Goal: Task Accomplishment & Management: Complete application form

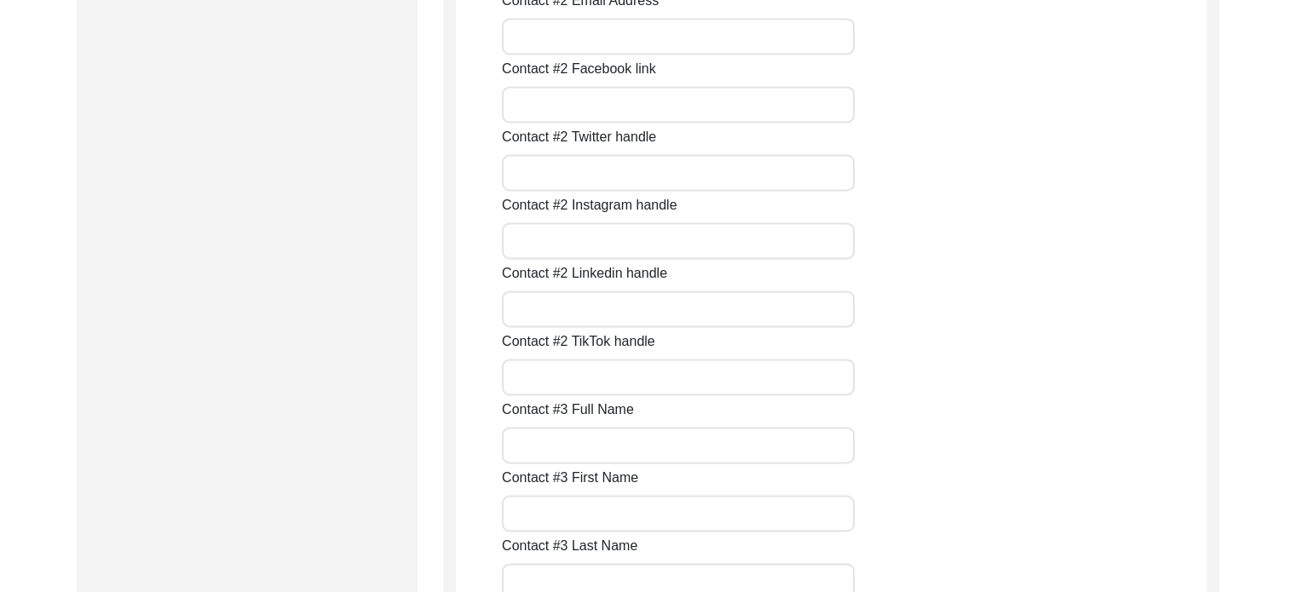
scroll to position [2641, 0]
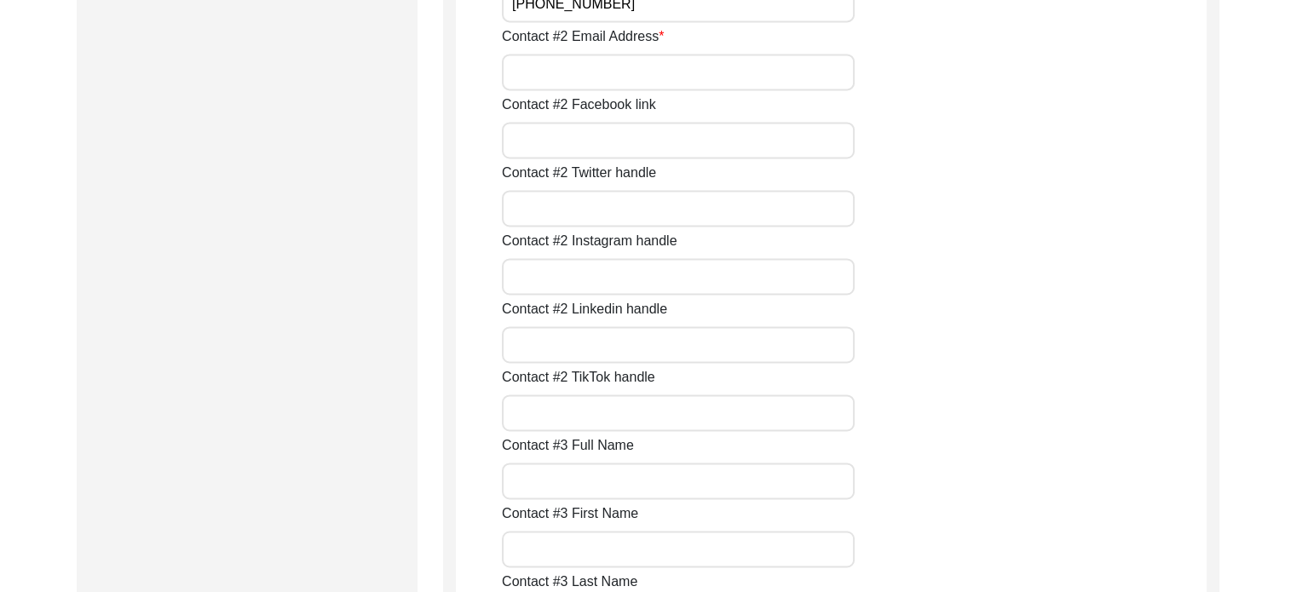
type input "[PHONE_NUMBER]"
click at [631, 71] on input "Contact #2 Email Address" at bounding box center [678, 72] width 353 height 37
type input "[EMAIL_ADDRESS][DOMAIN_NAME]"
click at [641, 143] on input "Contact #3 Full Name" at bounding box center [678, 140] width 353 height 37
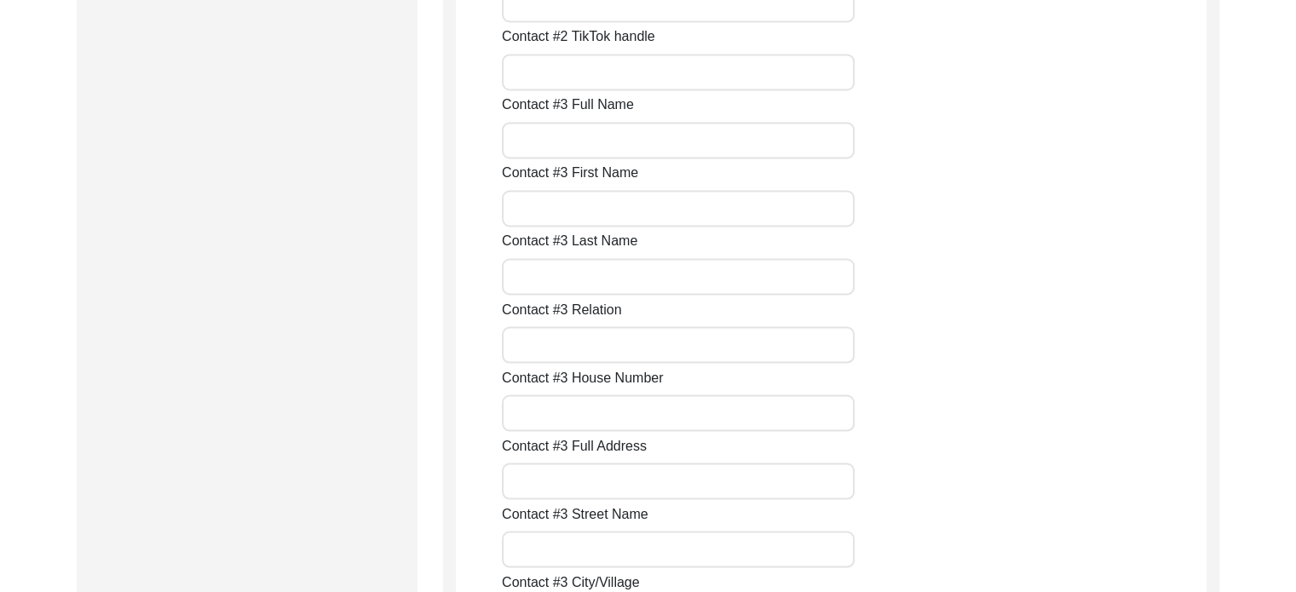
drag, startPoint x: 790, startPoint y: 98, endPoint x: 787, endPoint y: 110, distance: 12.4
click at [791, 102] on div "Contact #3 Full Name" at bounding box center [854, 127] width 704 height 64
click at [756, 145] on input "Contact #3 Full Name" at bounding box center [678, 140] width 353 height 37
type input "*"
type input "[PERSON_NAME]"
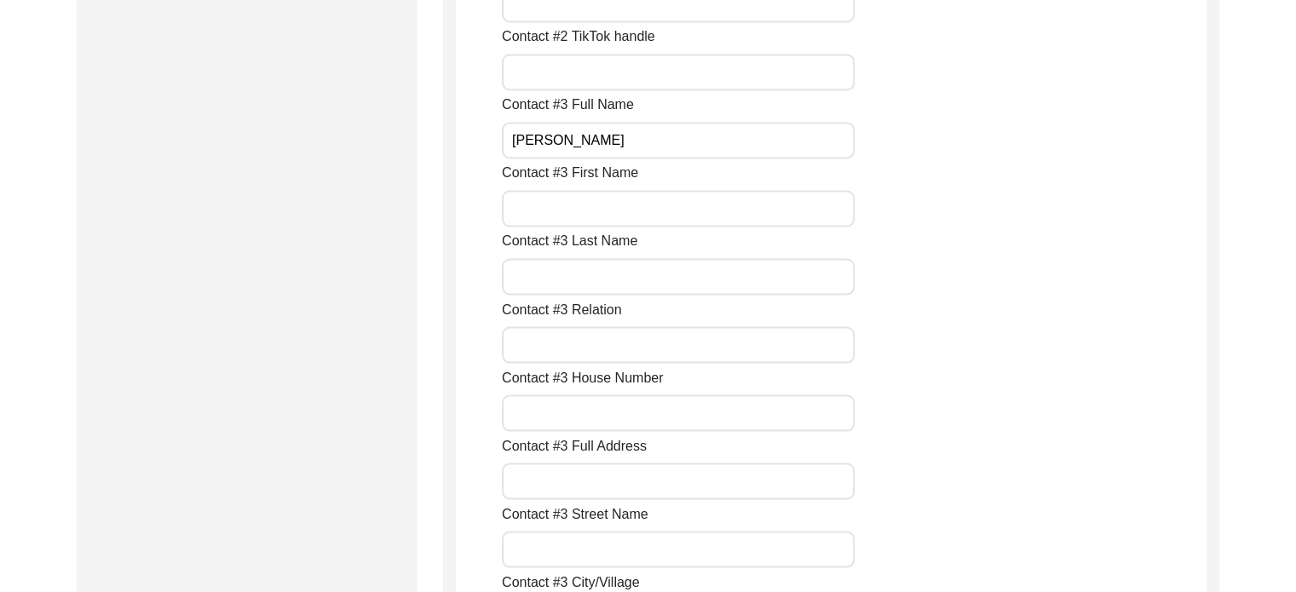
click at [603, 198] on input "Contact #3 First Name" at bounding box center [678, 208] width 353 height 37
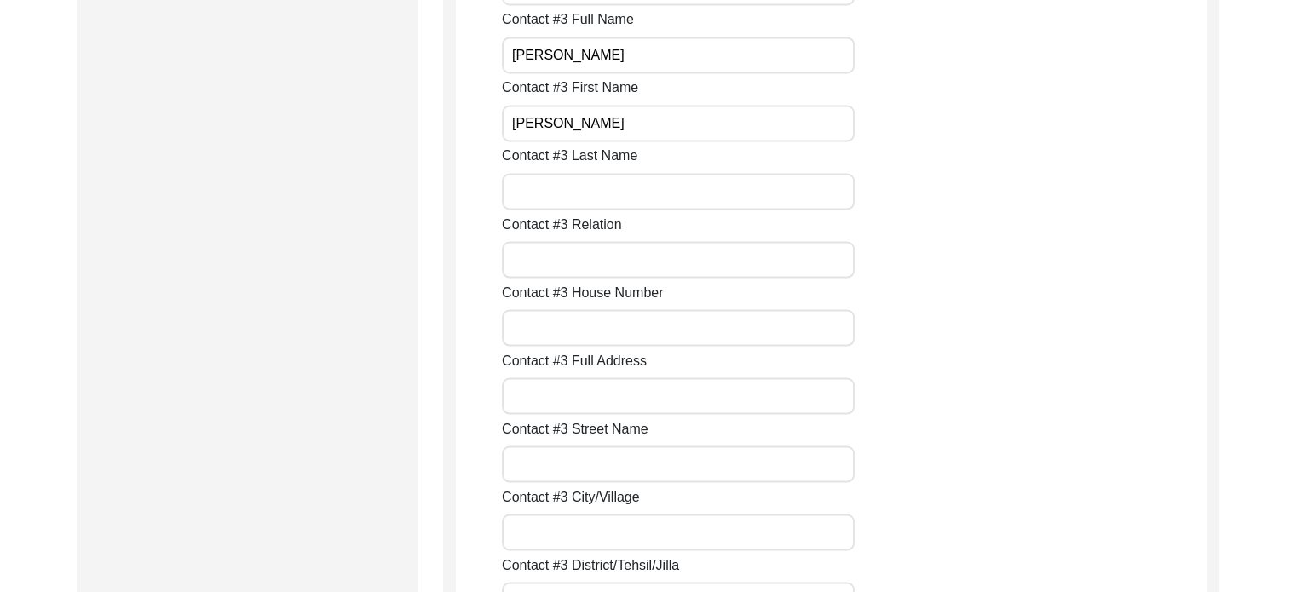
type input "[PERSON_NAME]"
click at [584, 193] on input "Contact #3 Last Name" at bounding box center [678, 191] width 353 height 37
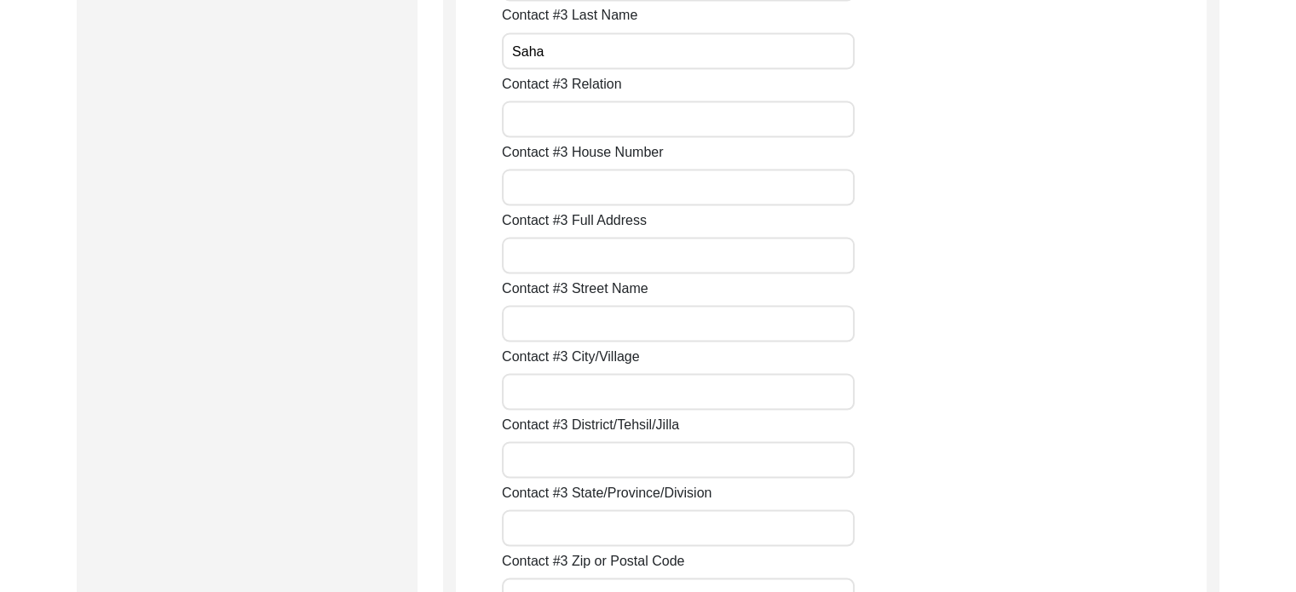
scroll to position [3237, 0]
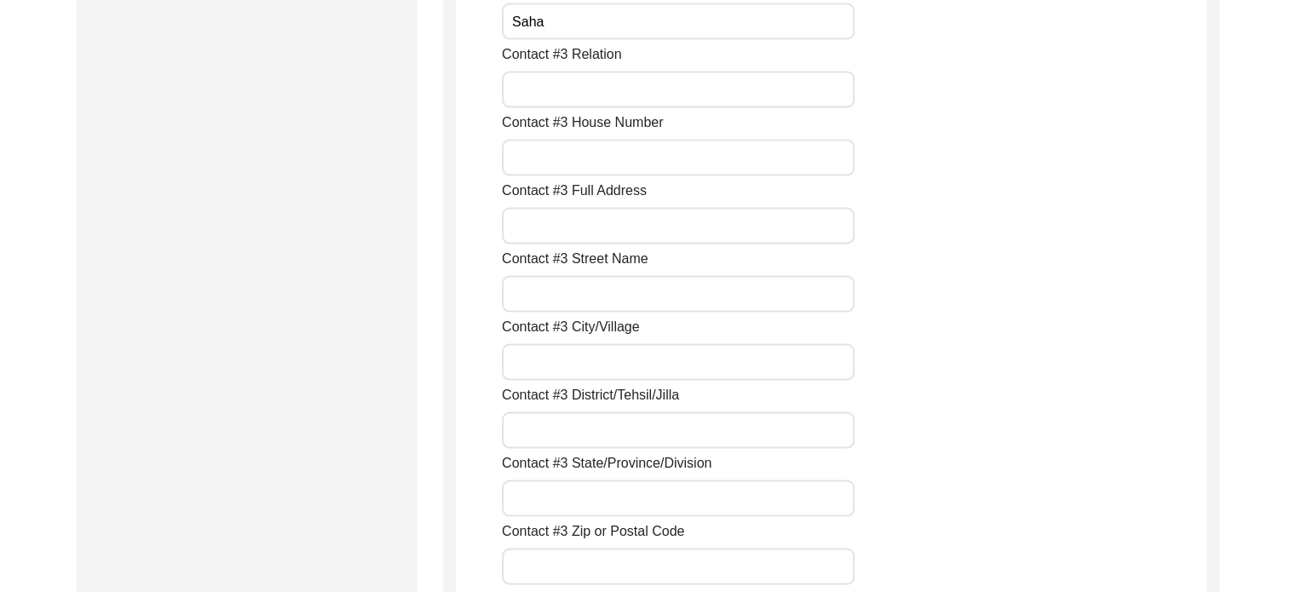
type input "Saha"
click at [595, 88] on input "Contact #3 Relation" at bounding box center [678, 89] width 353 height 37
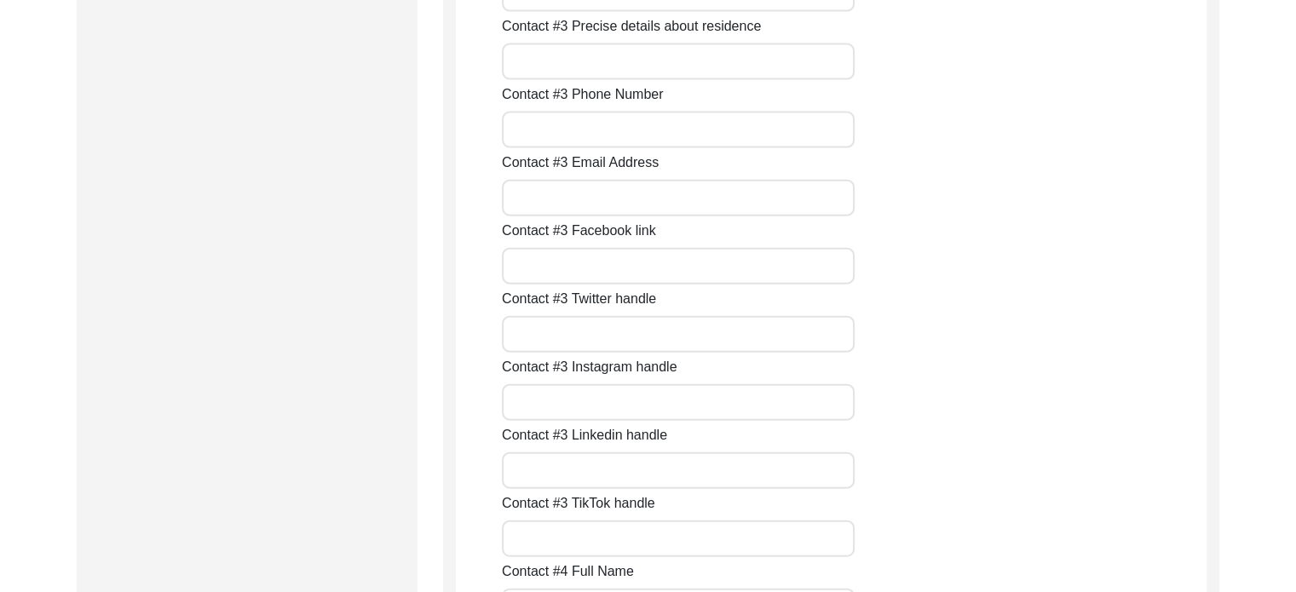
scroll to position [3918, 0]
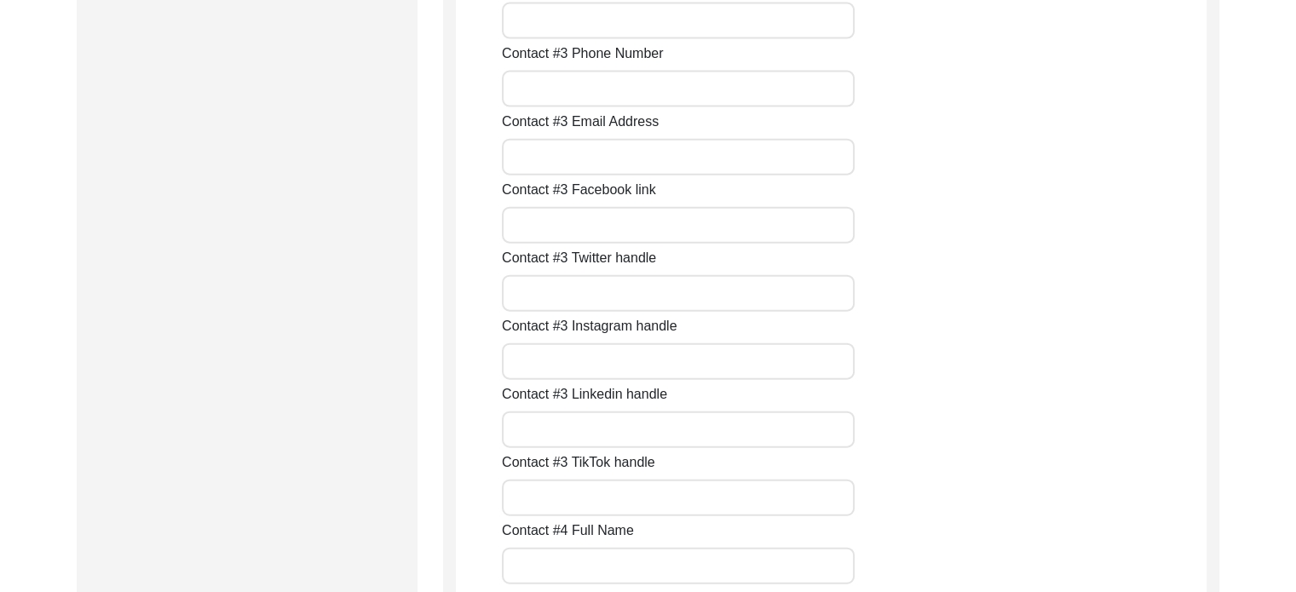
type input "Son"
click at [645, 94] on input "Contact #3 Phone Number" at bounding box center [678, 89] width 353 height 37
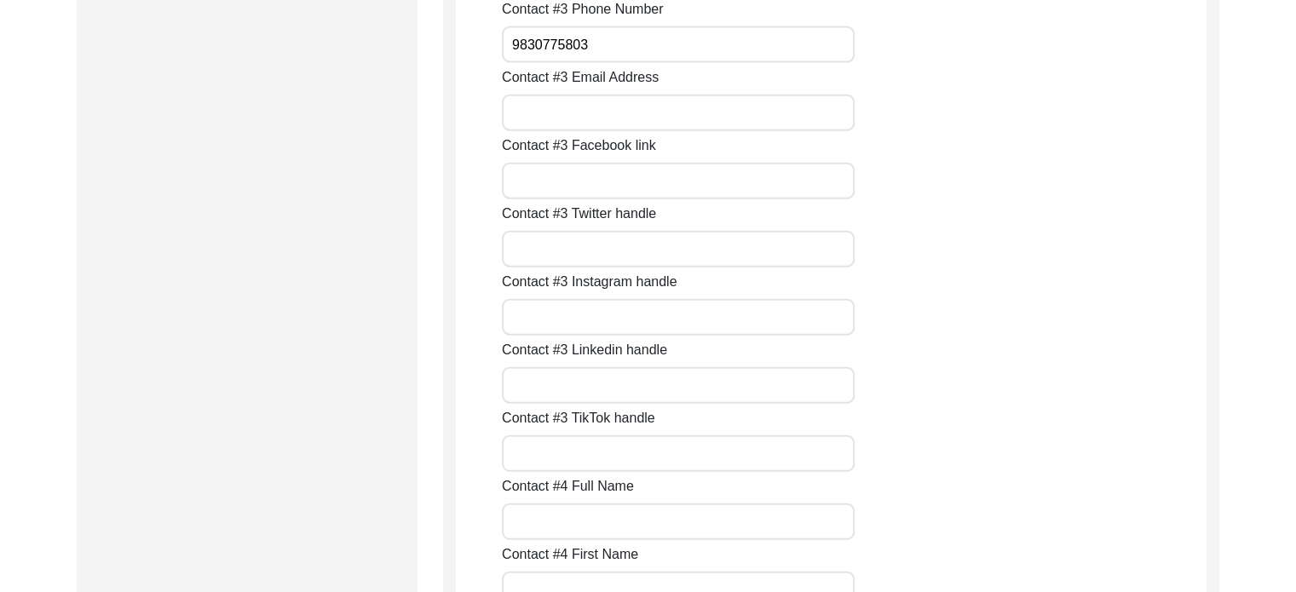
scroll to position [4003, 0]
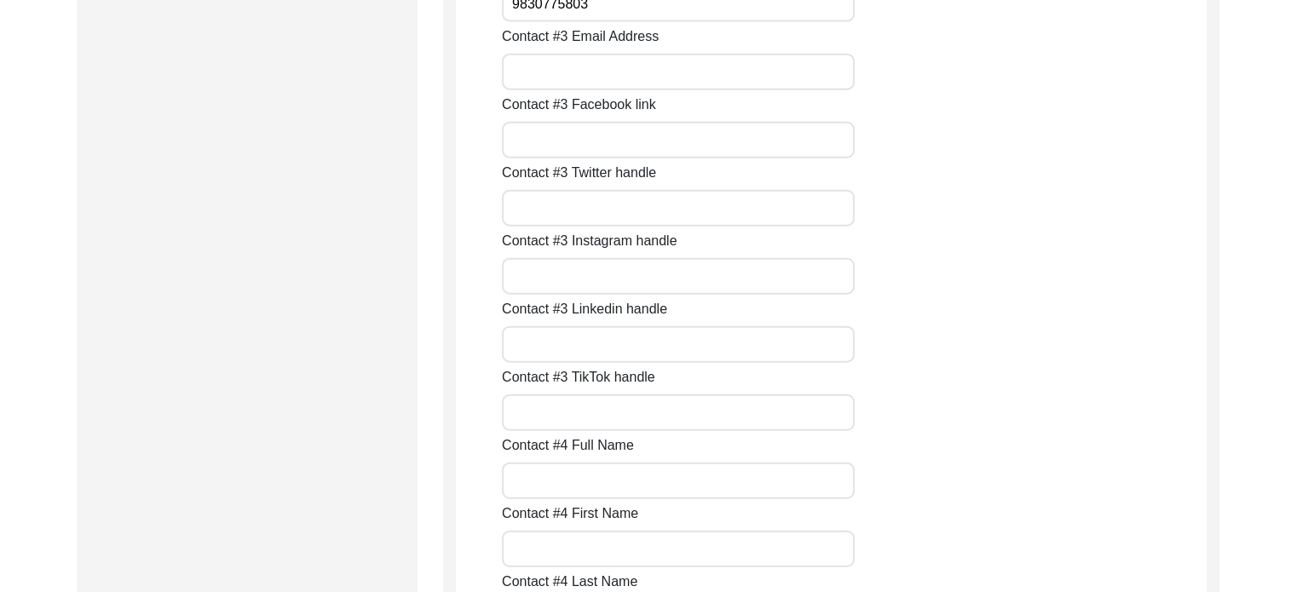
type input "9830775803"
click at [624, 78] on input "Contact #3 Email Address" at bounding box center [678, 72] width 353 height 37
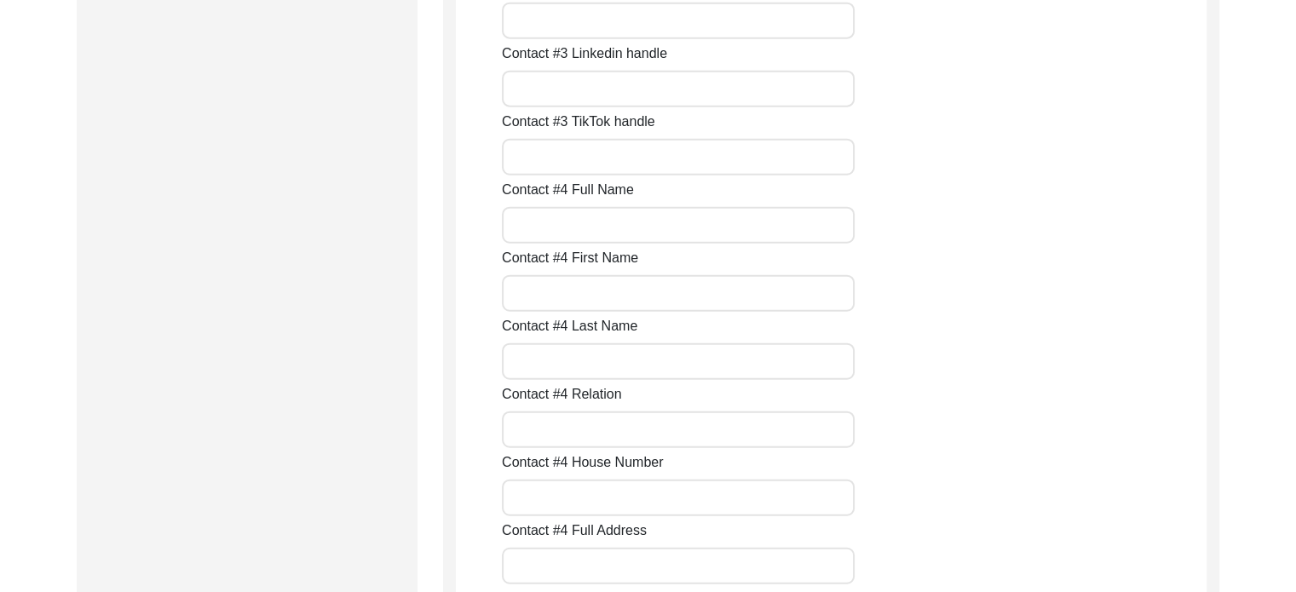
scroll to position [4344, 0]
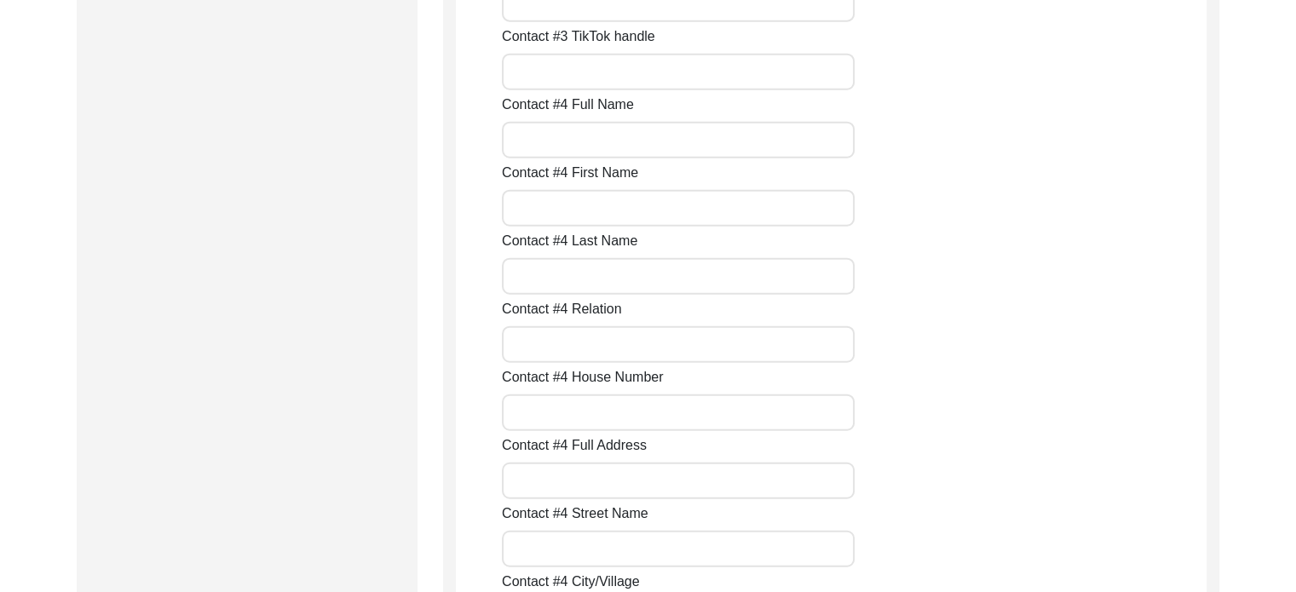
type input "[EMAIL_ADDRESS][DOMAIN_NAME]"
click at [569, 124] on input "Contact #4 Full Name" at bounding box center [678, 140] width 353 height 37
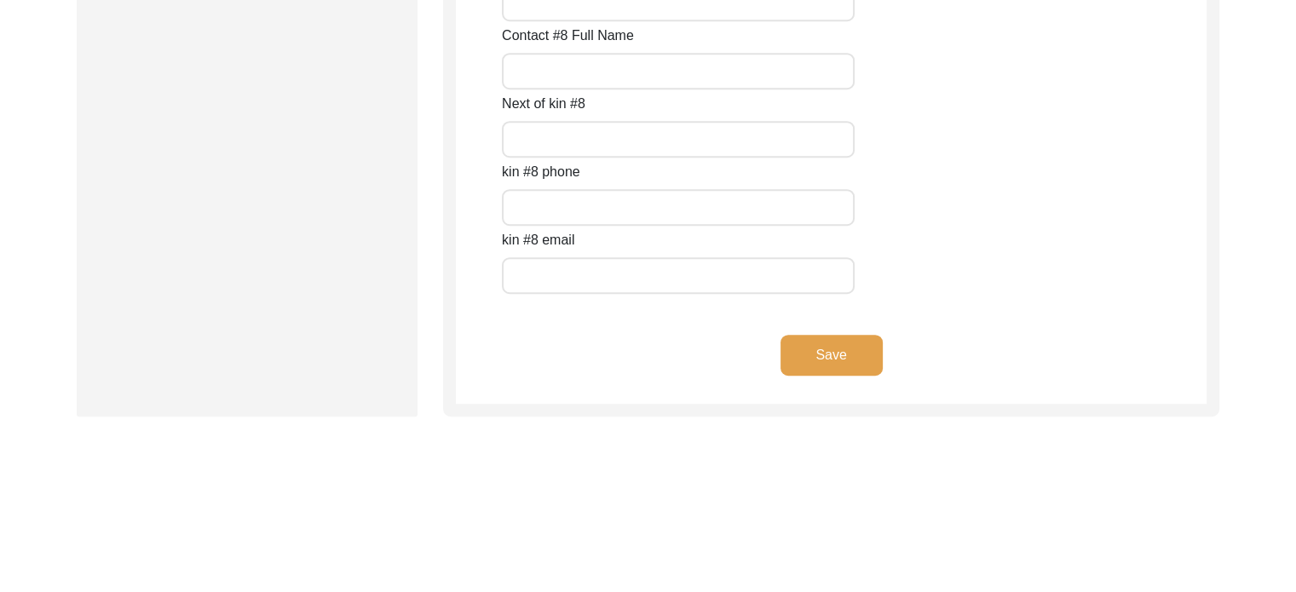
scroll to position [7751, 0]
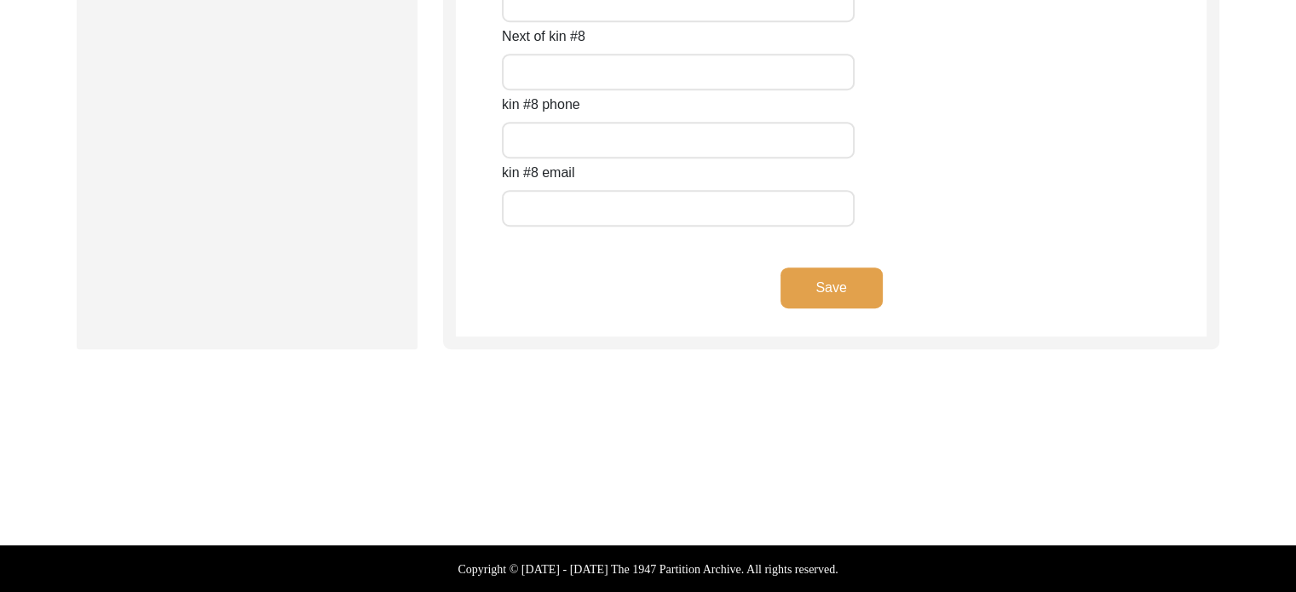
click at [838, 293] on button "Save" at bounding box center [831, 287] width 102 height 41
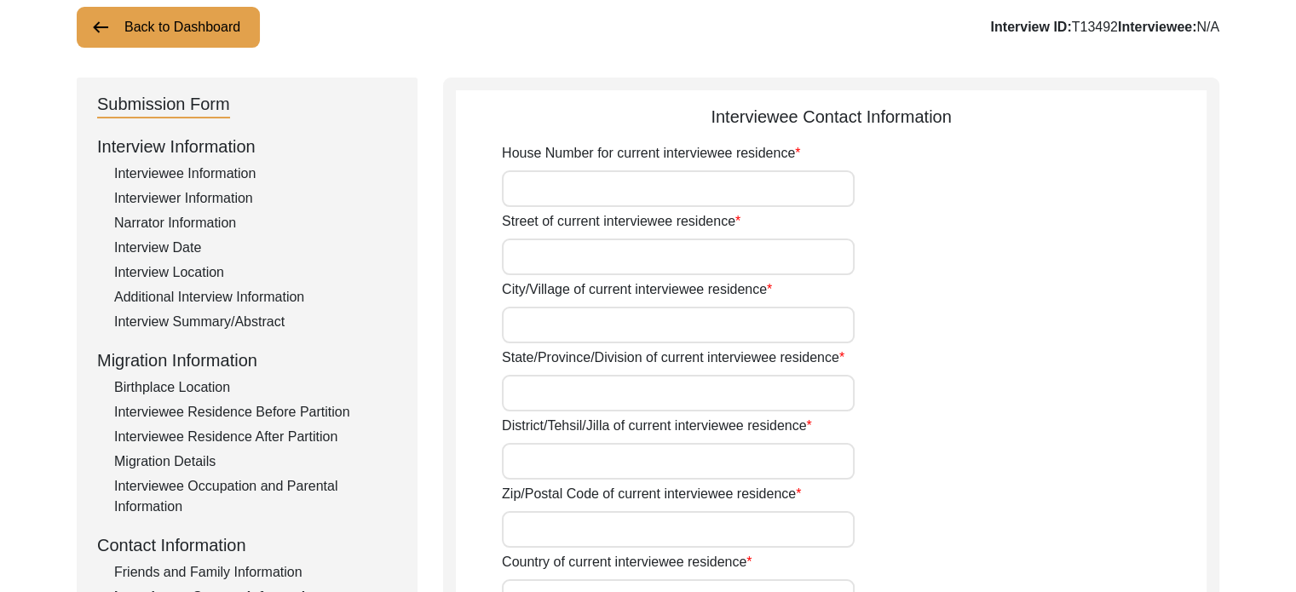
scroll to position [85, 0]
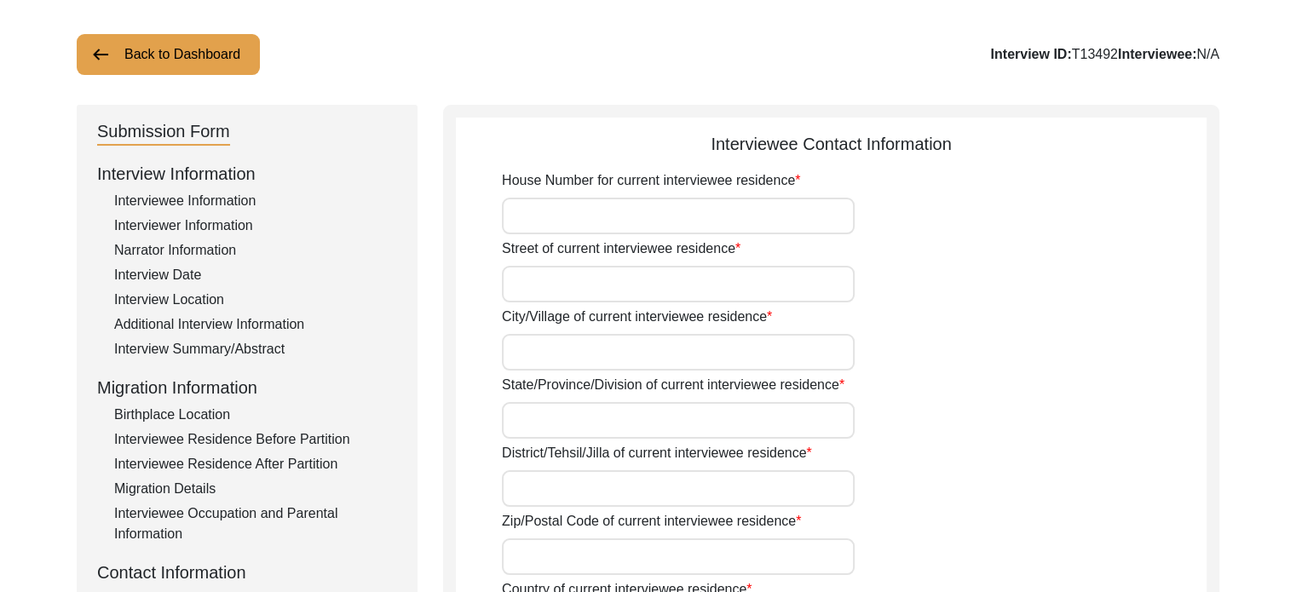
click at [599, 204] on input "House Number for current interviewee residence" at bounding box center [678, 216] width 353 height 37
click at [568, 219] on input "House Number for current interviewee residence" at bounding box center [678, 216] width 353 height 37
type input "ko"
click at [568, 219] on input "ko" at bounding box center [678, 216] width 353 height 37
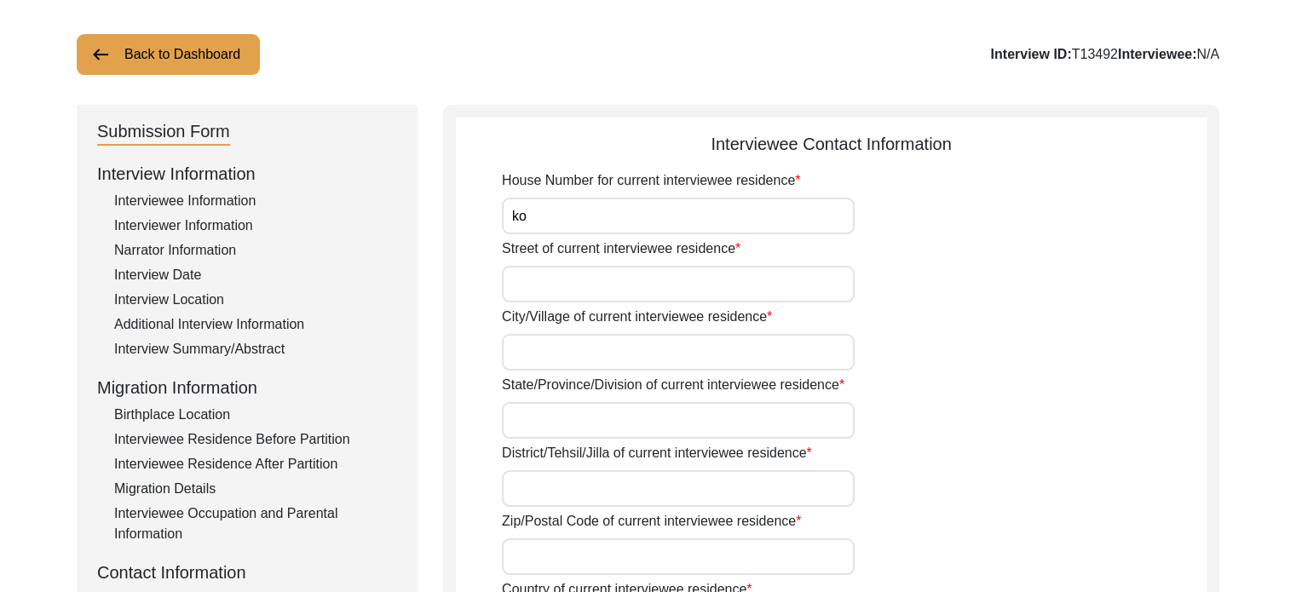
click at [568, 219] on input "ko" at bounding box center [678, 216] width 353 height 37
type input "c"
click at [568, 219] on input "c" at bounding box center [678, 216] width 353 height 37
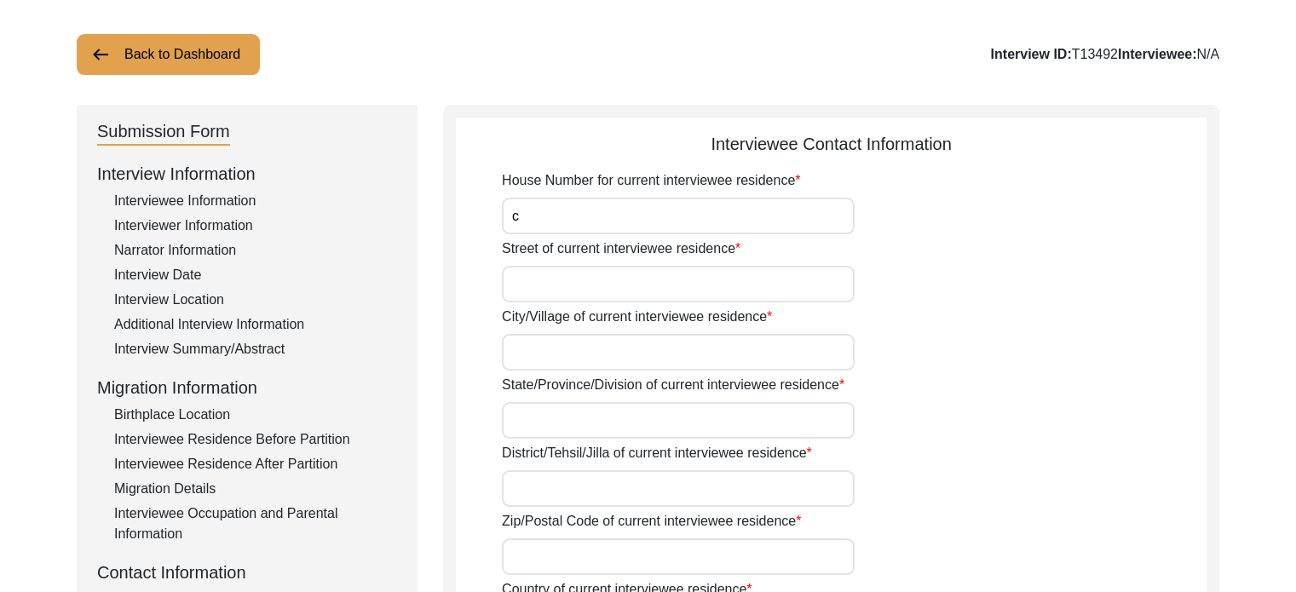
click at [568, 219] on input "c" at bounding box center [678, 216] width 353 height 37
click at [566, 407] on input "State/Province/Division of current interviewee residence" at bounding box center [678, 420] width 353 height 37
type input "[GEOGRAPHIC_DATA]"
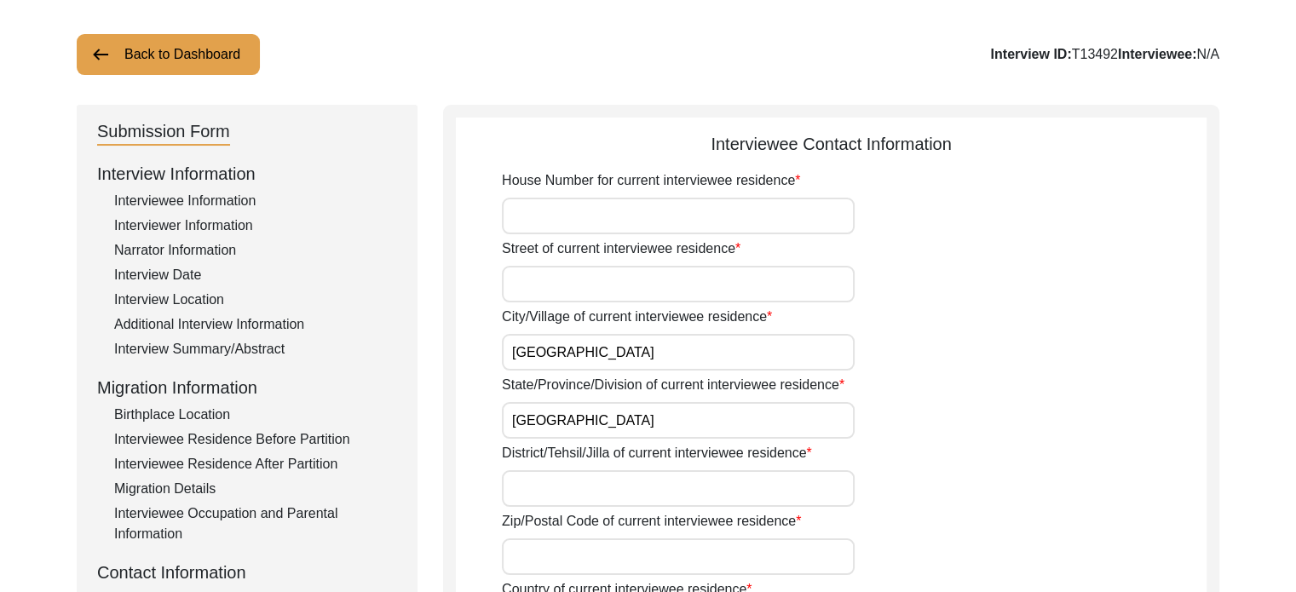
type input "700091"
type input "[GEOGRAPHIC_DATA]"
type input "09073381031"
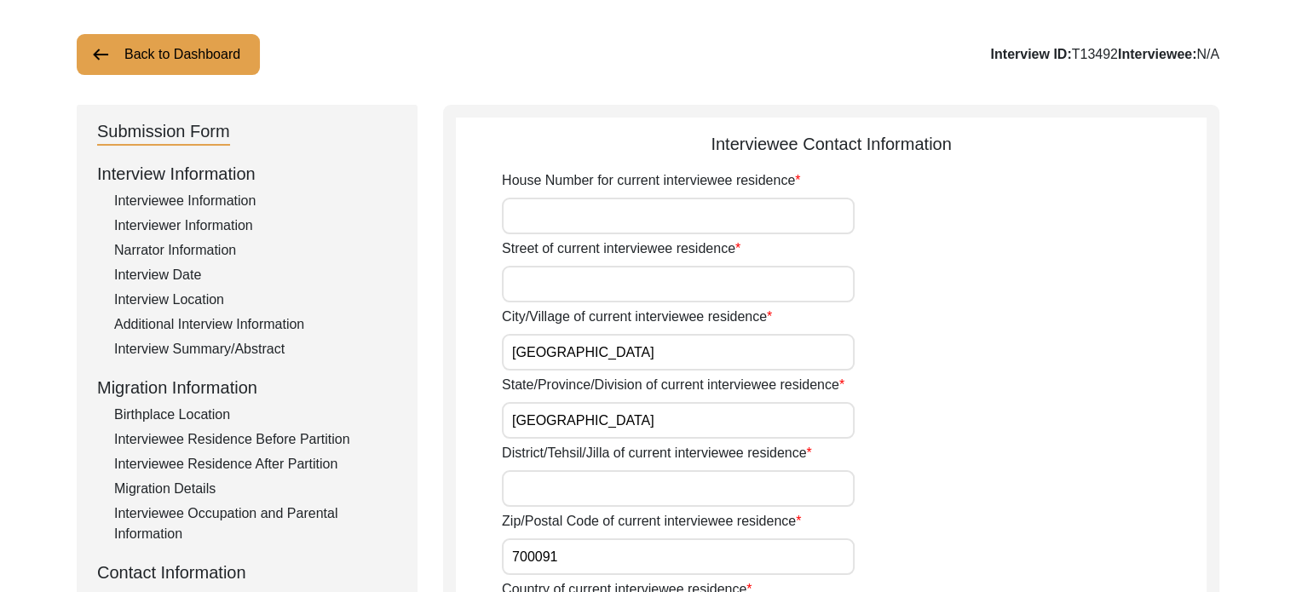
type input "[EMAIL_ADDRESS][DOMAIN_NAME]"
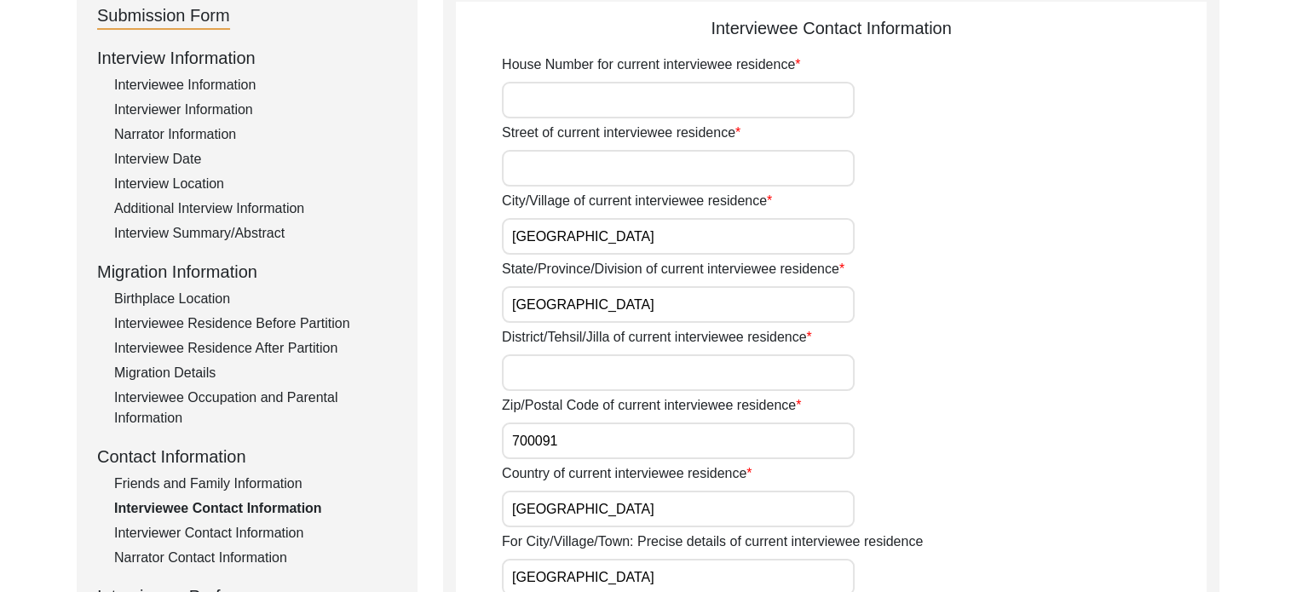
scroll to position [256, 0]
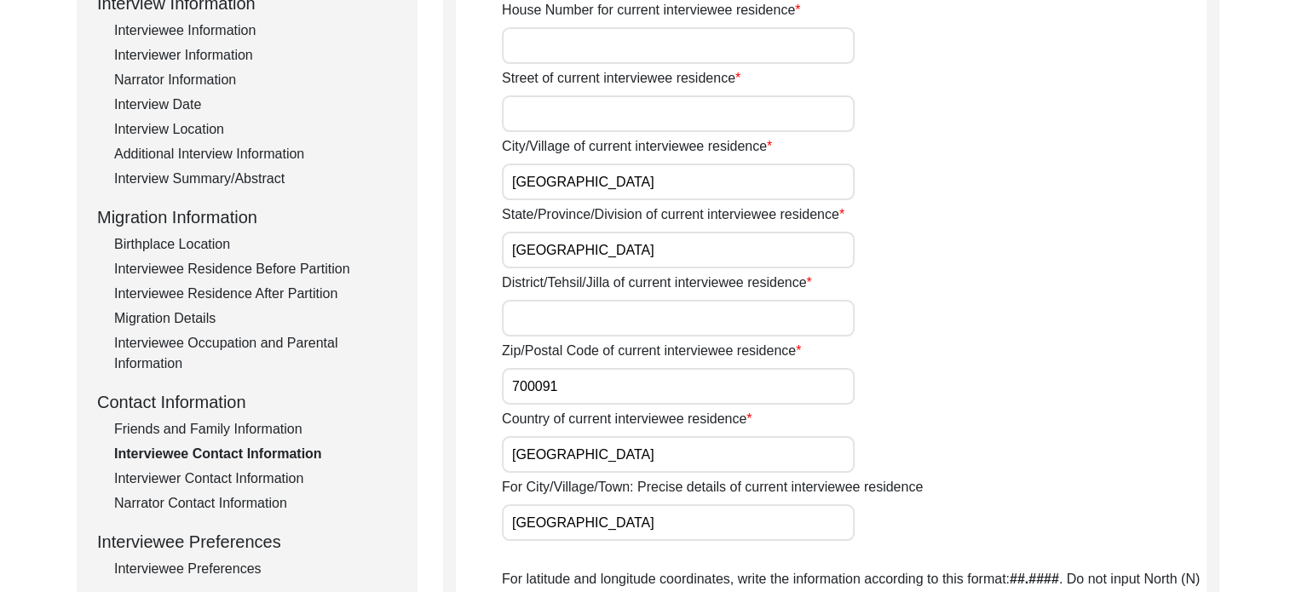
click at [588, 111] on input "Street of current interviewee residence" at bounding box center [678, 113] width 353 height 37
click at [599, 102] on input "Street of current interviewee residence" at bounding box center [678, 113] width 353 height 37
click at [599, 101] on input "Street of current interviewee residence" at bounding box center [678, 113] width 353 height 37
click at [688, 232] on input "[GEOGRAPHIC_DATA]" at bounding box center [678, 250] width 353 height 37
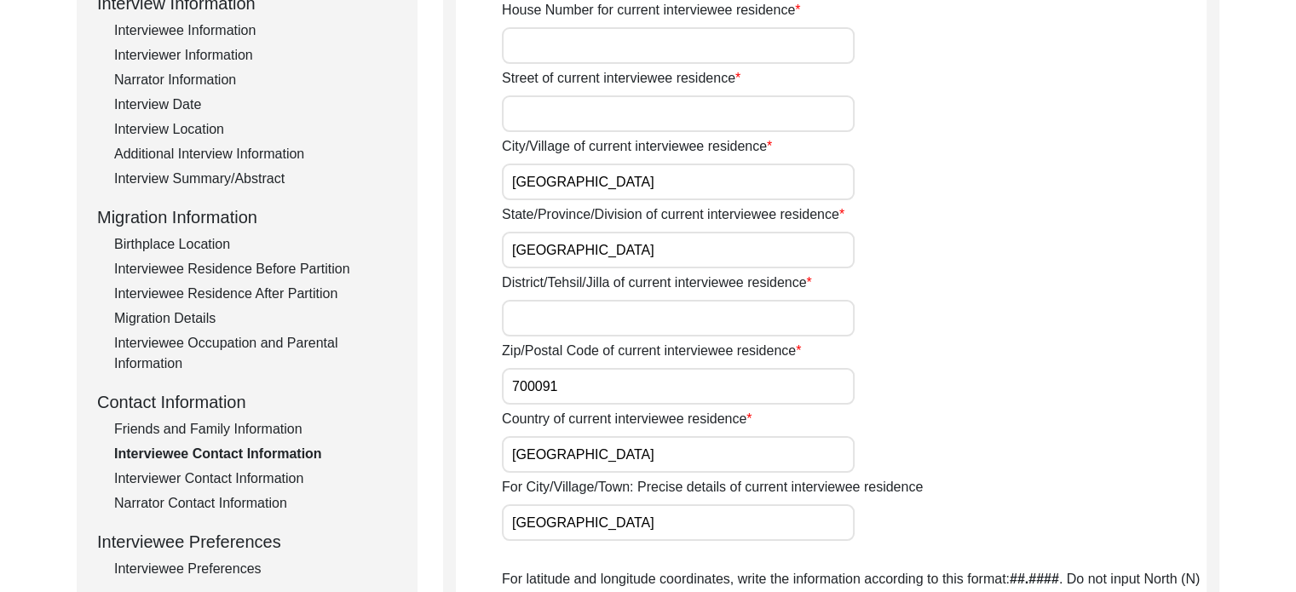
click at [688, 232] on input "[GEOGRAPHIC_DATA]" at bounding box center [678, 250] width 353 height 37
click at [661, 176] on input "[GEOGRAPHIC_DATA]" at bounding box center [678, 182] width 353 height 37
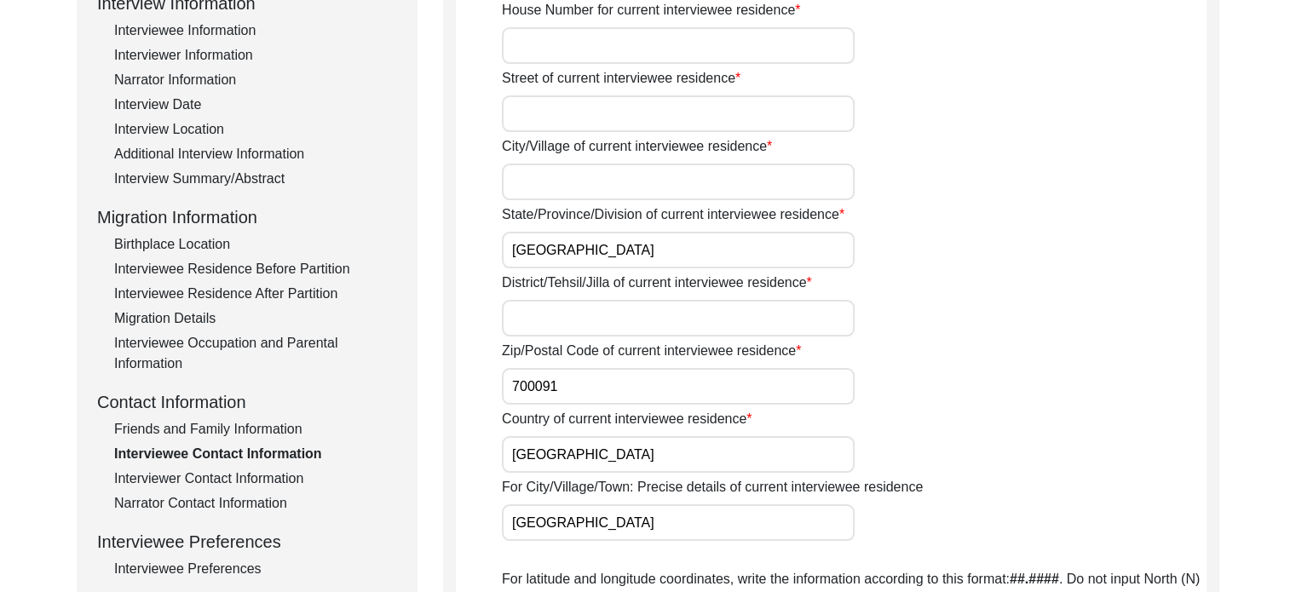
click at [651, 241] on input "[GEOGRAPHIC_DATA]" at bounding box center [678, 250] width 353 height 37
type input "West"
click at [576, 244] on input "West" at bounding box center [678, 250] width 353 height 37
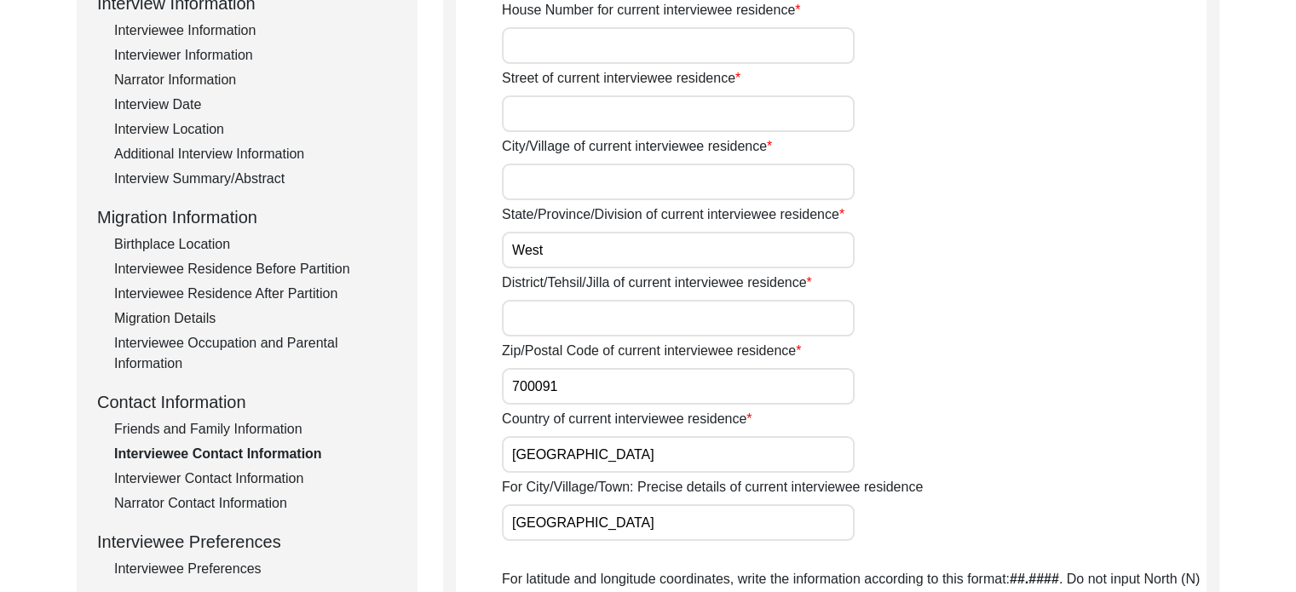
click at [576, 244] on input "West" at bounding box center [678, 250] width 353 height 37
click at [560, 377] on input "700091" at bounding box center [678, 386] width 353 height 37
click at [559, 377] on input "700091" at bounding box center [678, 386] width 353 height 37
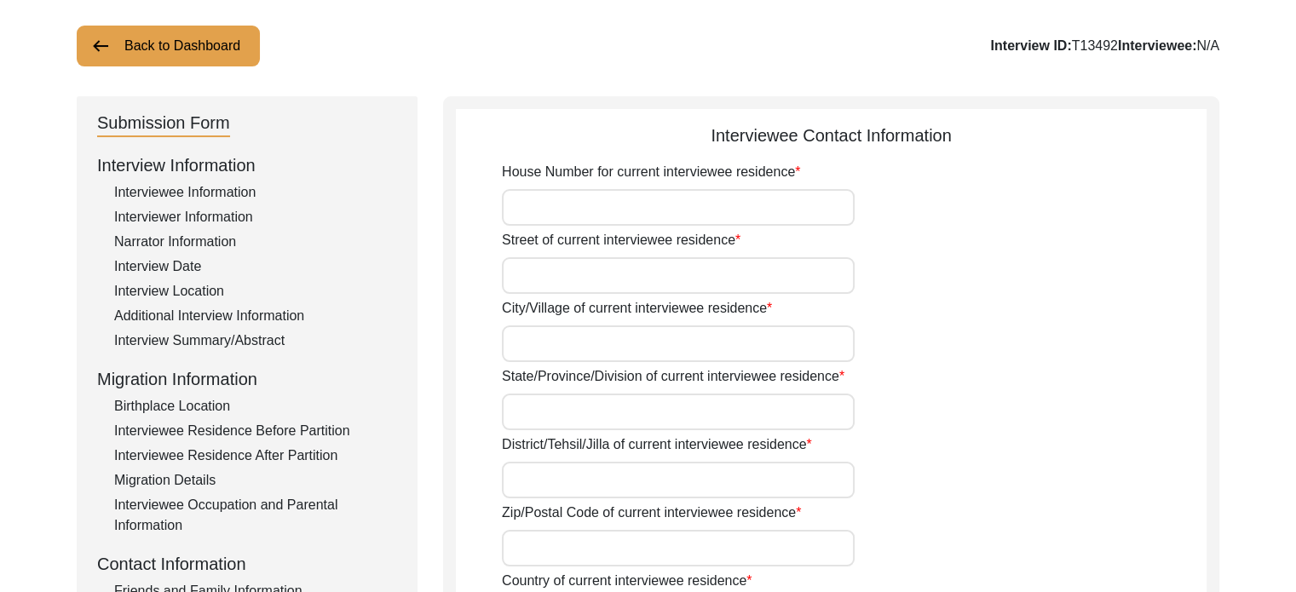
scroll to position [85, 0]
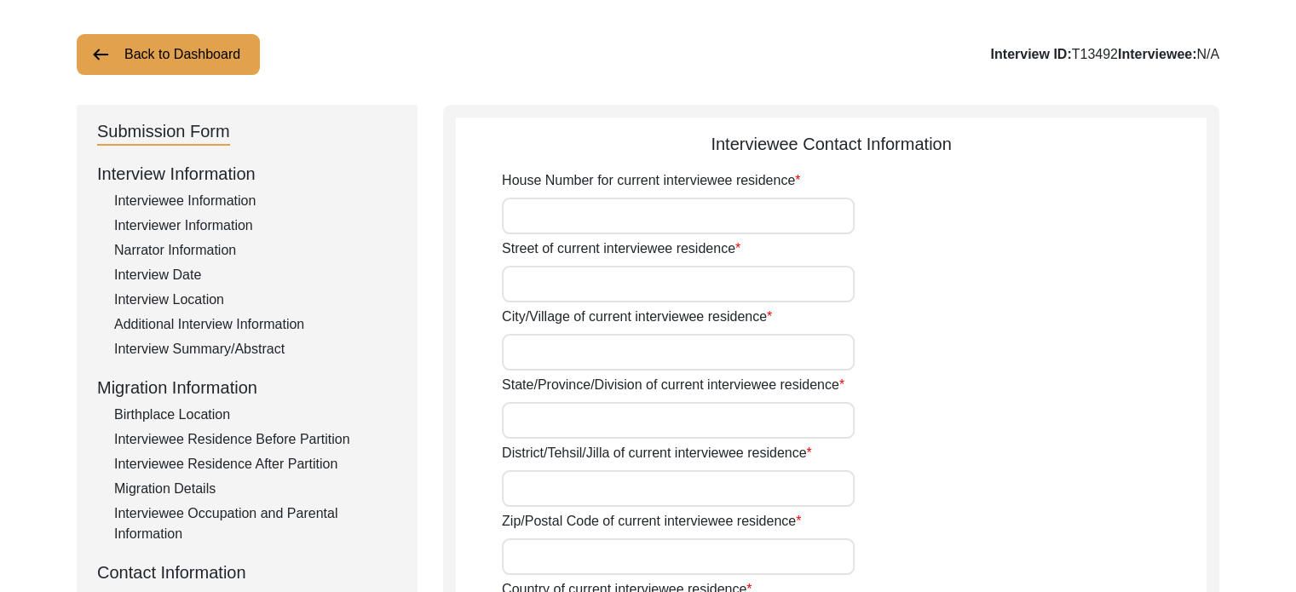
click at [614, 296] on input "Street of current interviewee residence" at bounding box center [678, 284] width 353 height 37
click at [583, 206] on input "House Number for current interviewee residence" at bounding box center [678, 216] width 353 height 37
click at [606, 343] on input "City/Village of current interviewee residence" at bounding box center [678, 352] width 353 height 37
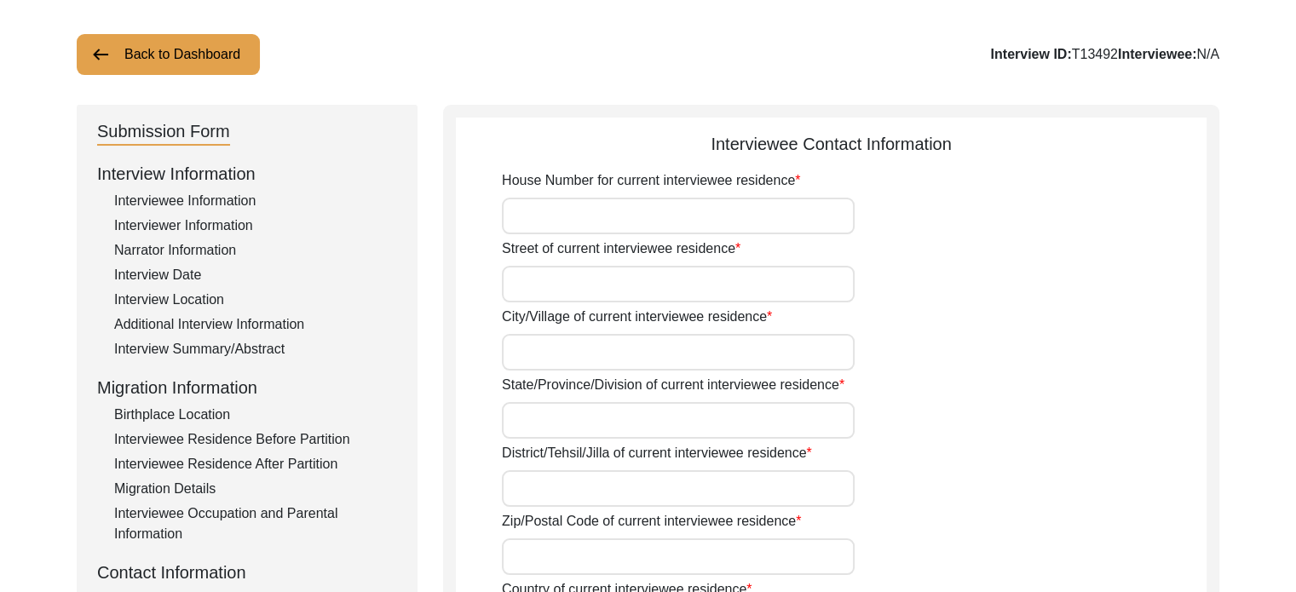
click at [606, 343] on input "City/Village of current interviewee residence" at bounding box center [678, 352] width 353 height 37
click at [562, 483] on input "District/Tehsil/Jilla of current interviewee residence" at bounding box center [678, 488] width 353 height 37
click at [562, 485] on input "District/Tehsil/Jilla of current interviewee residence" at bounding box center [678, 488] width 353 height 37
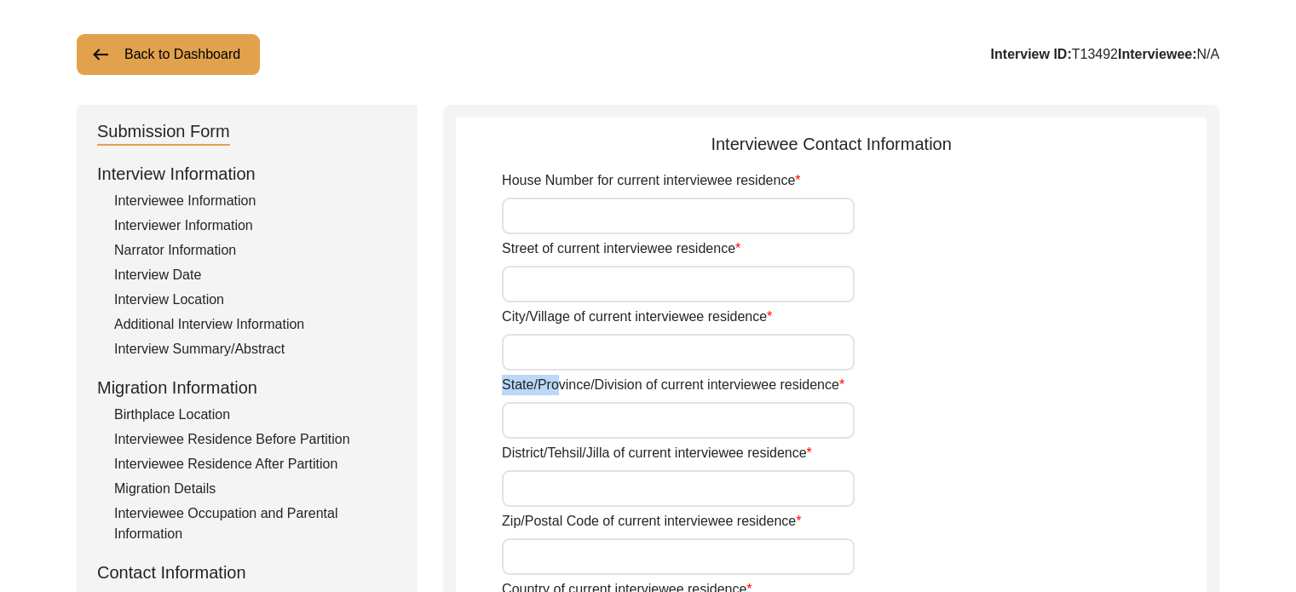
click at [574, 404] on div "State/Province/Division of current interviewee residence" at bounding box center [854, 407] width 704 height 64
click at [562, 342] on input "City/Village of current interviewee residence" at bounding box center [678, 352] width 353 height 37
click at [560, 338] on input "City/Village of current interviewee residence" at bounding box center [678, 352] width 353 height 37
type input "[GEOGRAPHIC_DATA]"
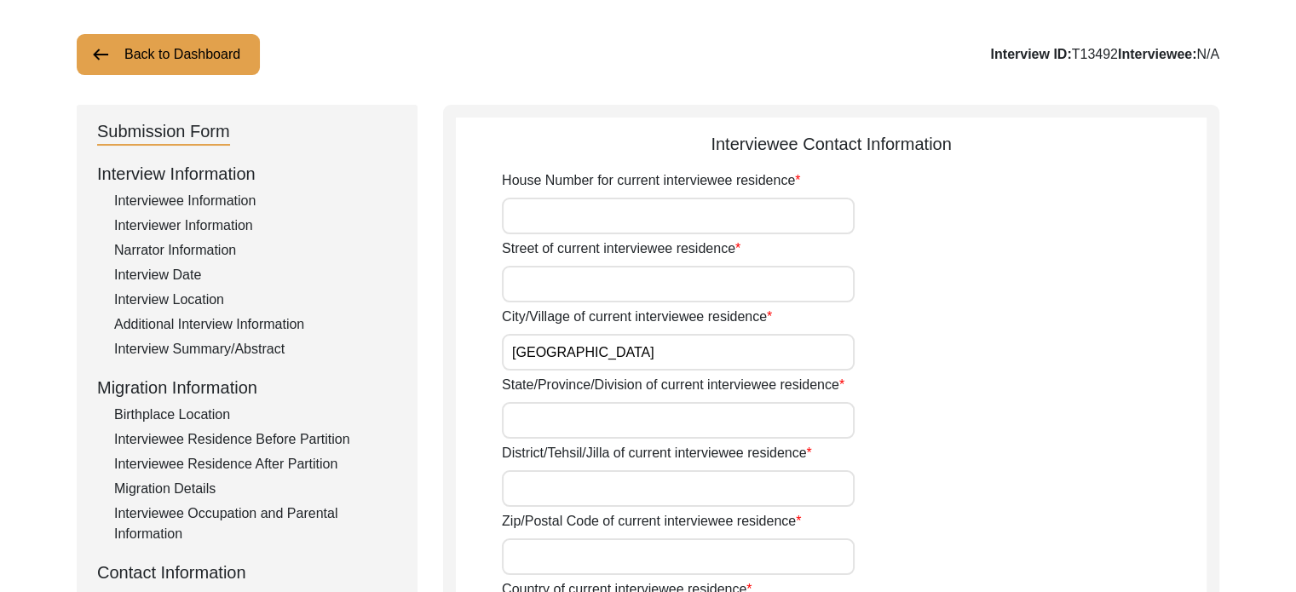
type input "700091"
type input "[GEOGRAPHIC_DATA]"
type input "09073381031"
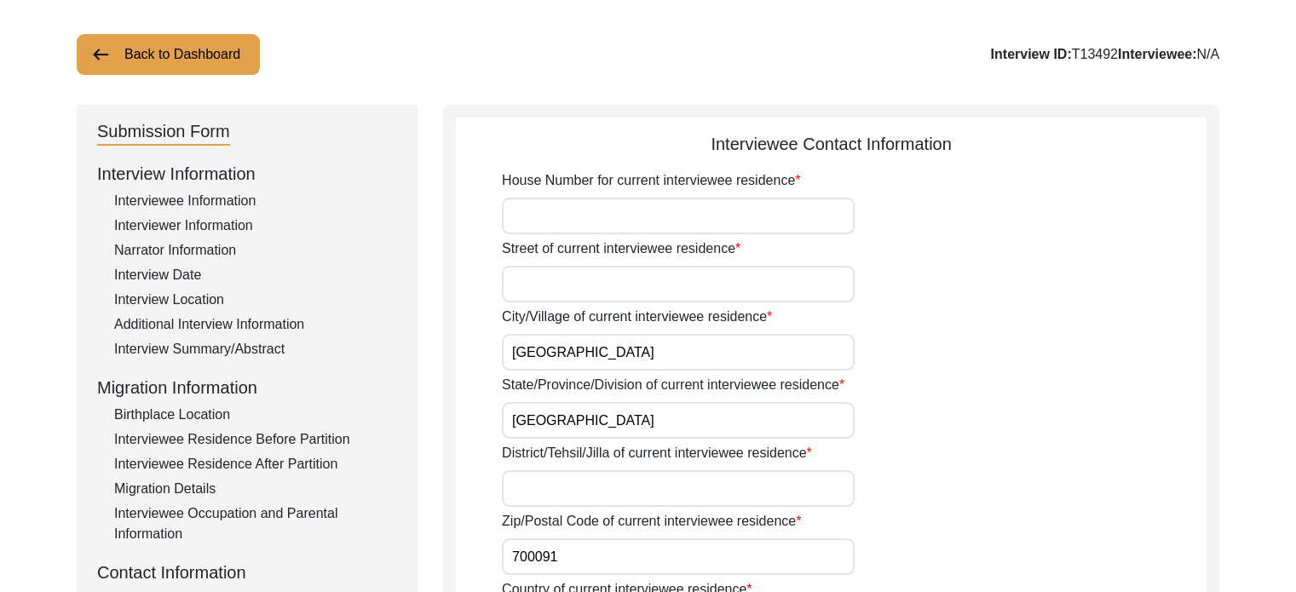
type input "[EMAIL_ADDRESS][DOMAIN_NAME]"
click at [570, 199] on input "House Number for current interviewee residence" at bounding box center [678, 216] width 353 height 37
click at [591, 266] on input "Street of current interviewee residence" at bounding box center [678, 284] width 353 height 37
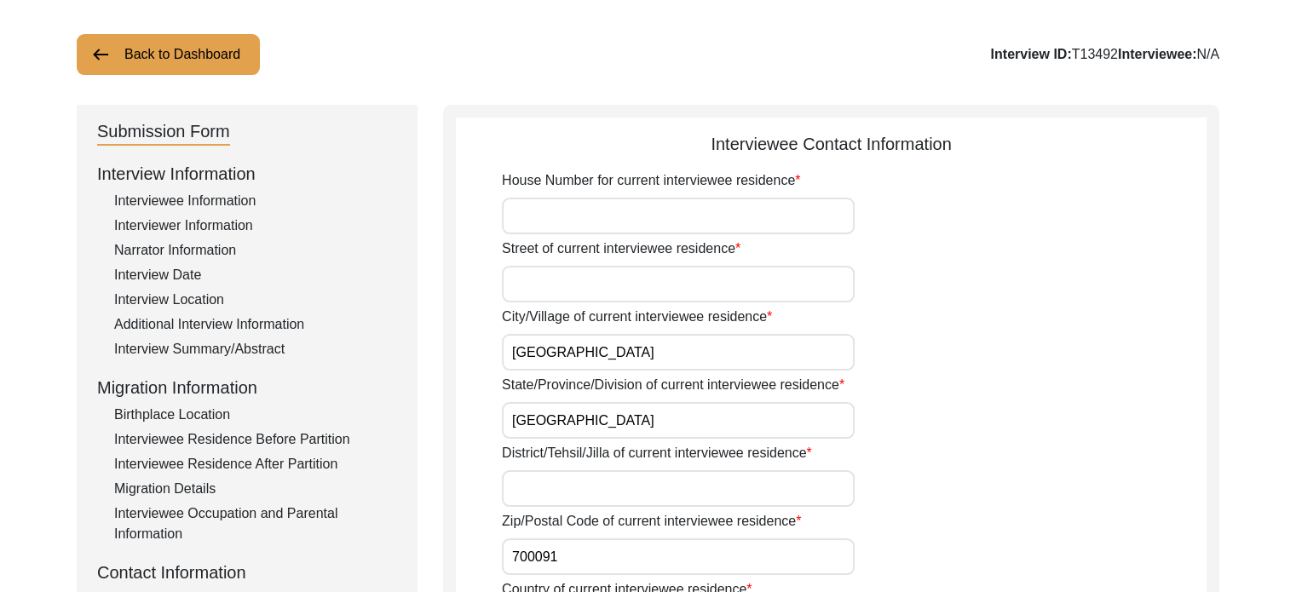
click at [644, 216] on input "House Number for current interviewee residence" at bounding box center [678, 216] width 353 height 37
click at [178, 302] on div "Interview Location" at bounding box center [255, 300] width 283 height 20
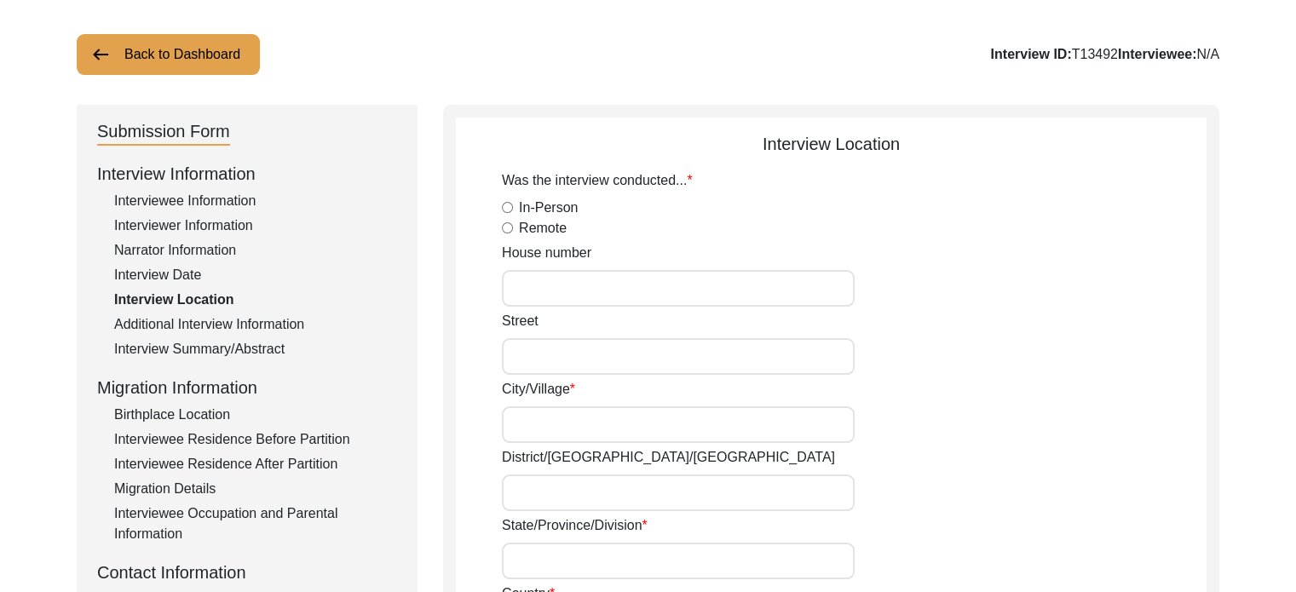
radio input "true"
type input "[STREET_ADDRESS][PERSON_NAME][PERSON_NAME]"
type input "[GEOGRAPHIC_DATA]"
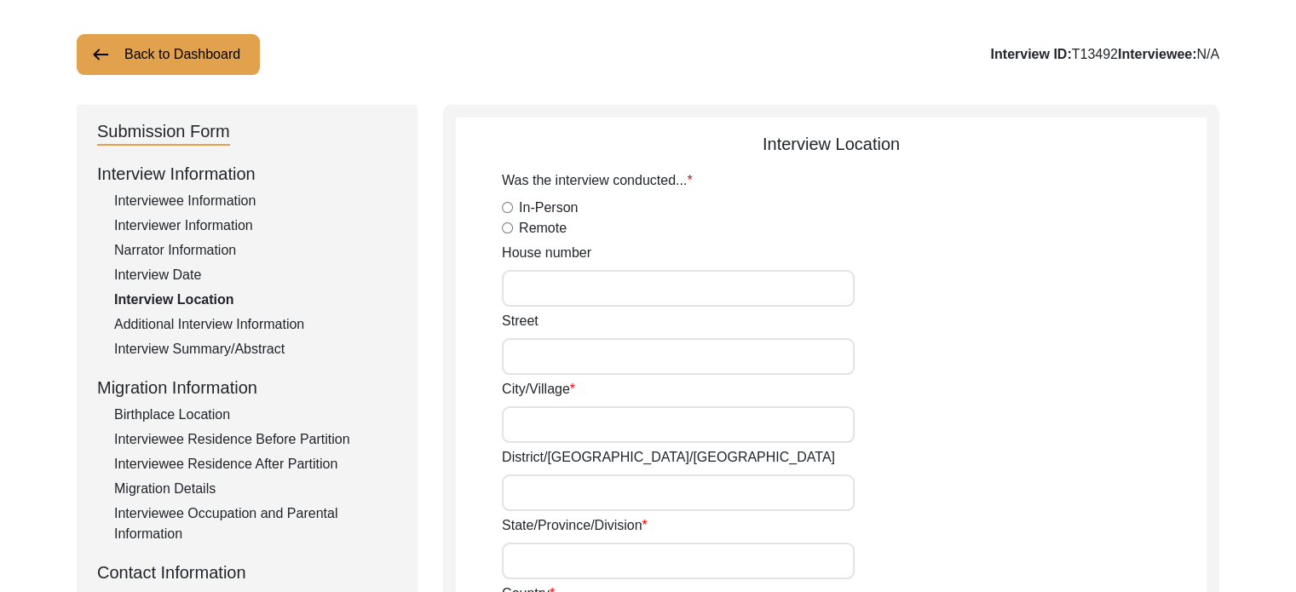
type input "[GEOGRAPHIC_DATA]"
type input "700091"
type input "[GEOGRAPHIC_DATA], [GEOGRAPHIC_DATA] , [GEOGRAPHIC_DATA]"
type input "22.582332150650867"
type input "88.4224115841603"
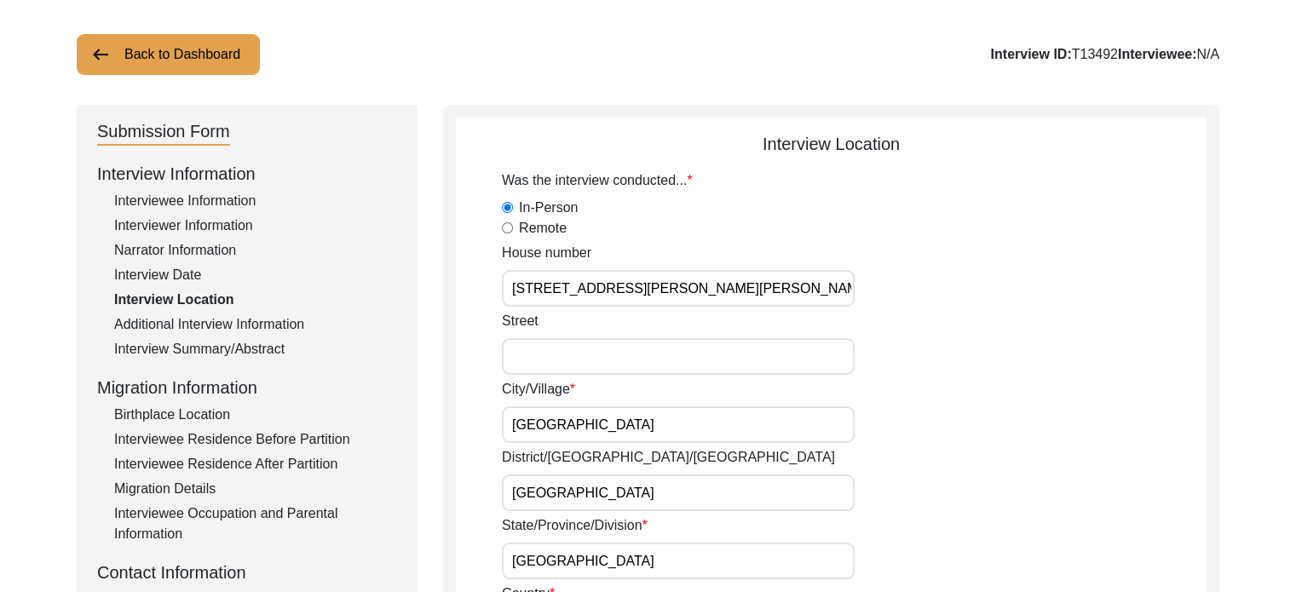
click at [634, 281] on input "[STREET_ADDRESS][PERSON_NAME][PERSON_NAME]" at bounding box center [678, 288] width 353 height 37
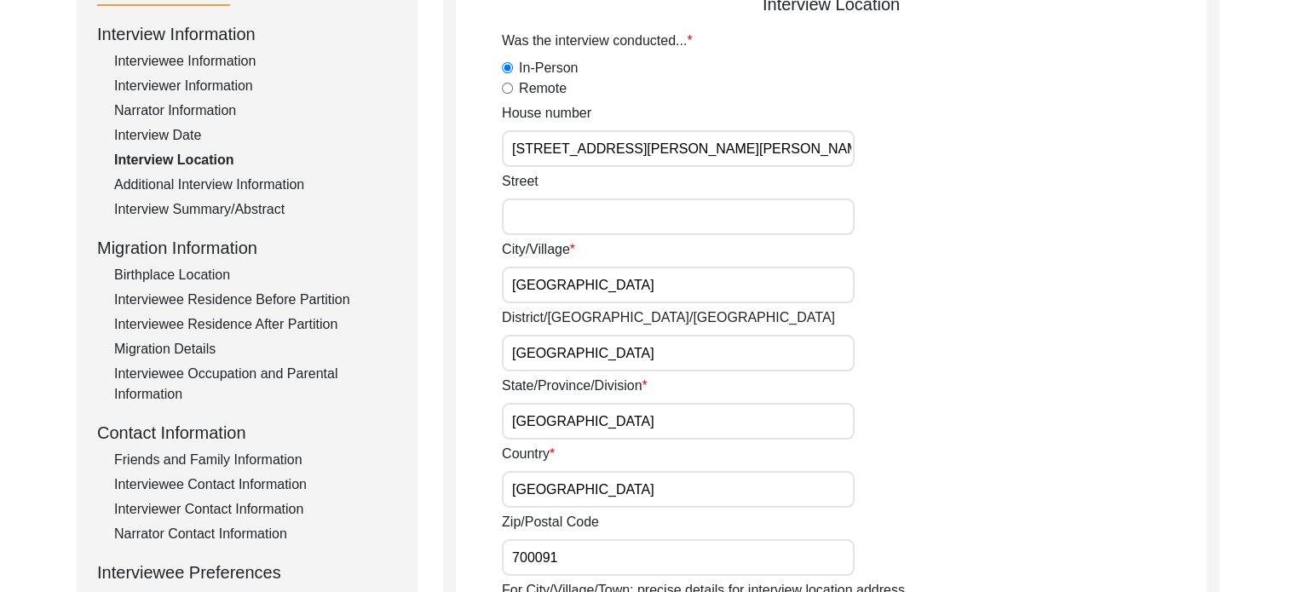
scroll to position [256, 0]
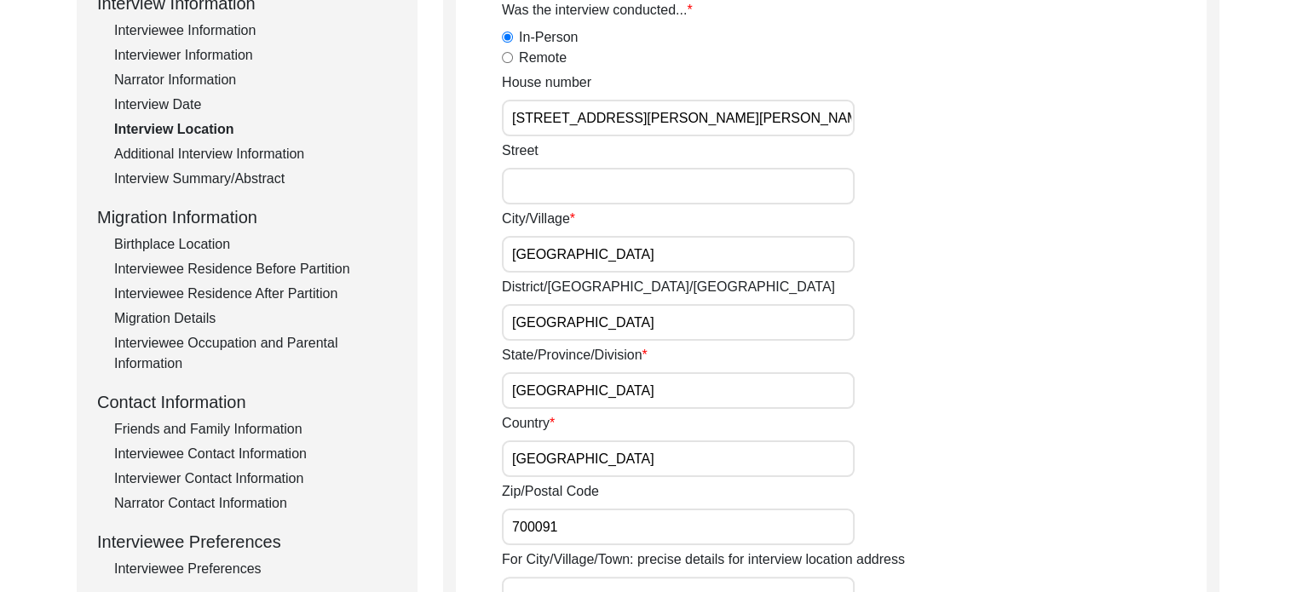
click at [193, 470] on div "Interviewer Contact Information" at bounding box center [255, 478] width 283 height 20
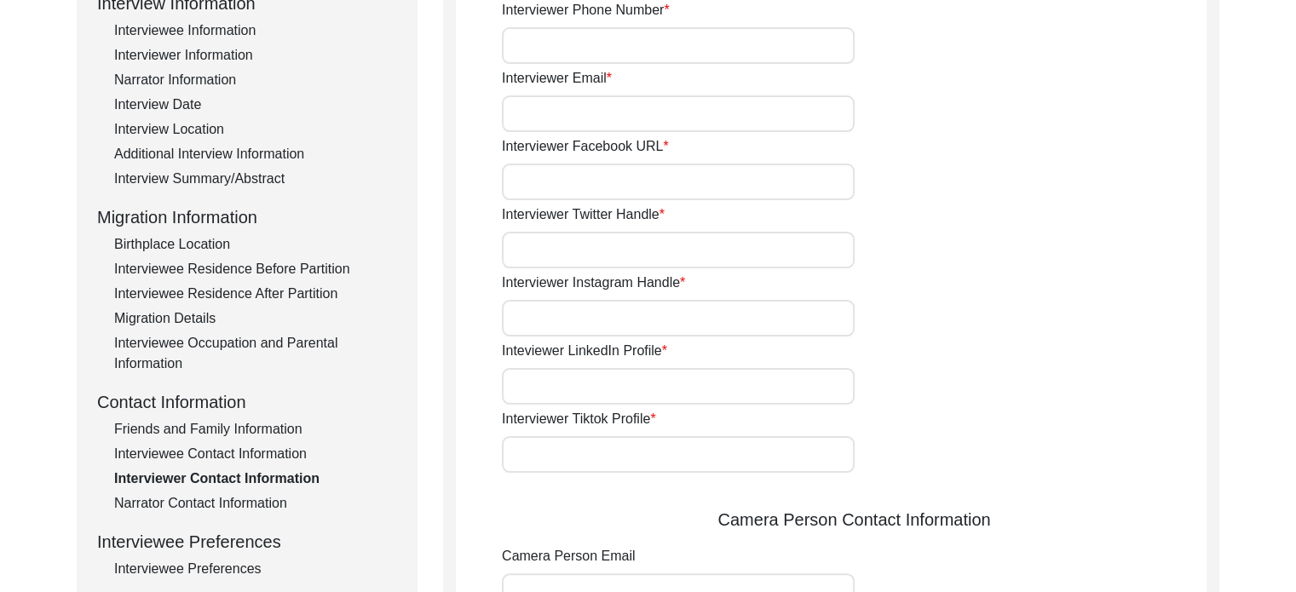
click at [194, 458] on div "Interviewee Contact Information" at bounding box center [255, 454] width 283 height 20
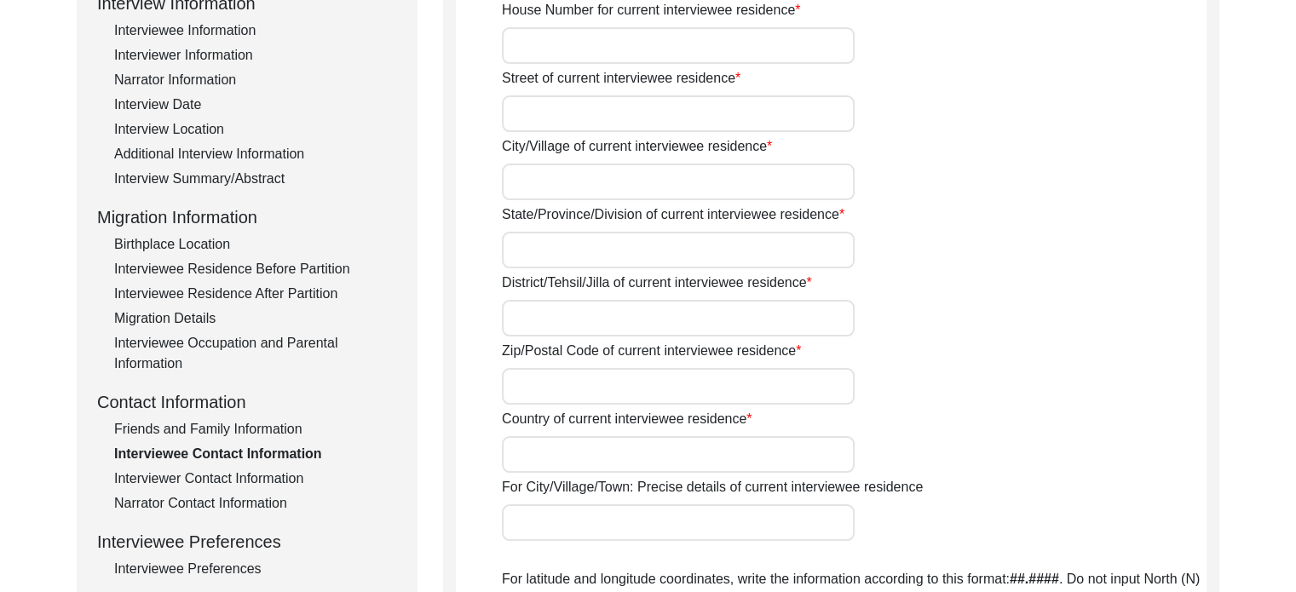
click at [195, 428] on div "Friends and Family Information" at bounding box center [255, 429] width 283 height 20
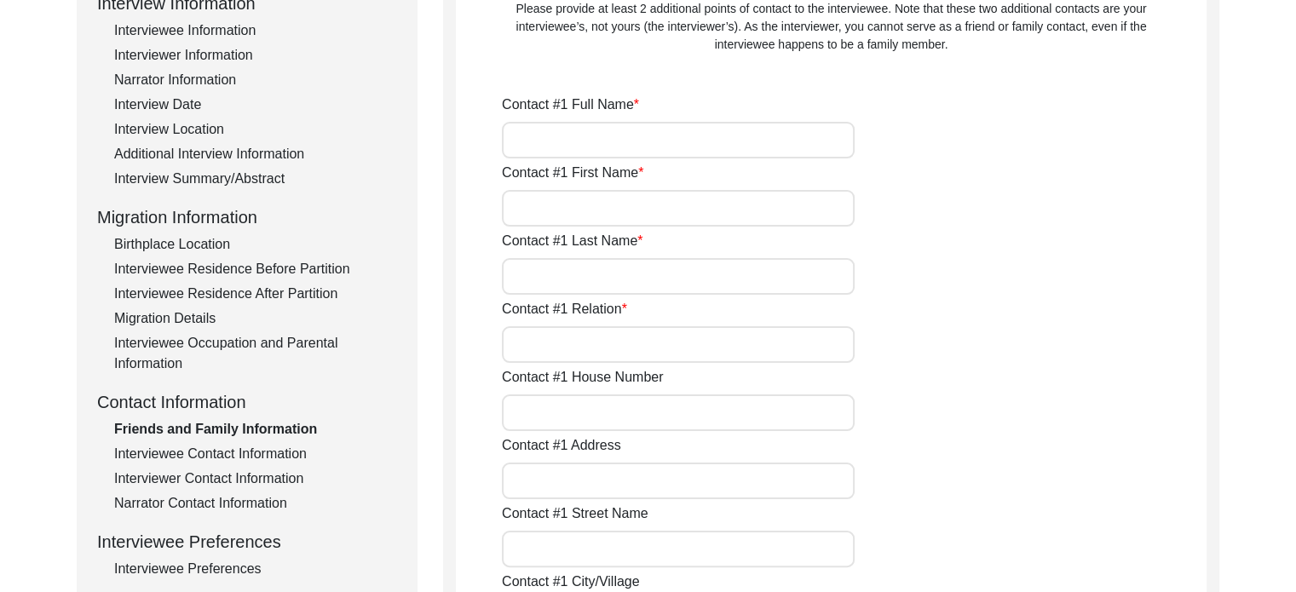
type input "[PERSON_NAME]"
type input "Saha"
type input "Daughter"
type input "C 10"
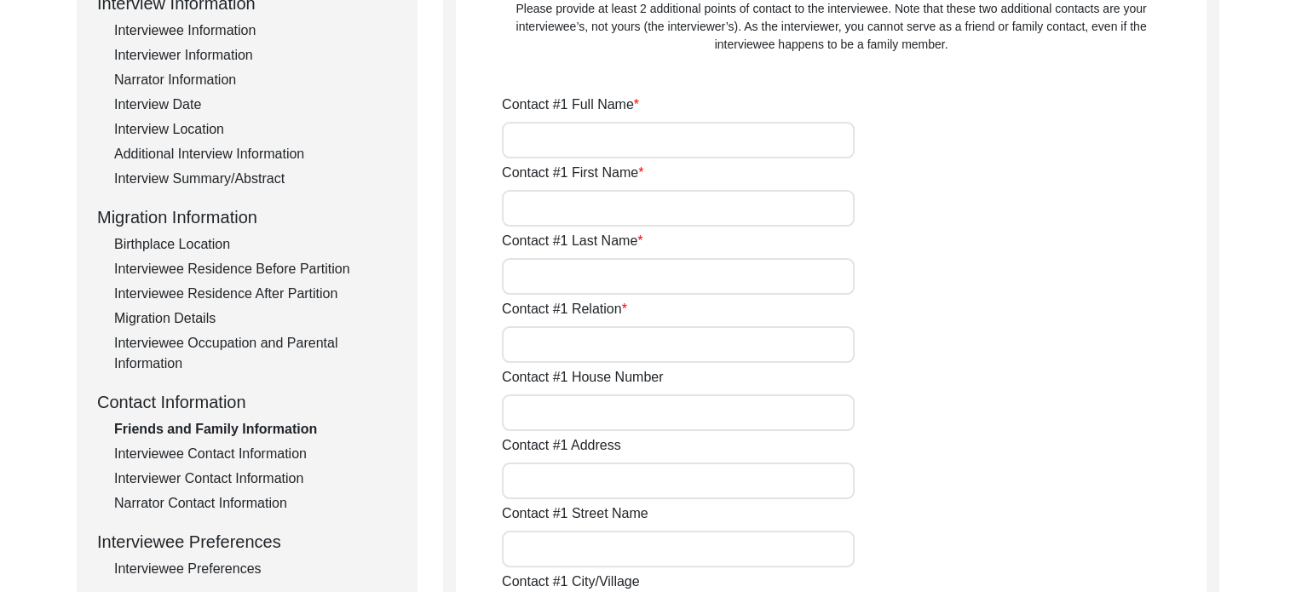
type input "[PERSON_NAME] Abason, [PERSON_NAME], Sector -2, [GEOGRAPHIC_DATA]"
type input "[PERSON_NAME], Sector -2, [GEOGRAPHIC_DATA]"
type input "[GEOGRAPHIC_DATA]"
type input "700091"
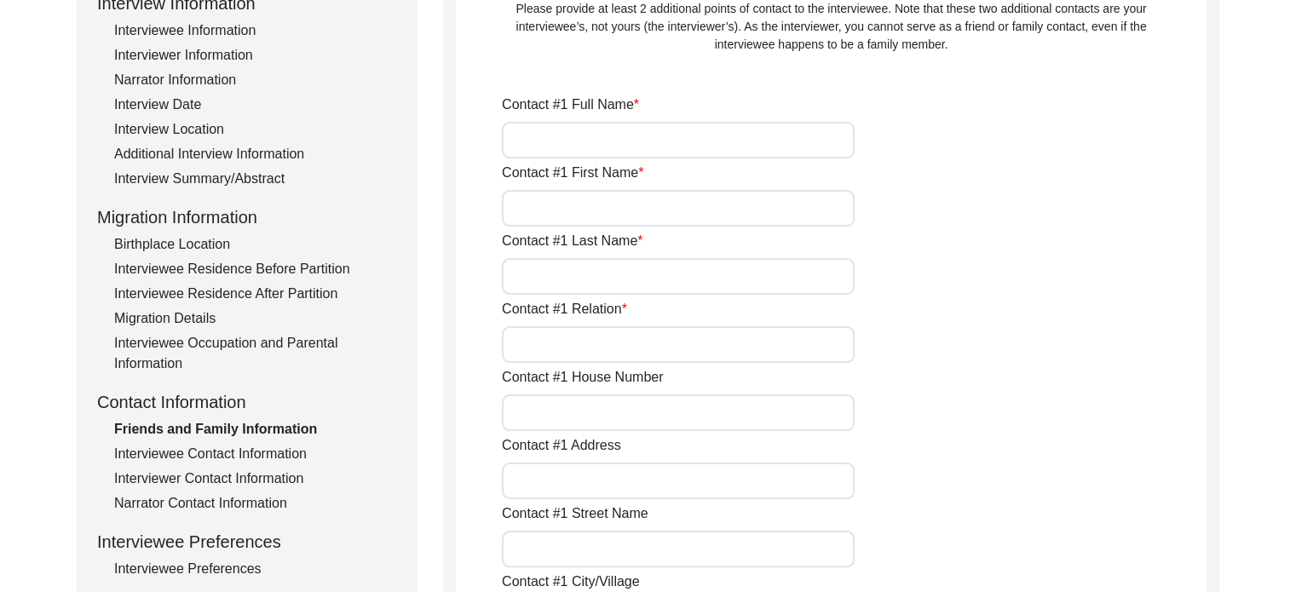
type input "[GEOGRAPHIC_DATA]"
type input "[PHONE_NUMBER]"
type input "[EMAIL_ADDRESS][DOMAIN_NAME]"
type input "[PERSON_NAME]"
type input "Suman"
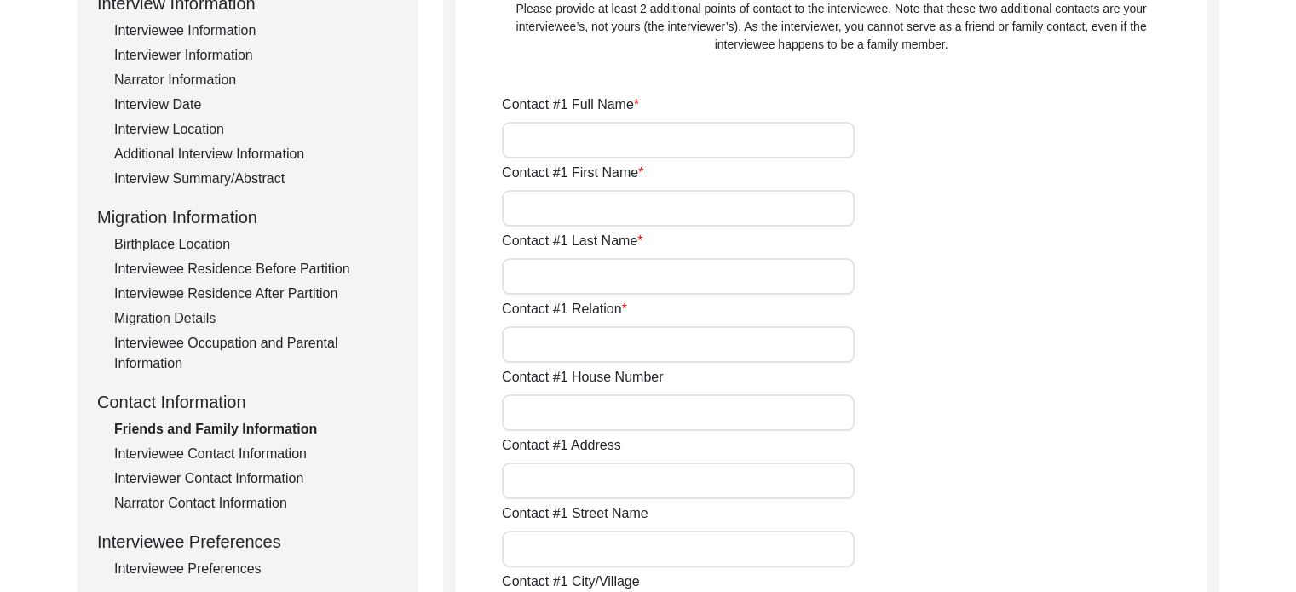
type input "[PERSON_NAME]"
type input "Son in law"
type input "[GEOGRAPHIC_DATA]"
type input "[PHONE_NUMBER]"
type input "[EMAIL_ADDRESS][DOMAIN_NAME]"
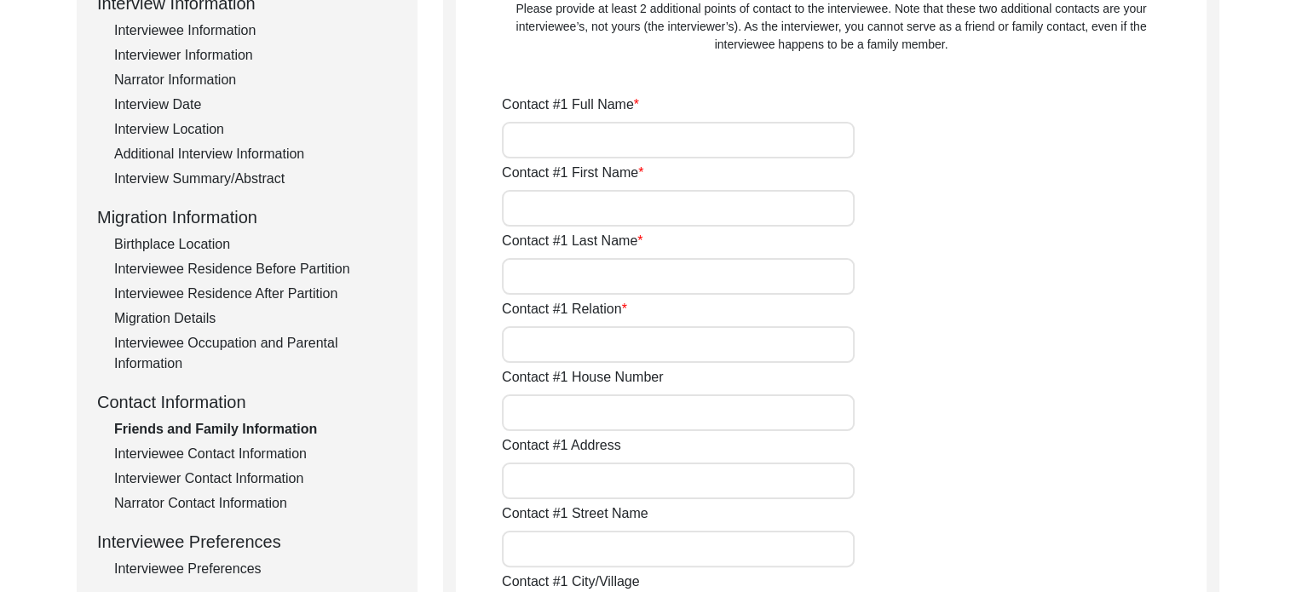
type input "[PERSON_NAME]"
type input "Saha"
type input "Son"
type input "9830775803"
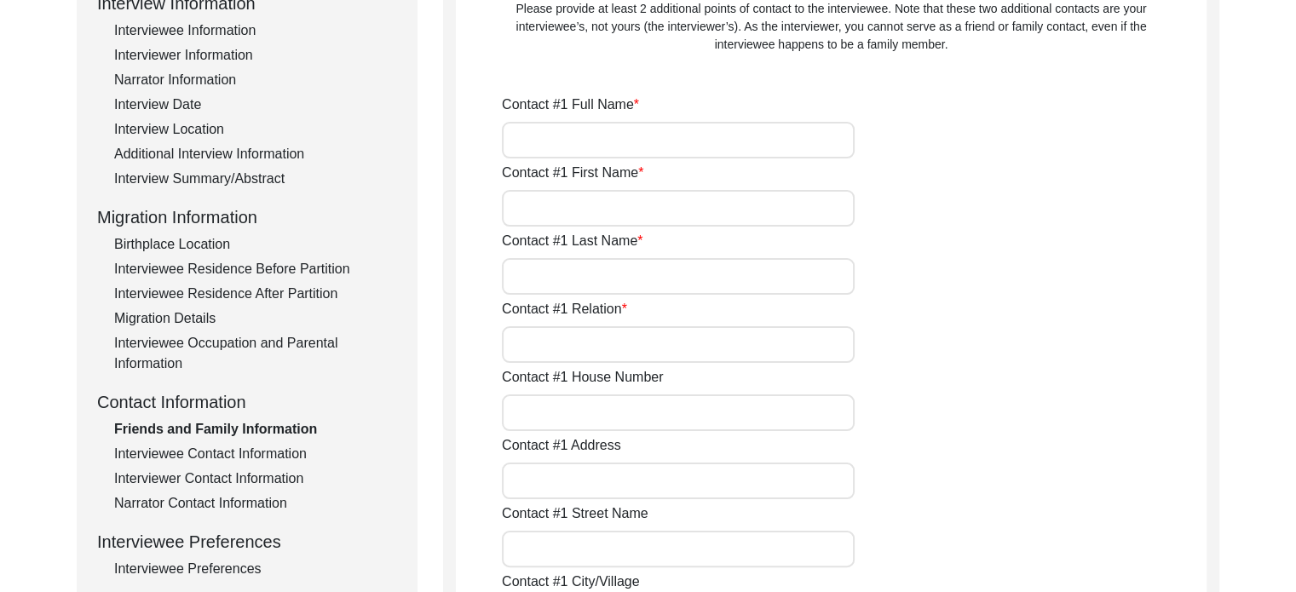
type input "[EMAIL_ADDRESS][DOMAIN_NAME]"
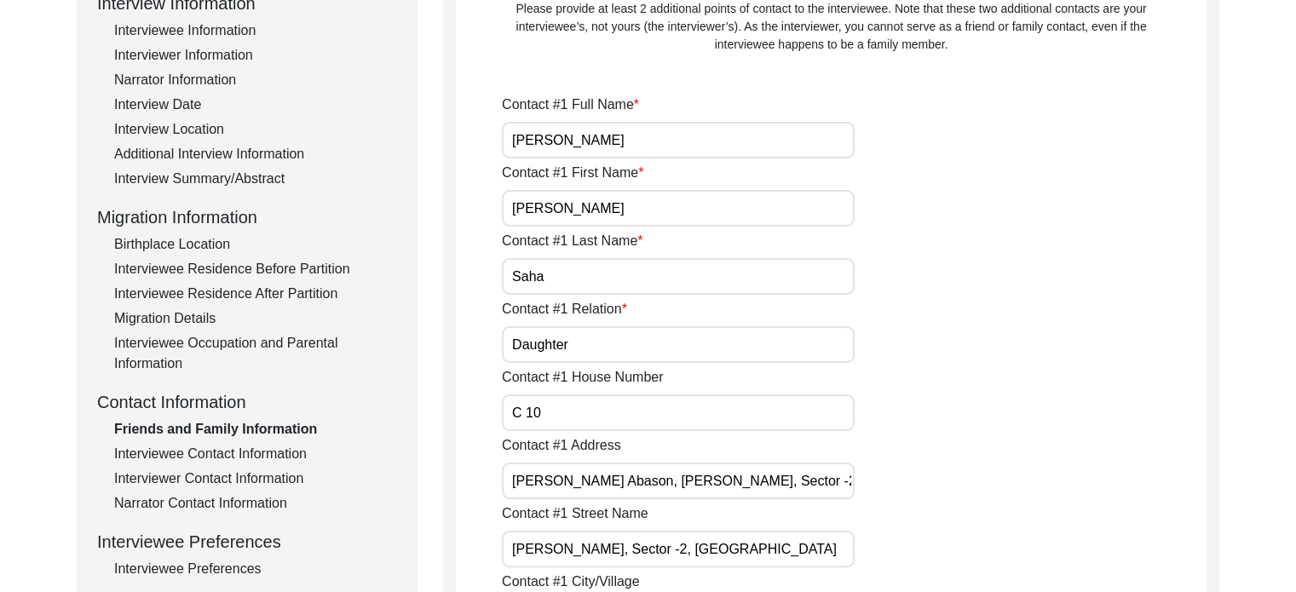
click at [201, 445] on div "Interviewee Contact Information" at bounding box center [255, 454] width 283 height 20
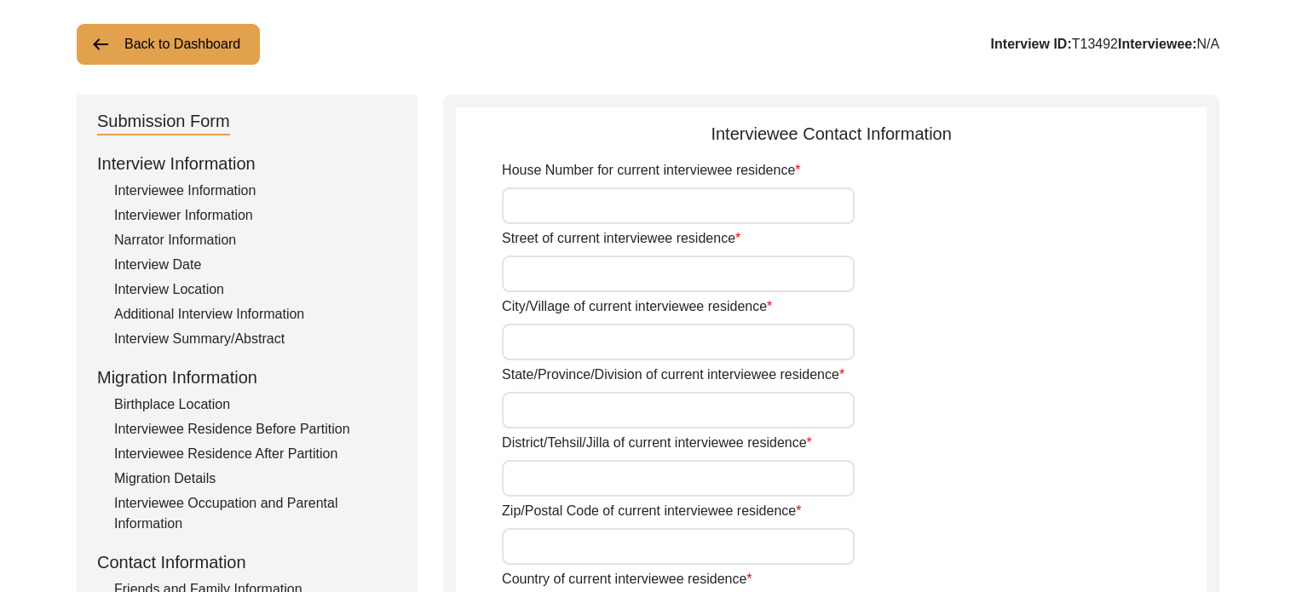
scroll to position [85, 0]
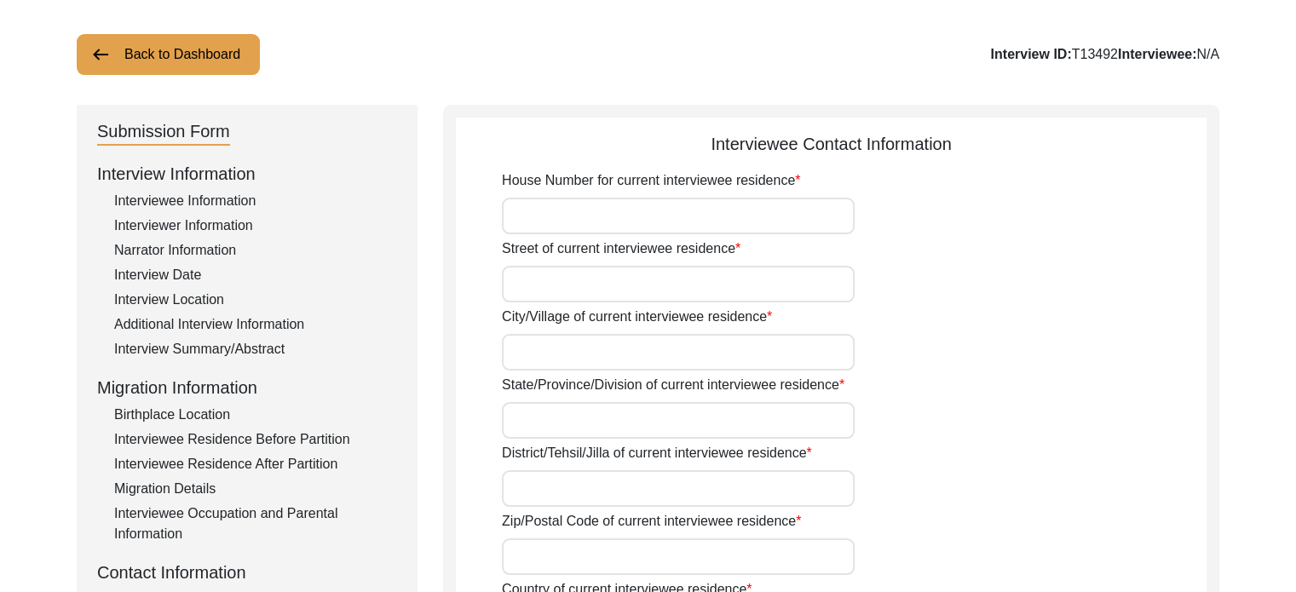
click at [587, 214] on input "House Number for current interviewee residence" at bounding box center [678, 216] width 353 height 37
paste input "[STREET_ADDRESS][PERSON_NAME][PERSON_NAME]"
type input "[STREET_ADDRESS][PERSON_NAME][PERSON_NAME]"
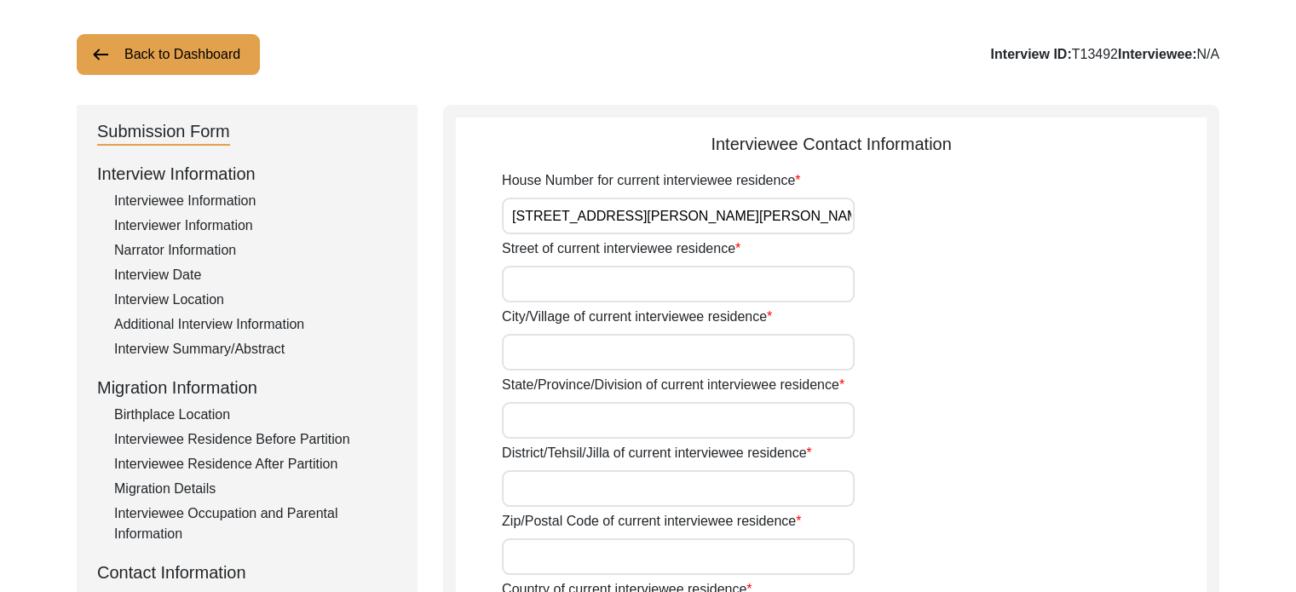
click at [552, 287] on input "Street of current interviewee residence" at bounding box center [678, 284] width 353 height 37
click at [552, 286] on input "Street of current interviewee residence" at bounding box center [678, 284] width 353 height 37
click at [586, 353] on input "City/Village of current interviewee residence" at bounding box center [678, 352] width 353 height 37
click at [588, 353] on input "City/Village of current interviewee residence" at bounding box center [678, 352] width 353 height 37
type input "[GEOGRAPHIC_DATA]"
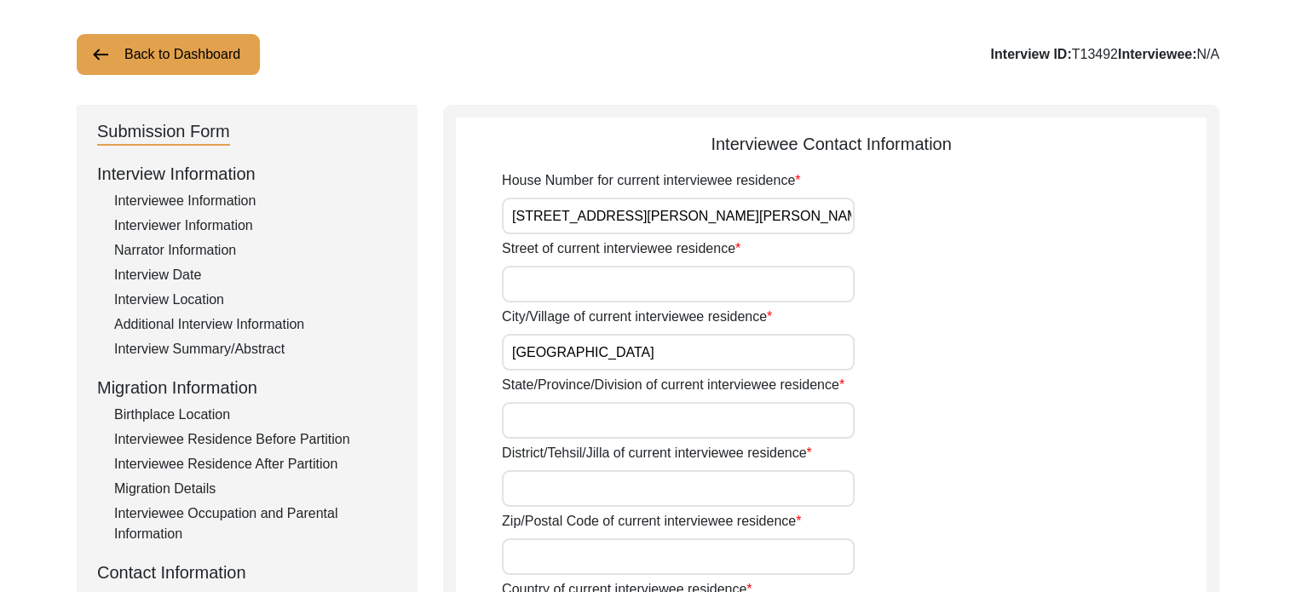
type input "[GEOGRAPHIC_DATA]"
type input "700091"
type input "[GEOGRAPHIC_DATA]"
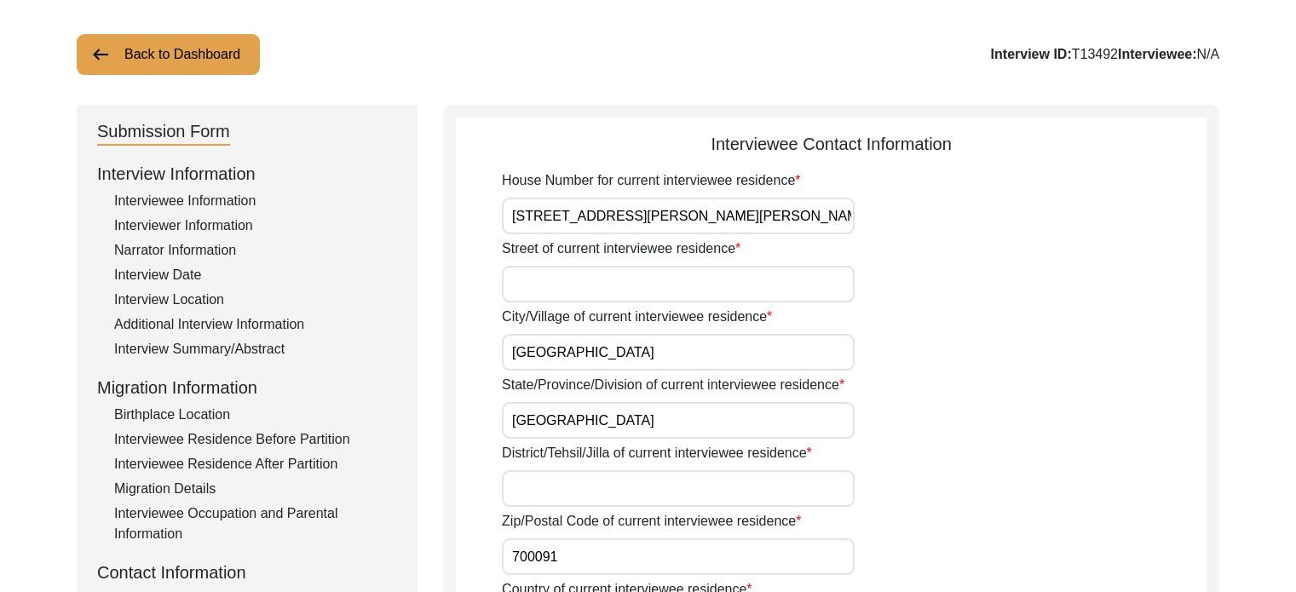
type input "09073381031"
type input "[EMAIL_ADDRESS][DOMAIN_NAME]"
click at [584, 275] on input "Street of current interviewee residence" at bounding box center [678, 284] width 353 height 37
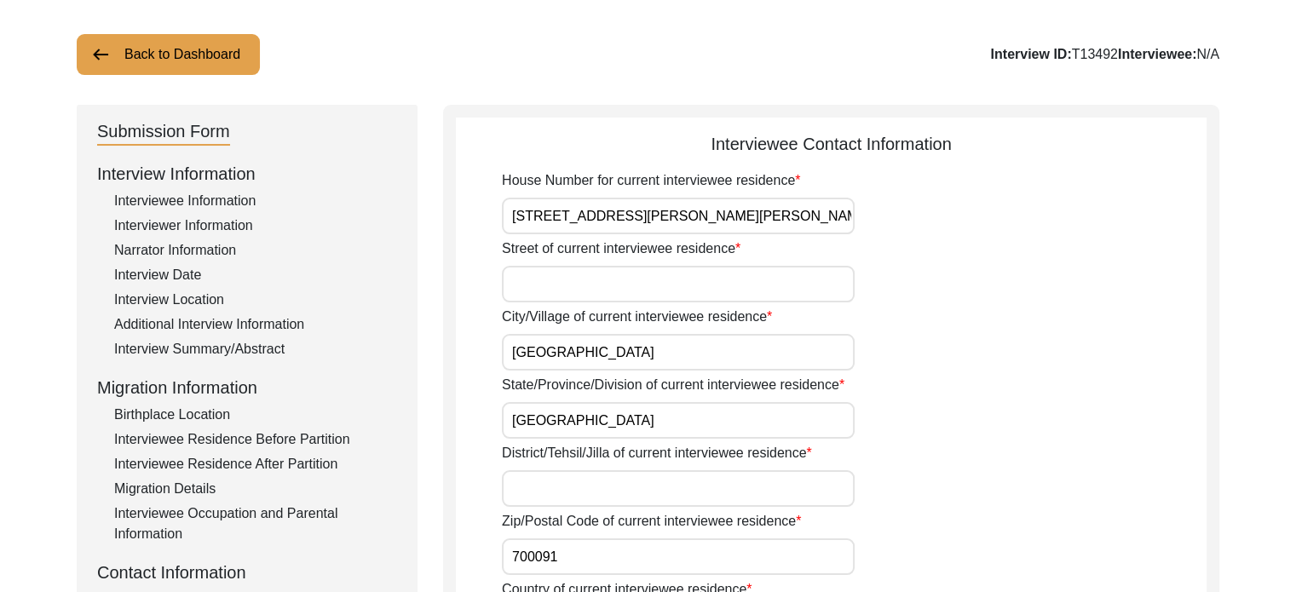
click at [584, 275] on input "Street of current interviewee residence" at bounding box center [678, 284] width 353 height 37
click at [589, 275] on input "Street of current interviewee residence" at bounding box center [678, 284] width 353 height 37
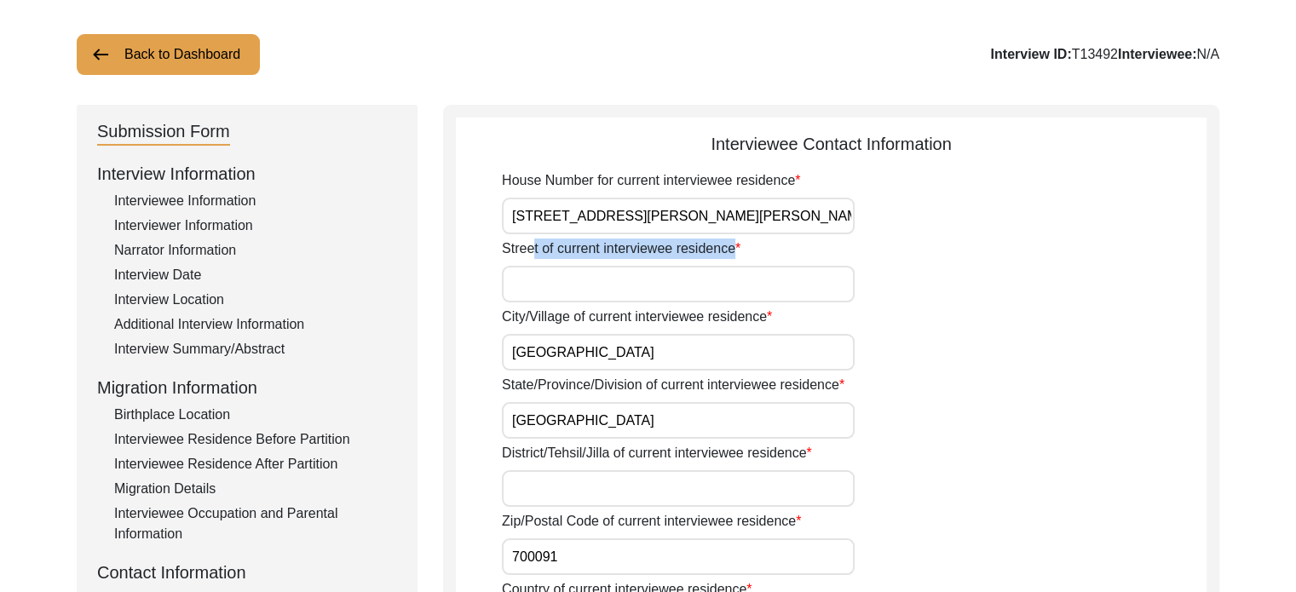
drag, startPoint x: 532, startPoint y: 251, endPoint x: 753, endPoint y: 251, distance: 221.5
click at [753, 251] on div "Street of current interviewee residence" at bounding box center [854, 271] width 704 height 64
click at [696, 248] on label "Street of current interviewee residence" at bounding box center [621, 249] width 239 height 20
click at [696, 266] on input "Street of current interviewee residence" at bounding box center [678, 284] width 353 height 37
click at [552, 283] on input "Street of current interviewee residence" at bounding box center [678, 284] width 353 height 37
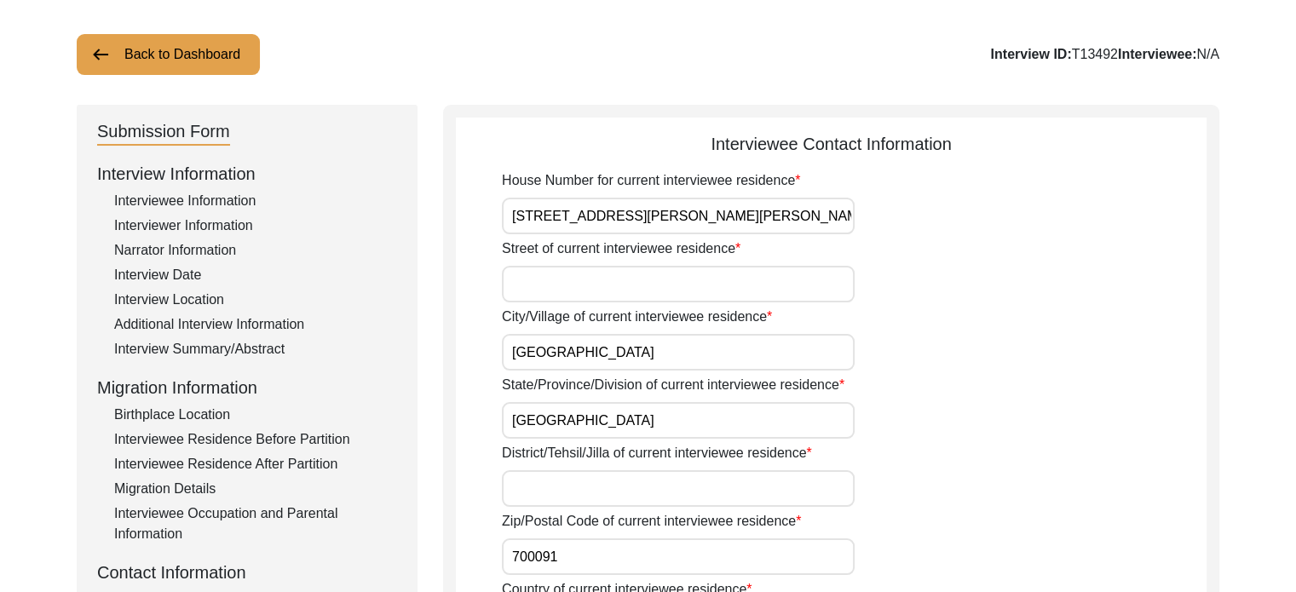
click at [552, 283] on input "Street of current interviewee residence" at bounding box center [678, 284] width 353 height 37
drag, startPoint x: 802, startPoint y: 217, endPoint x: 765, endPoint y: 216, distance: 36.7
drag, startPoint x: 765, startPoint y: 216, endPoint x: 713, endPoint y: 232, distance: 54.4
click at [713, 232] on input "[STREET_ADDRESS][PERSON_NAME][PERSON_NAME]" at bounding box center [678, 216] width 353 height 37
click at [801, 224] on input "[STREET_ADDRESS][PERSON_NAME][PERSON_NAME]" at bounding box center [678, 216] width 353 height 37
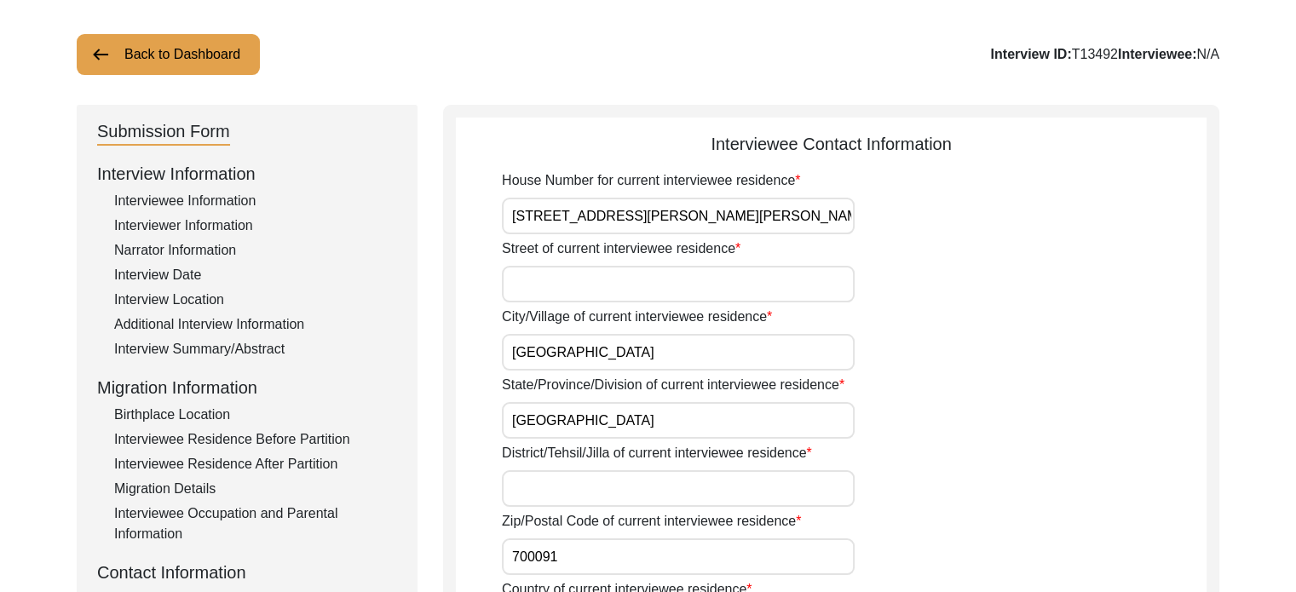
click at [801, 224] on input "[STREET_ADDRESS][PERSON_NAME][PERSON_NAME]" at bounding box center [678, 216] width 353 height 37
click at [655, 285] on input "Street of current interviewee residence" at bounding box center [678, 284] width 353 height 37
paste input "Saltlake"
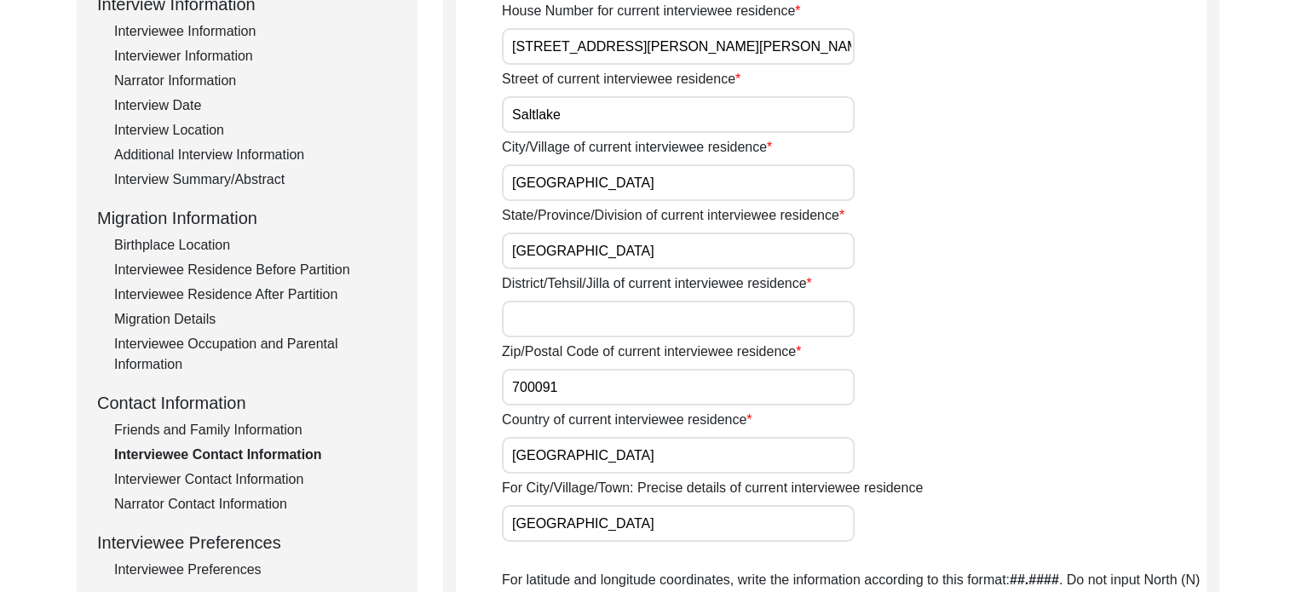
scroll to position [256, 0]
type input "Saltlake"
click at [639, 322] on input "District/Tehsil/Jilla of current interviewee residence" at bounding box center [678, 318] width 353 height 37
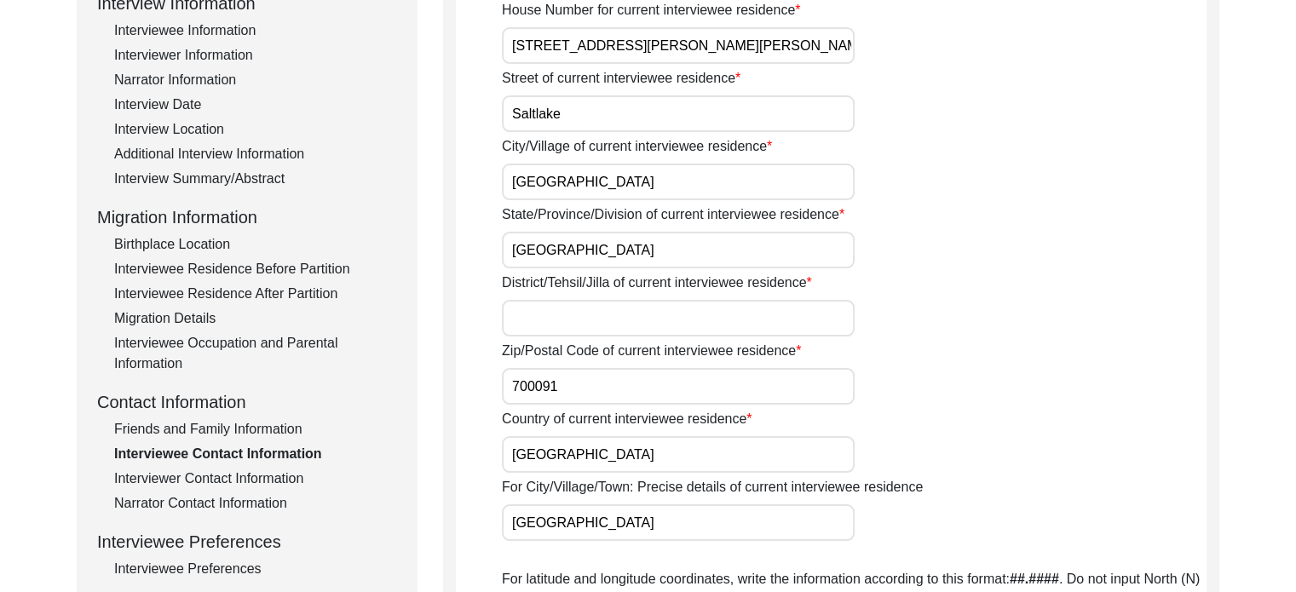
drag, startPoint x: 637, startPoint y: 319, endPoint x: 608, endPoint y: 316, distance: 29.2
click at [608, 316] on input "District/Tehsil/Jilla of current interviewee residence" at bounding box center [678, 318] width 353 height 37
click at [535, 309] on input "District/Tehsil/Jilla of current interviewee residence" at bounding box center [678, 318] width 353 height 37
type input "24"
click at [529, 320] on input "24" at bounding box center [678, 318] width 353 height 37
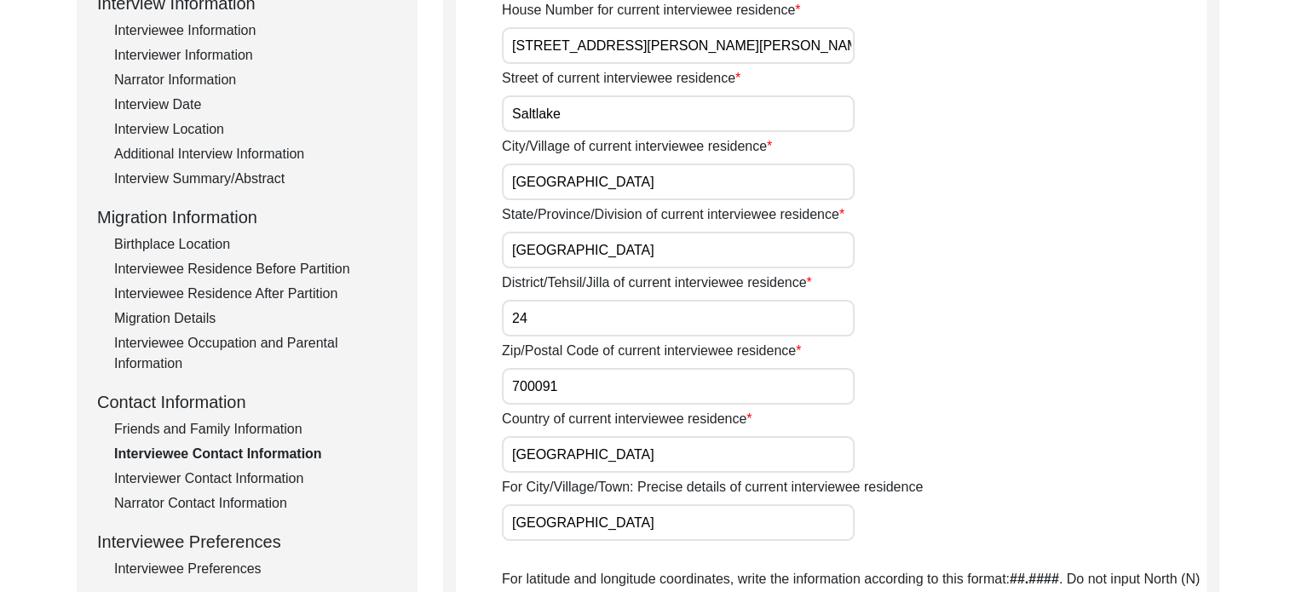
click at [529, 320] on input "24" at bounding box center [678, 318] width 353 height 37
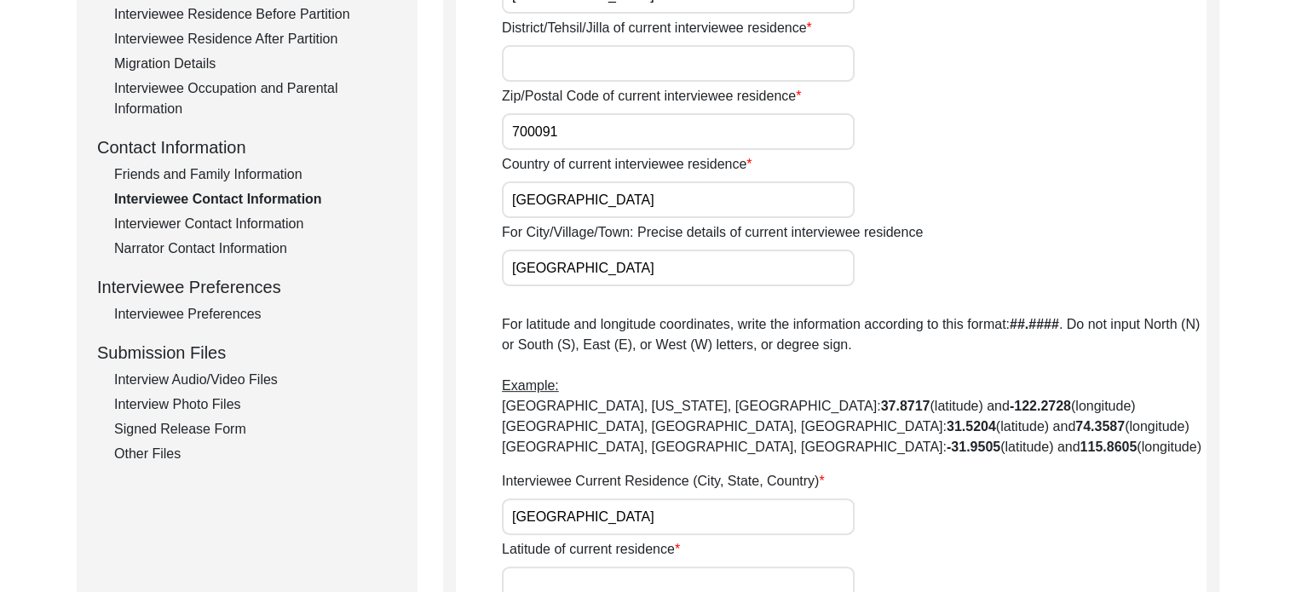
scroll to position [511, 0]
click at [604, 66] on input "District/Tehsil/Jilla of current interviewee residence" at bounding box center [678, 62] width 353 height 37
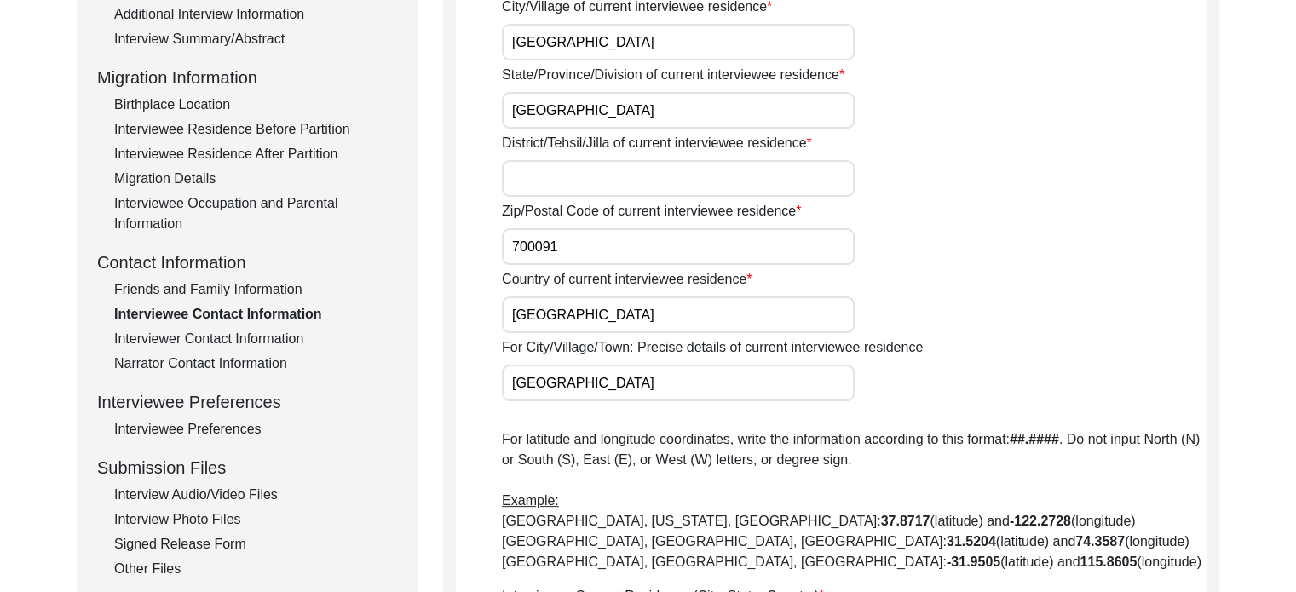
scroll to position [426, 0]
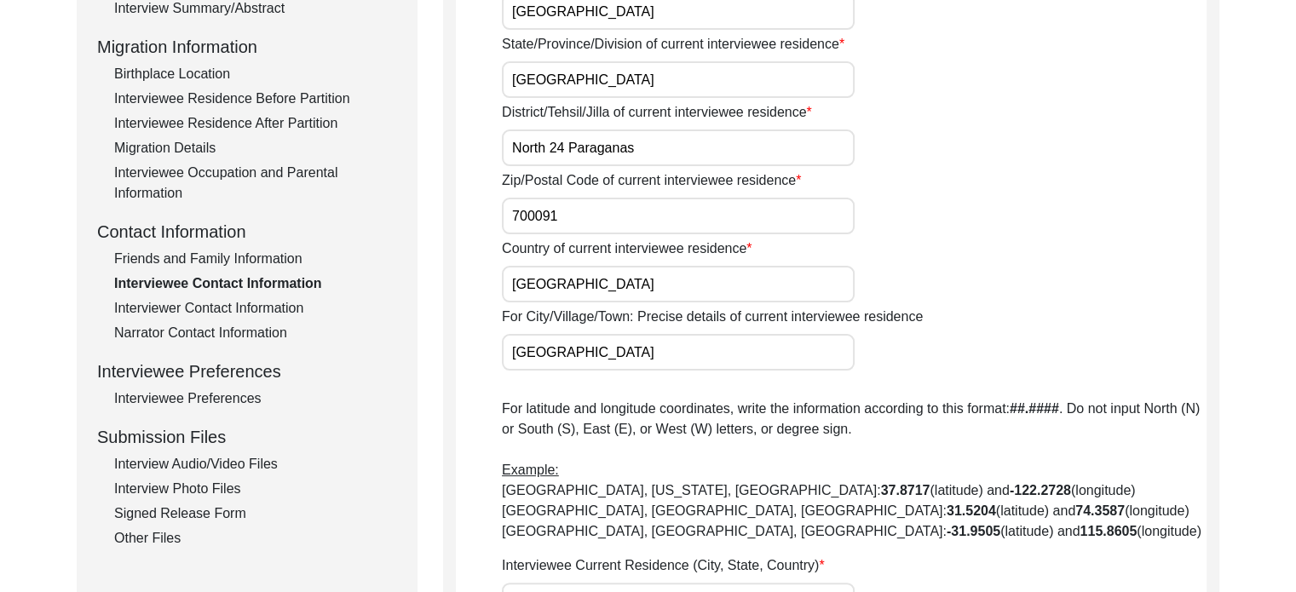
click at [722, 149] on input "North 24 Paraganas" at bounding box center [678, 147] width 353 height 37
click at [664, 162] on input "North 24 Paraganas" at bounding box center [678, 147] width 353 height 37
click at [535, 145] on input "Biddhannagar" at bounding box center [678, 147] width 353 height 37
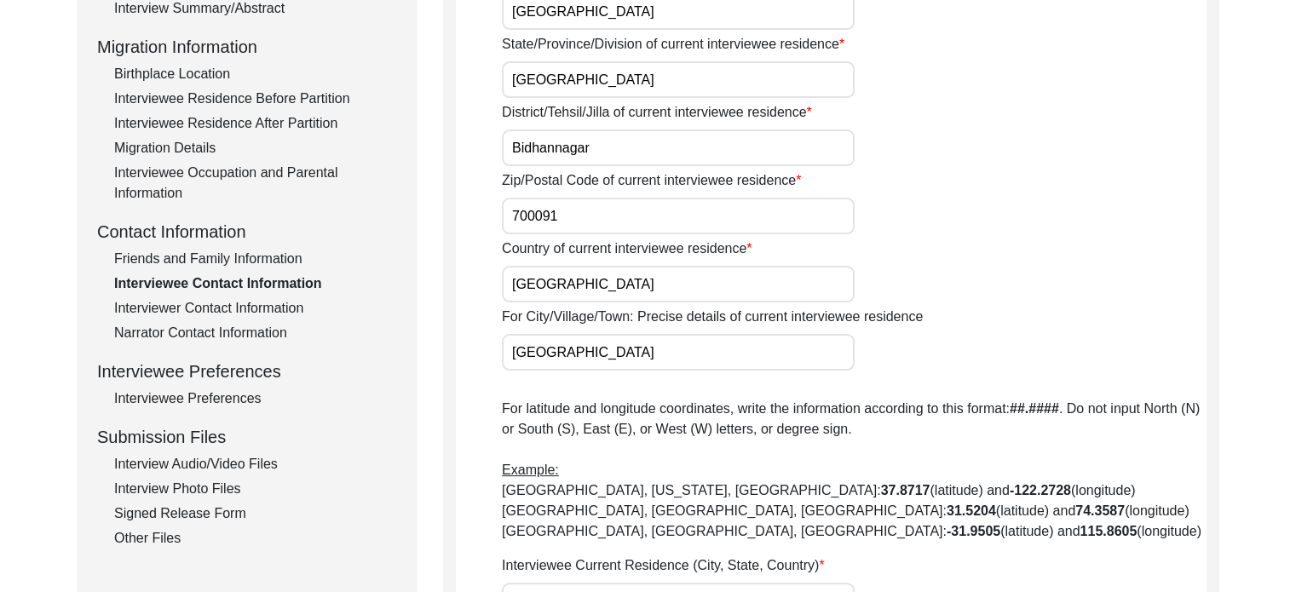
type input "Bidhannagar"
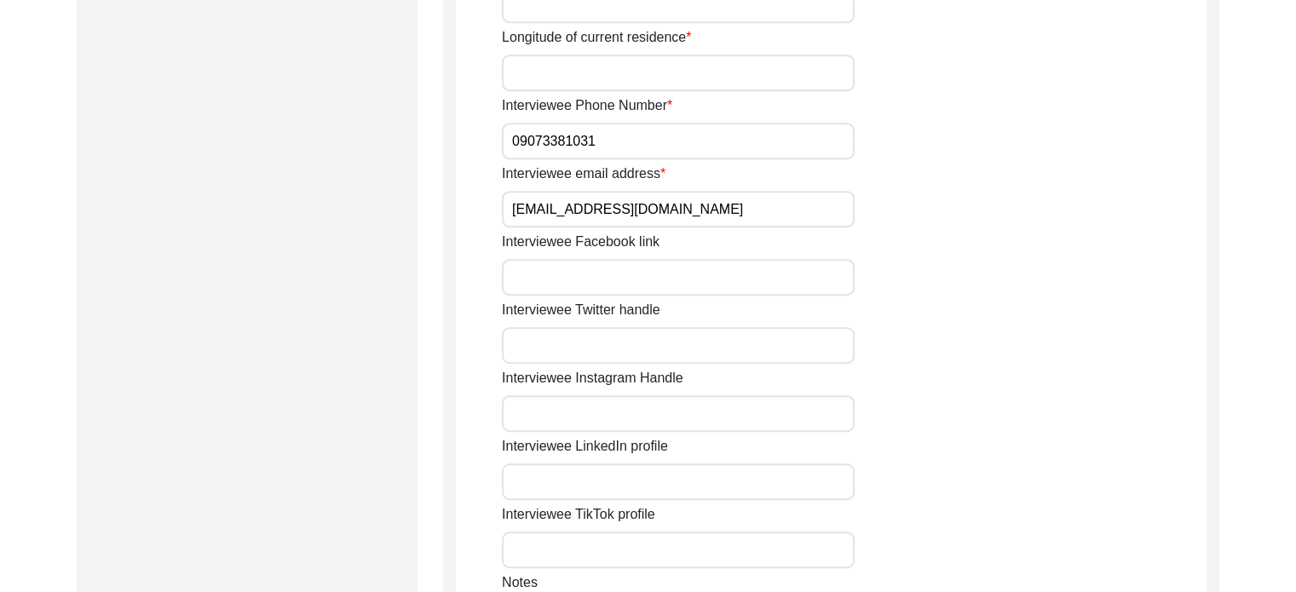
scroll to position [1193, 0]
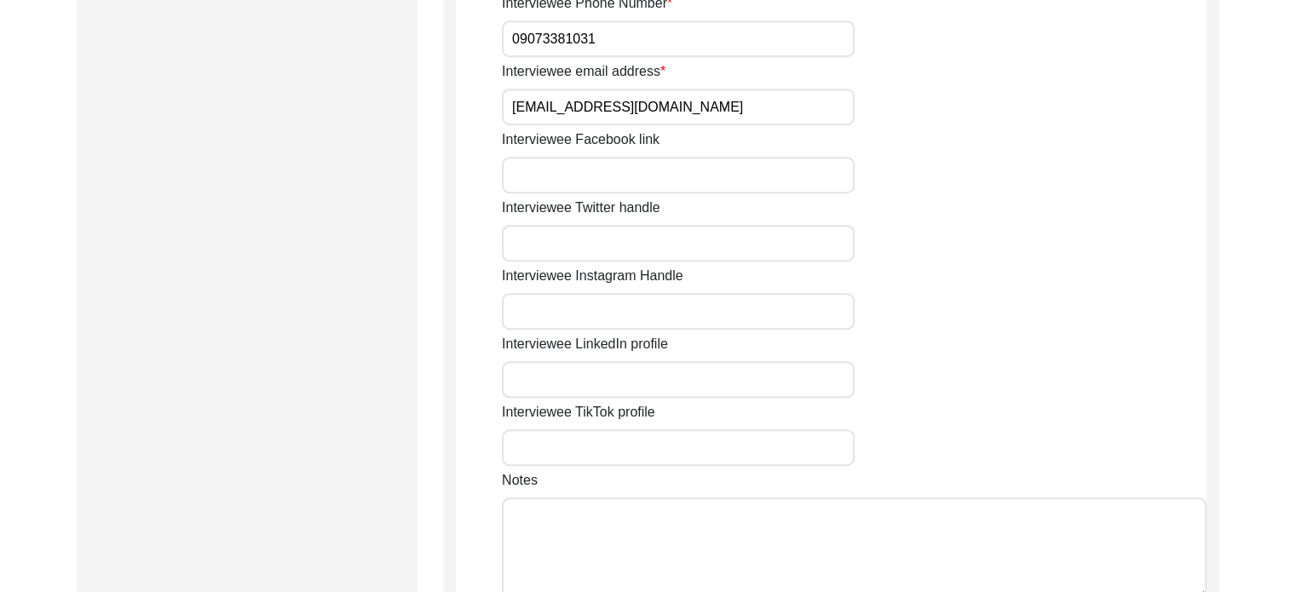
click at [579, 34] on input "09073381031" at bounding box center [678, 38] width 353 height 37
type input "[PHONE_NUMBER]"
click at [683, 100] on input "[EMAIL_ADDRESS][DOMAIN_NAME]" at bounding box center [678, 107] width 353 height 37
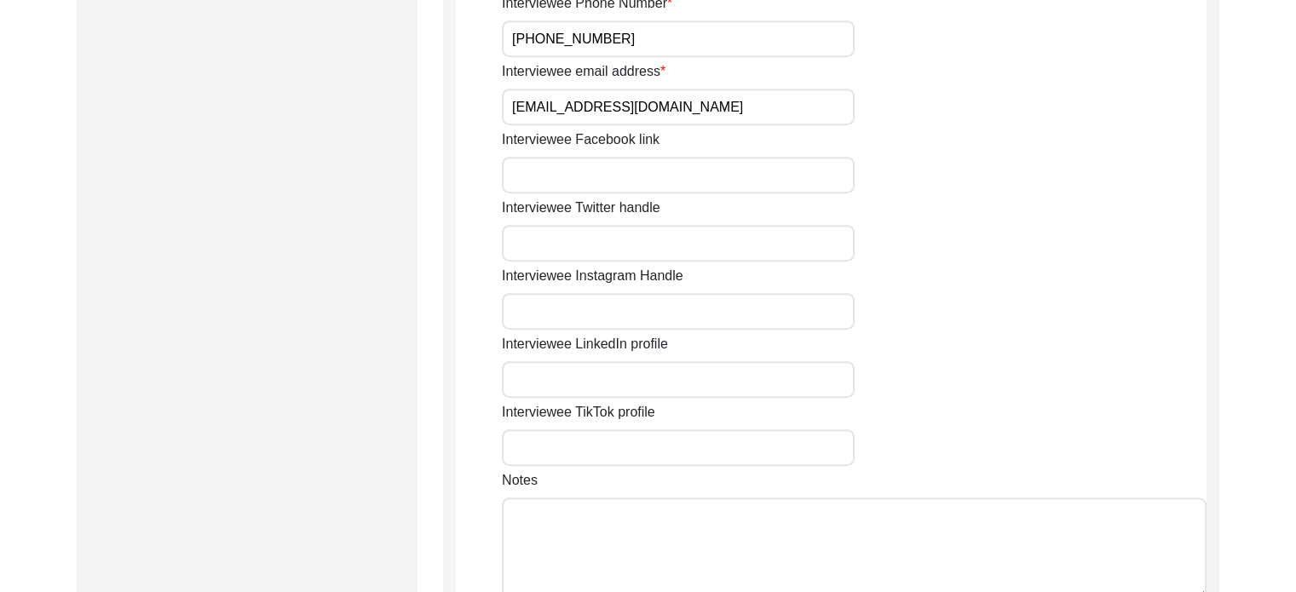
click at [683, 100] on input "[EMAIL_ADDRESS][DOMAIN_NAME]" at bounding box center [678, 107] width 353 height 37
click at [684, 100] on input "[EMAIL_ADDRESS][DOMAIN_NAME]" at bounding box center [678, 107] width 353 height 37
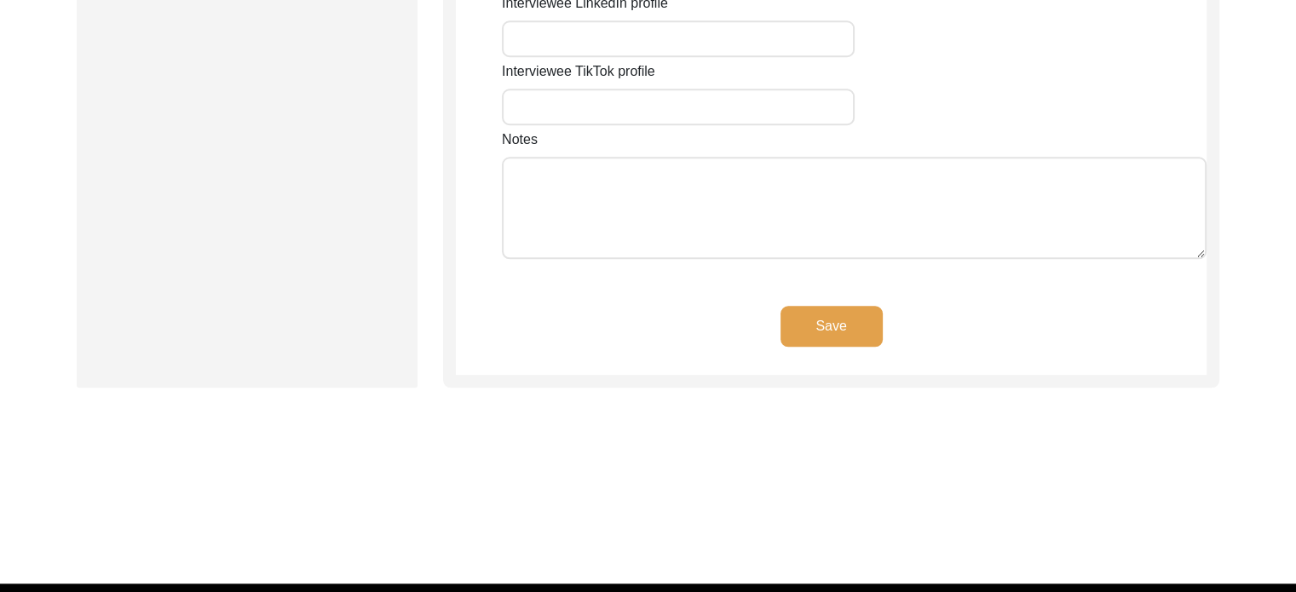
scroll to position [1571, 0]
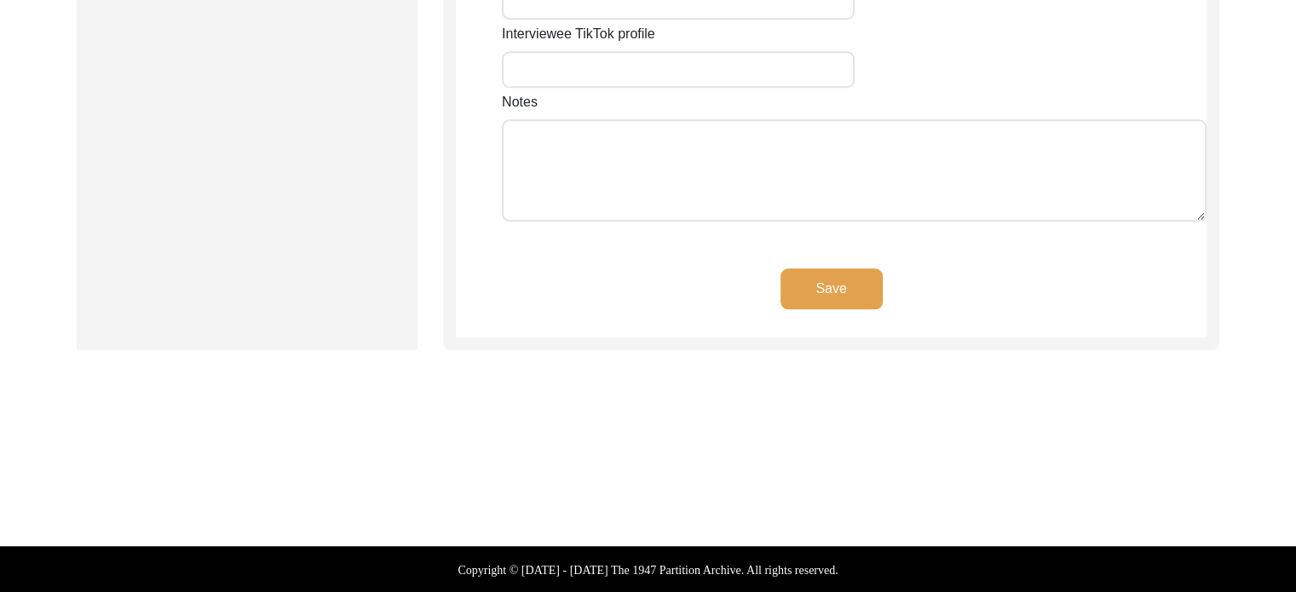
click at [878, 92] on div "Notes" at bounding box center [854, 159] width 704 height 135
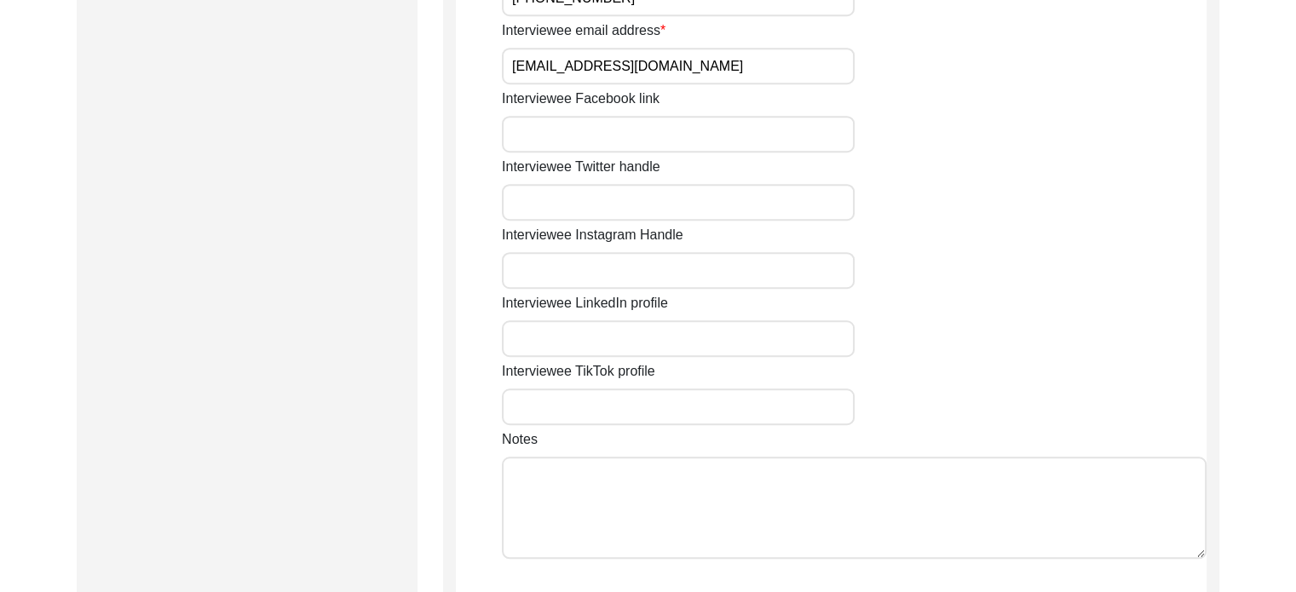
scroll to position [1486, 0]
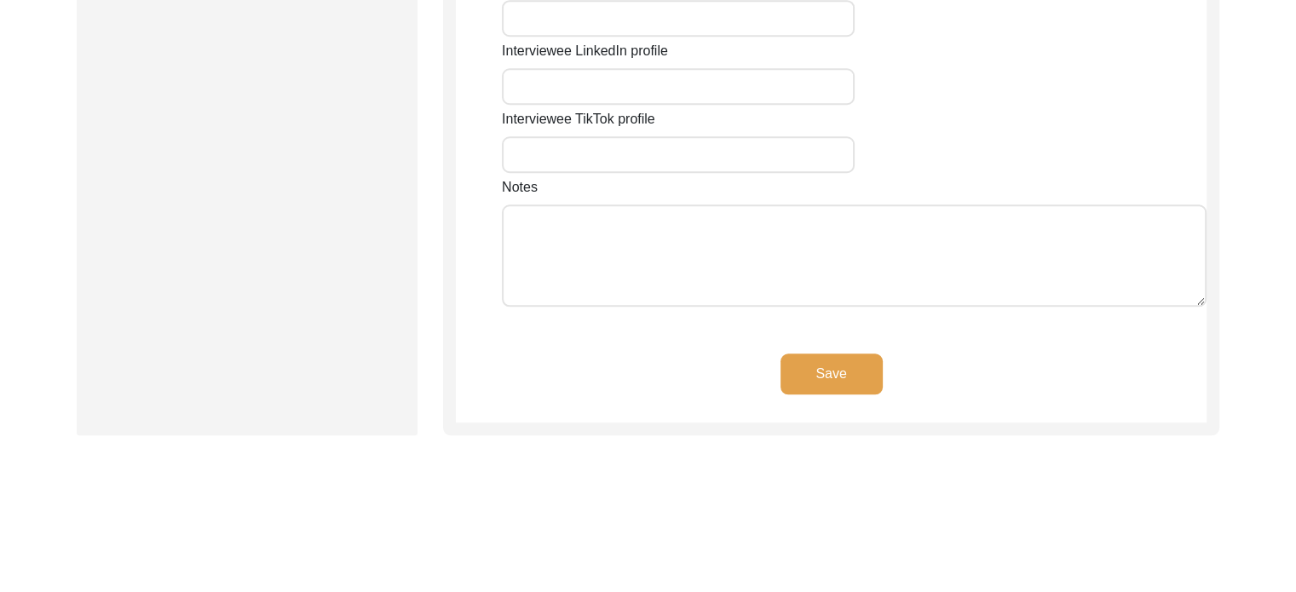
click at [857, 380] on button "Save" at bounding box center [831, 373] width 102 height 41
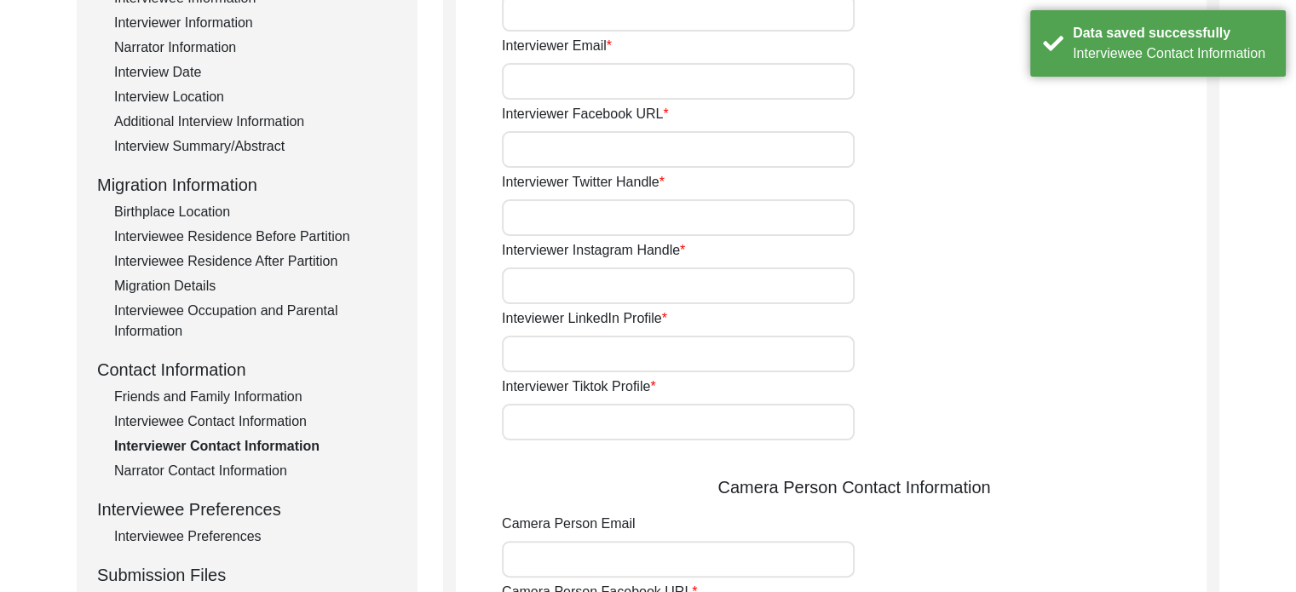
scroll to position [110, 0]
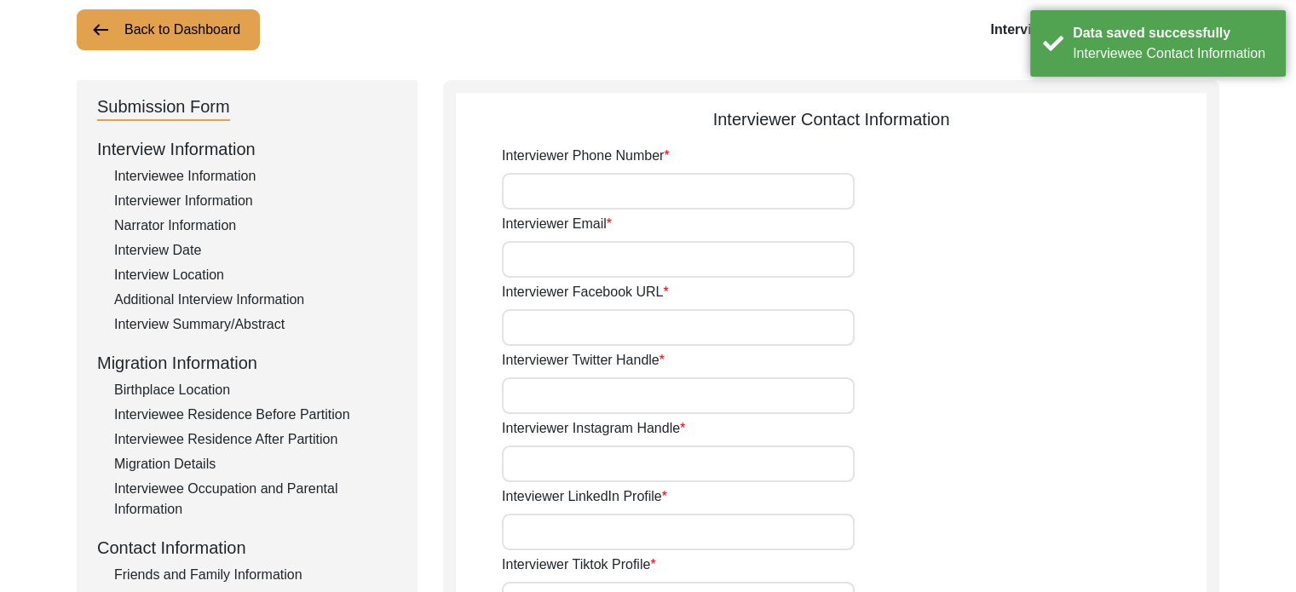
click at [171, 279] on div "Interview Location" at bounding box center [255, 275] width 283 height 20
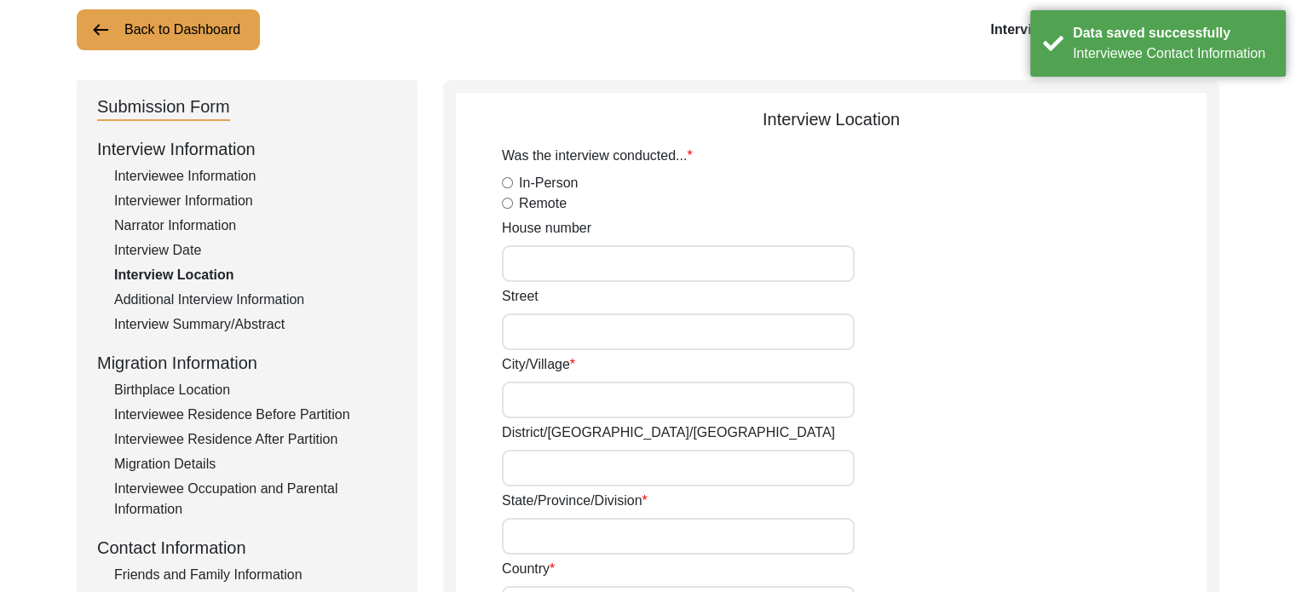
radio input "true"
type input "[STREET_ADDRESS][PERSON_NAME][PERSON_NAME]"
type input "[GEOGRAPHIC_DATA]"
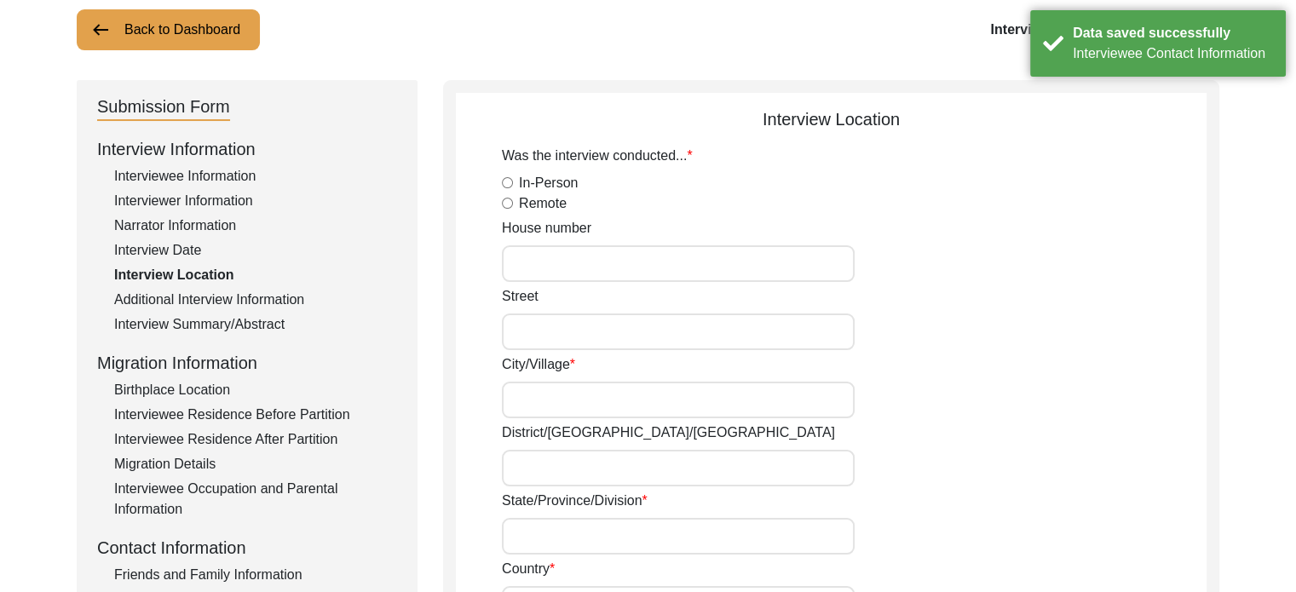
type input "[GEOGRAPHIC_DATA]"
type input "700091"
type input "[GEOGRAPHIC_DATA], [GEOGRAPHIC_DATA] , [GEOGRAPHIC_DATA]"
type input "22.582332150650867"
type input "88.4224115841603"
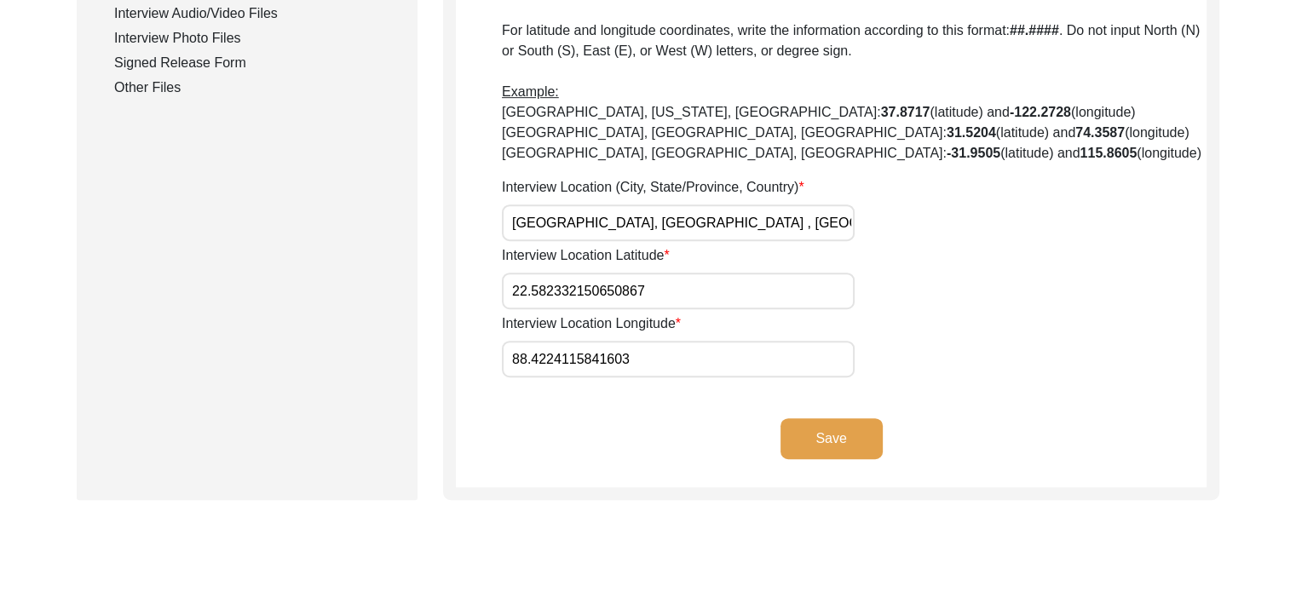
scroll to position [1026, 0]
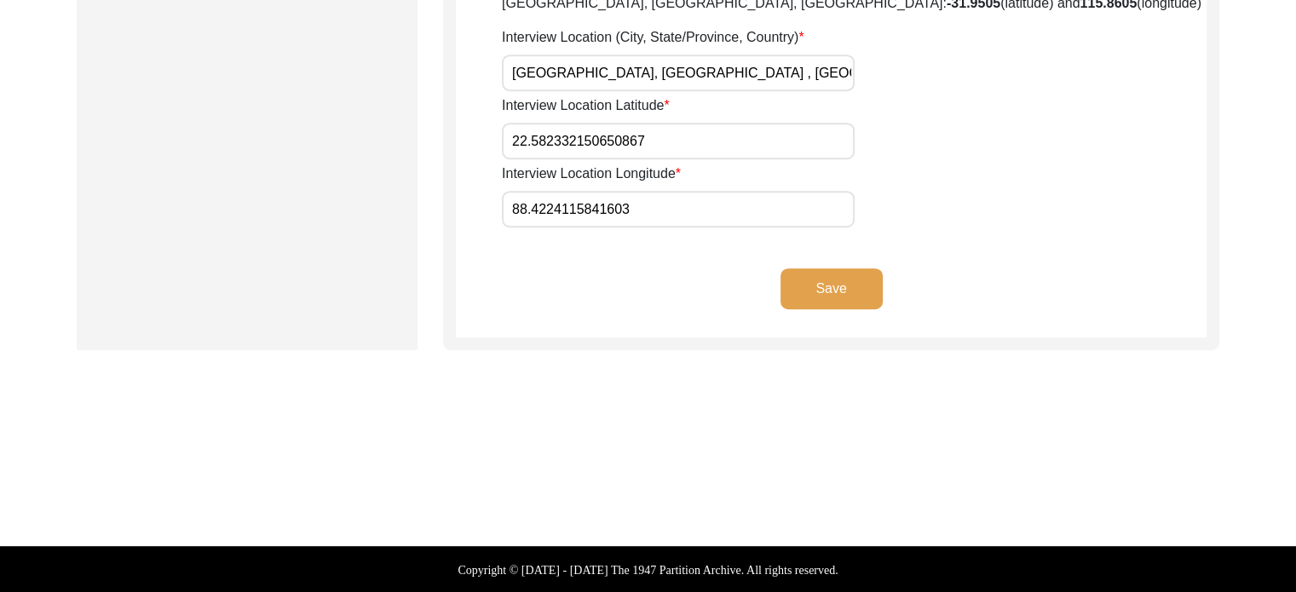
drag, startPoint x: 666, startPoint y: 142, endPoint x: 461, endPoint y: 164, distance: 206.5
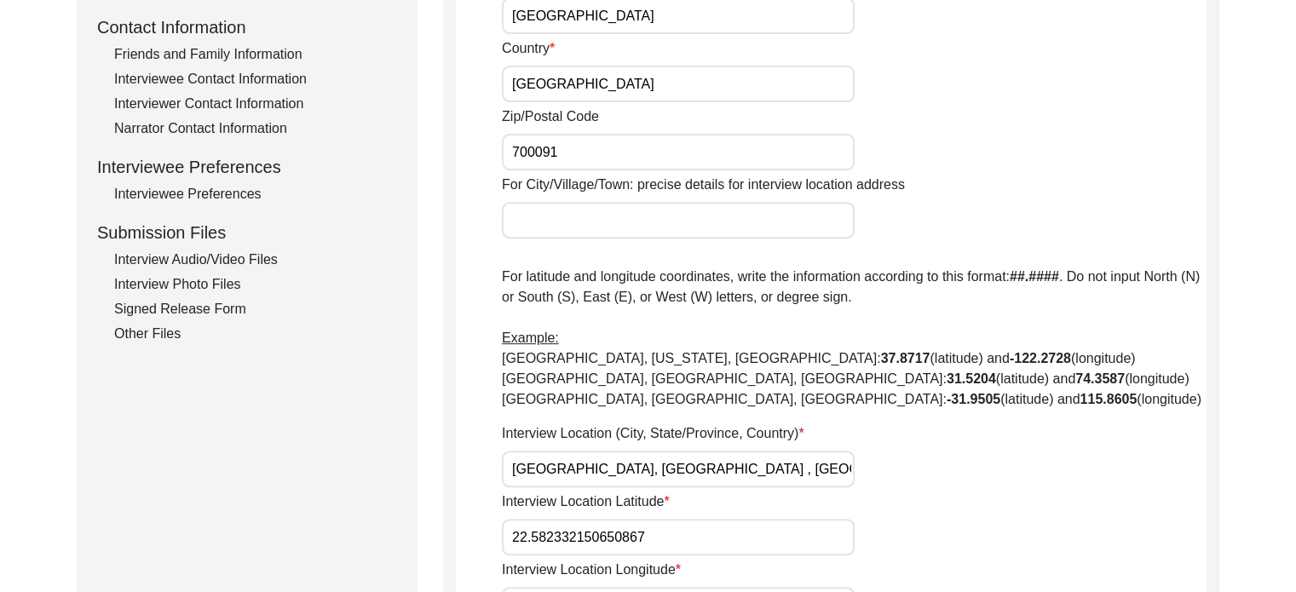
scroll to position [601, 0]
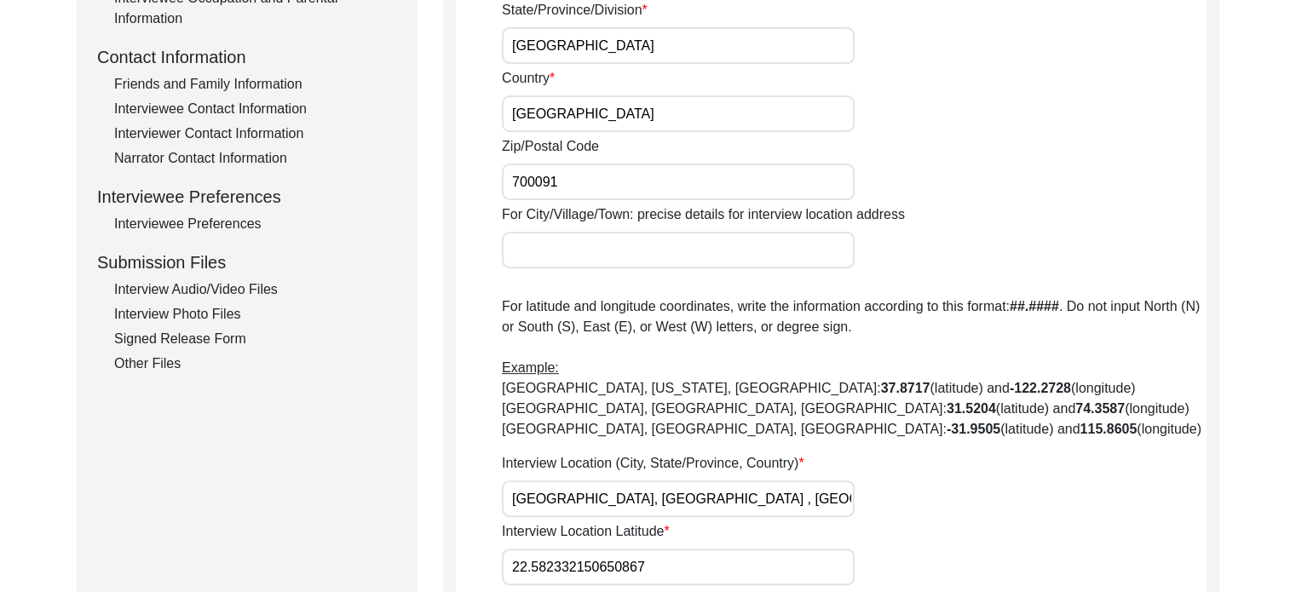
click at [203, 113] on div "Interviewee Contact Information" at bounding box center [255, 109] width 283 height 20
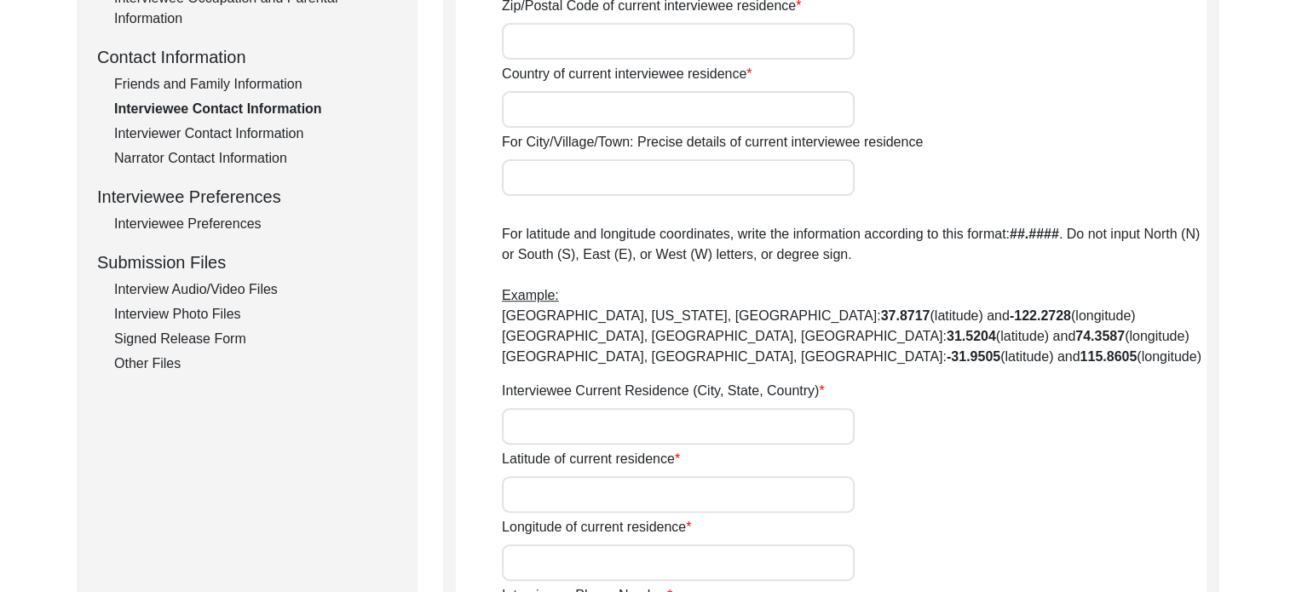
type input "[STREET_ADDRESS][PERSON_NAME][PERSON_NAME]"
type input "Saltlake"
type input "[GEOGRAPHIC_DATA]"
type input "Bidhannagar"
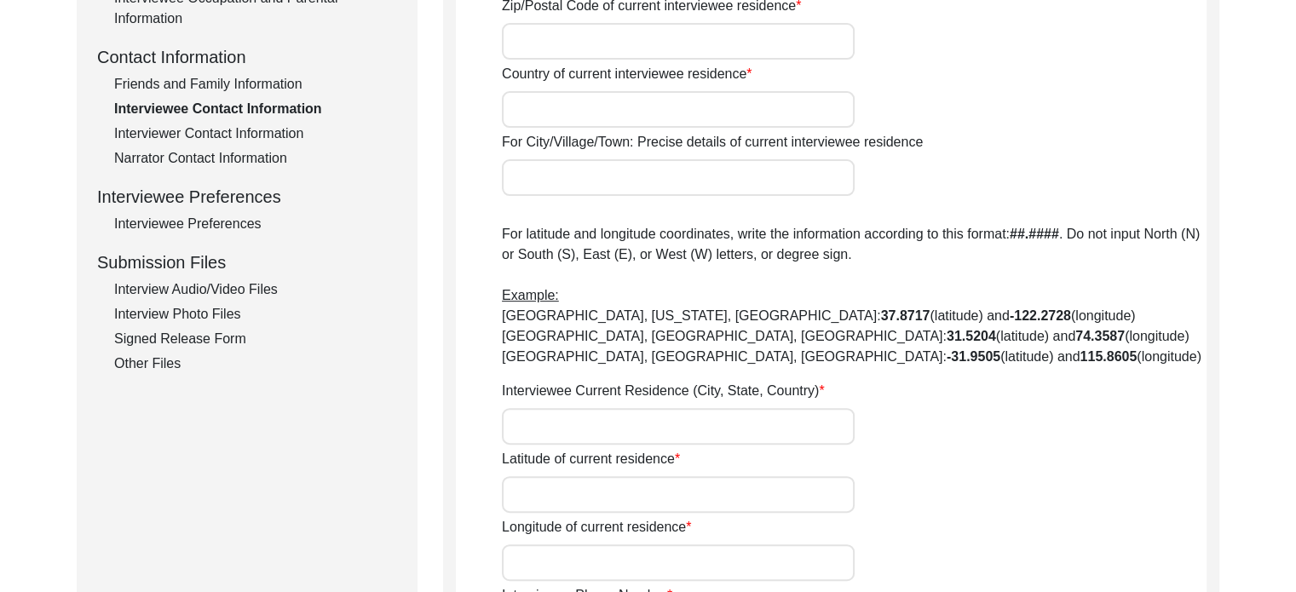
type input "700091"
type input "[GEOGRAPHIC_DATA]"
type input "[PHONE_NUMBER]"
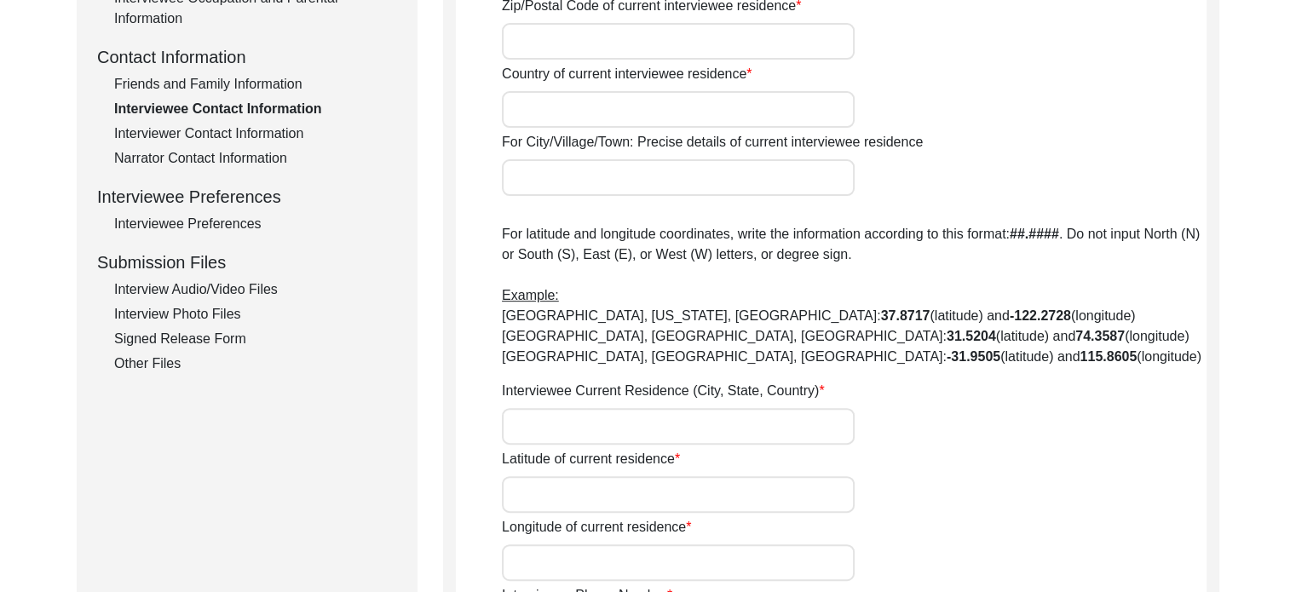
type input "[EMAIL_ADDRESS][DOMAIN_NAME]"
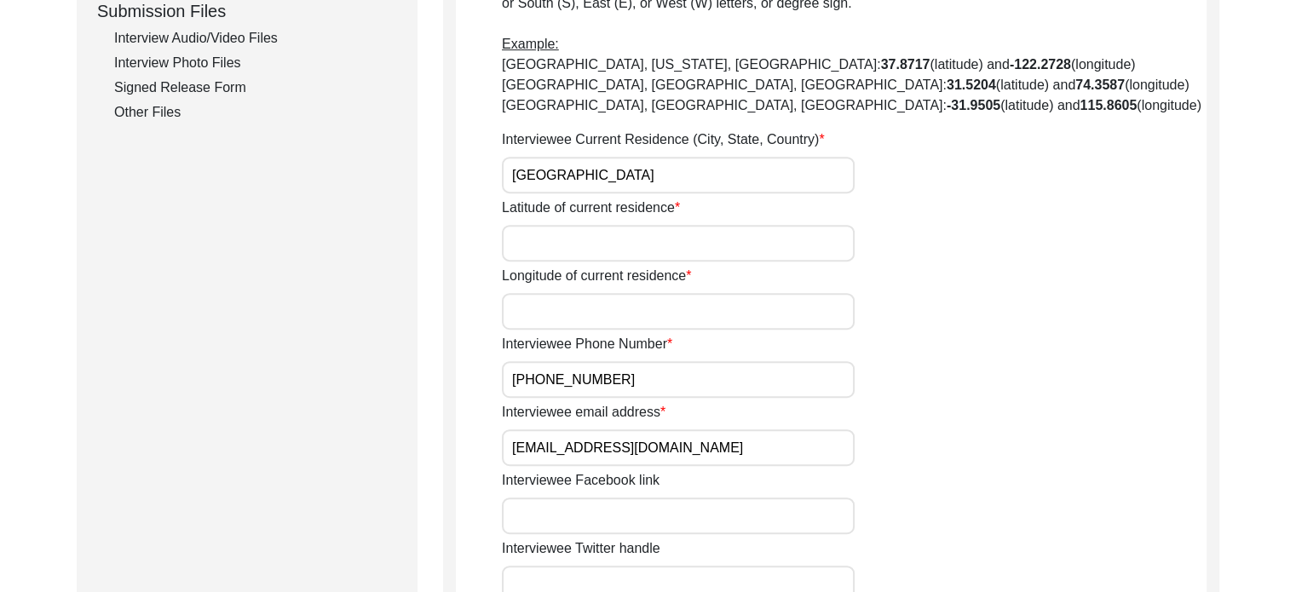
scroll to position [856, 0]
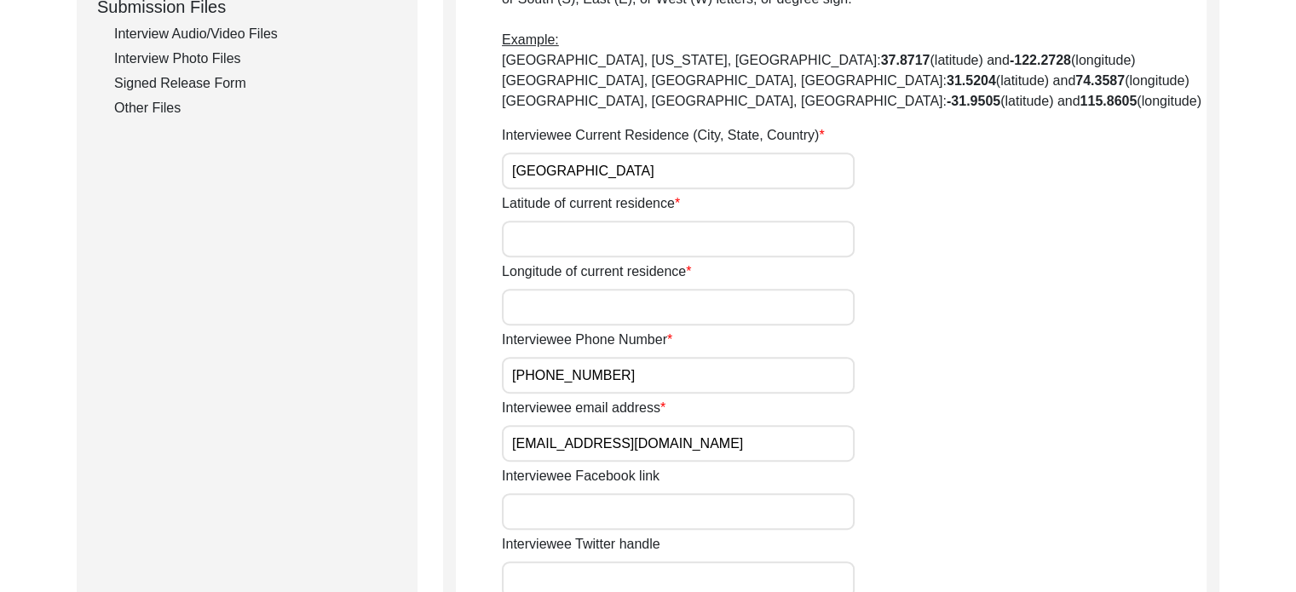
click at [624, 239] on input "Latitude of current residence" at bounding box center [678, 239] width 353 height 37
paste input "22.582332150650867"
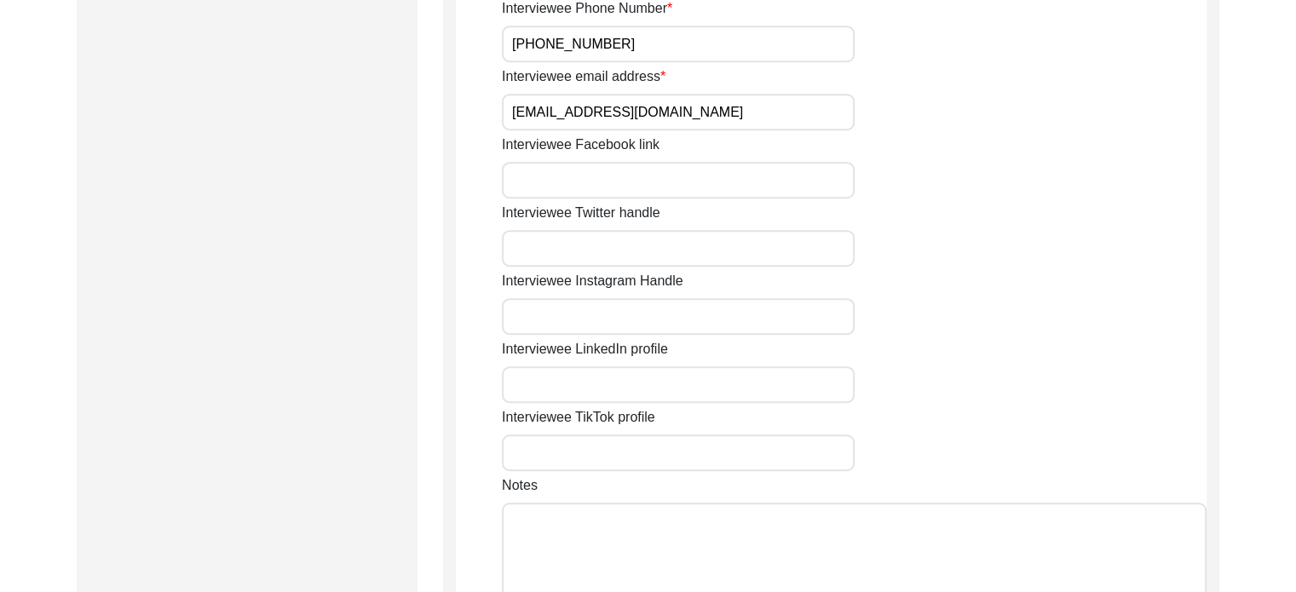
scroll to position [1452, 0]
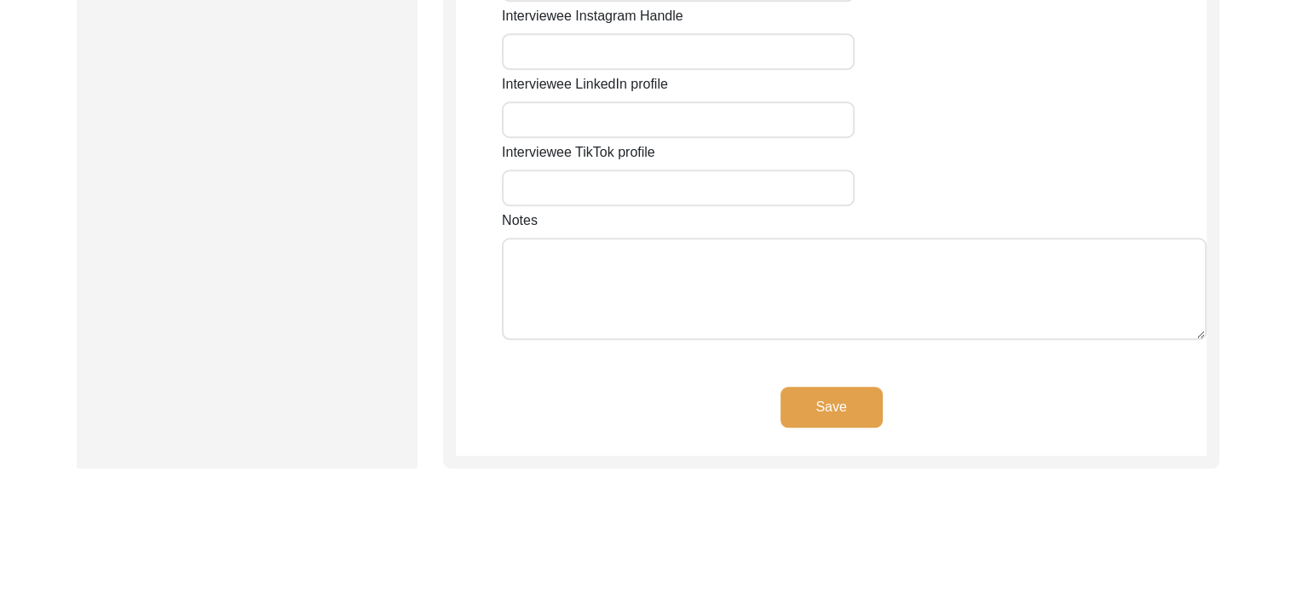
type input "22.582332150650867"
click at [813, 405] on button "Save" at bounding box center [831, 407] width 102 height 41
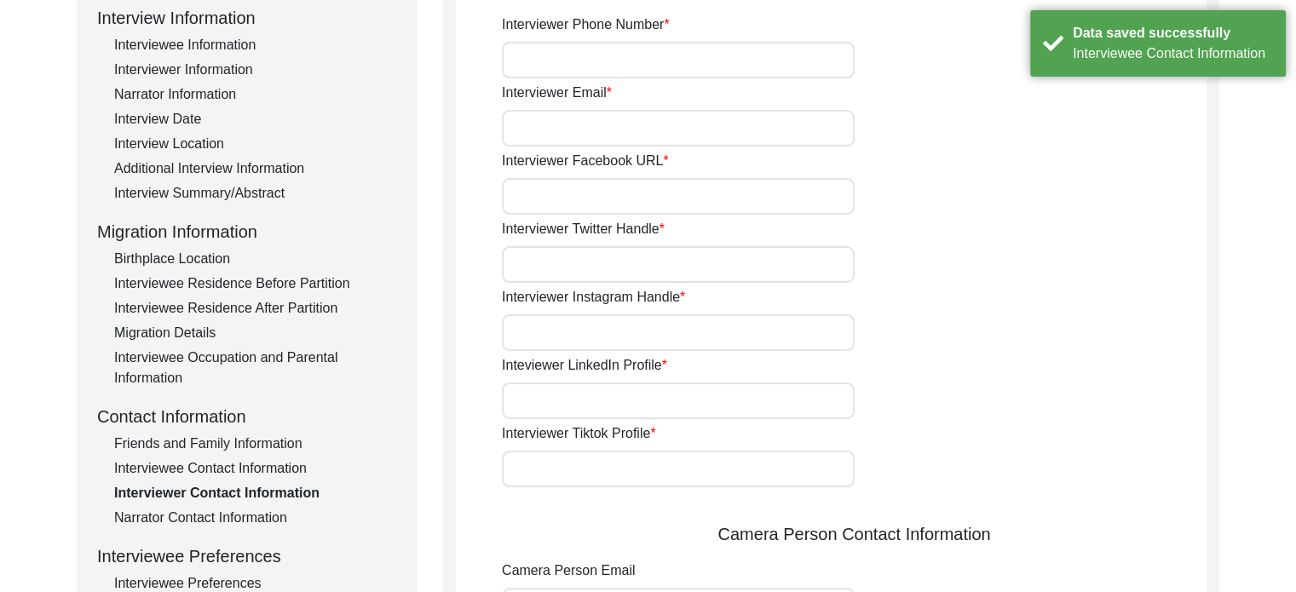
scroll to position [25, 0]
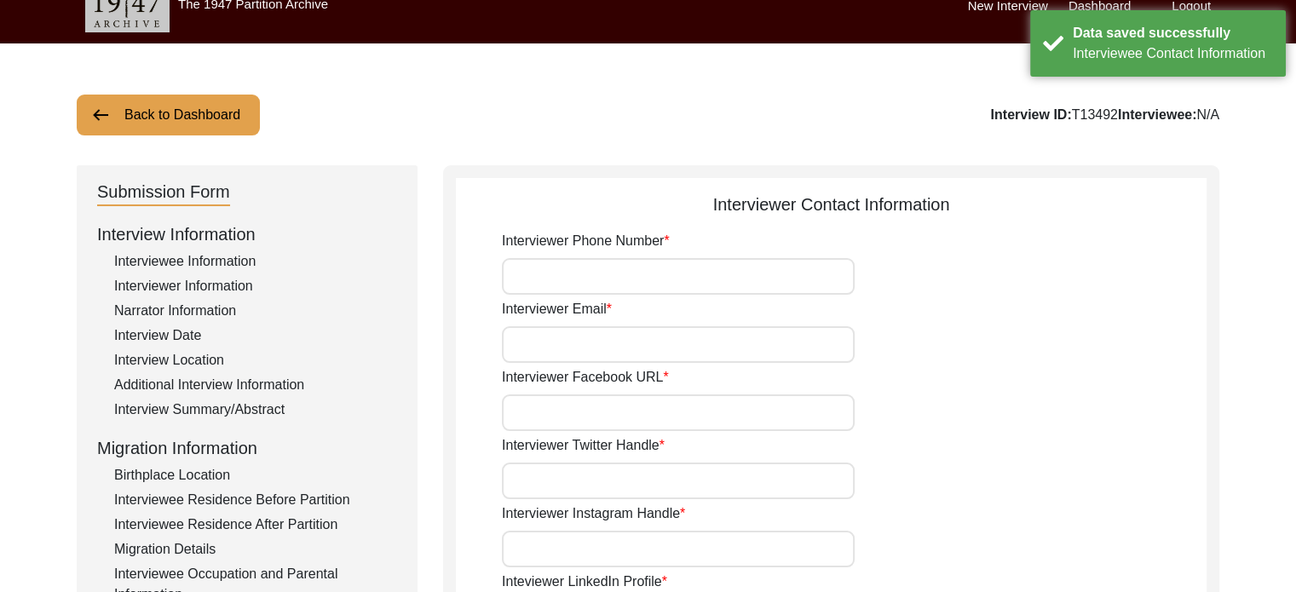
click at [191, 362] on div "Interview Location" at bounding box center [255, 360] width 283 height 20
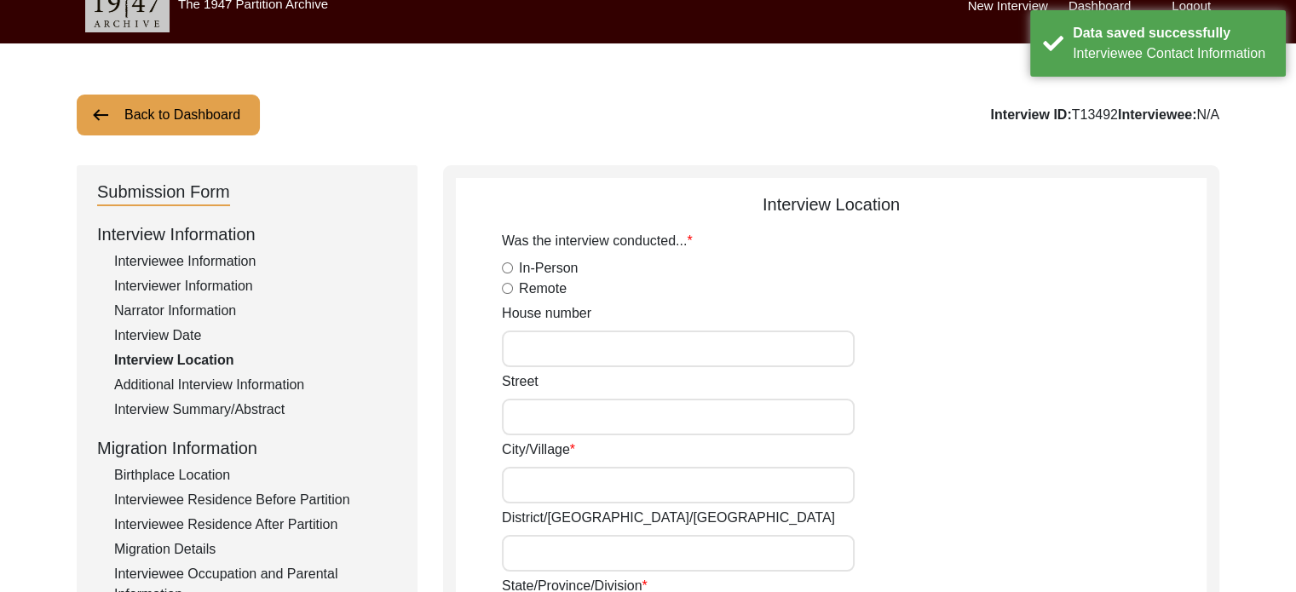
radio input "true"
type input "[STREET_ADDRESS][PERSON_NAME][PERSON_NAME]"
type input "[GEOGRAPHIC_DATA]"
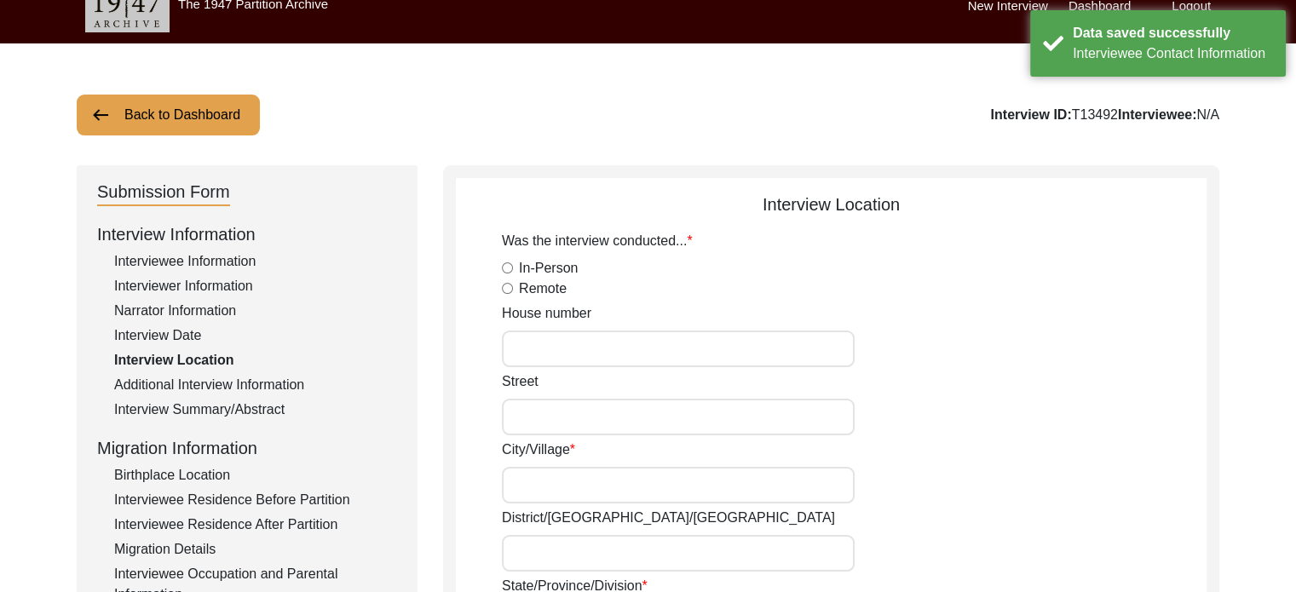
type input "[GEOGRAPHIC_DATA]"
type input "700091"
type input "[GEOGRAPHIC_DATA], [GEOGRAPHIC_DATA] , [GEOGRAPHIC_DATA]"
type input "22.582332150650867"
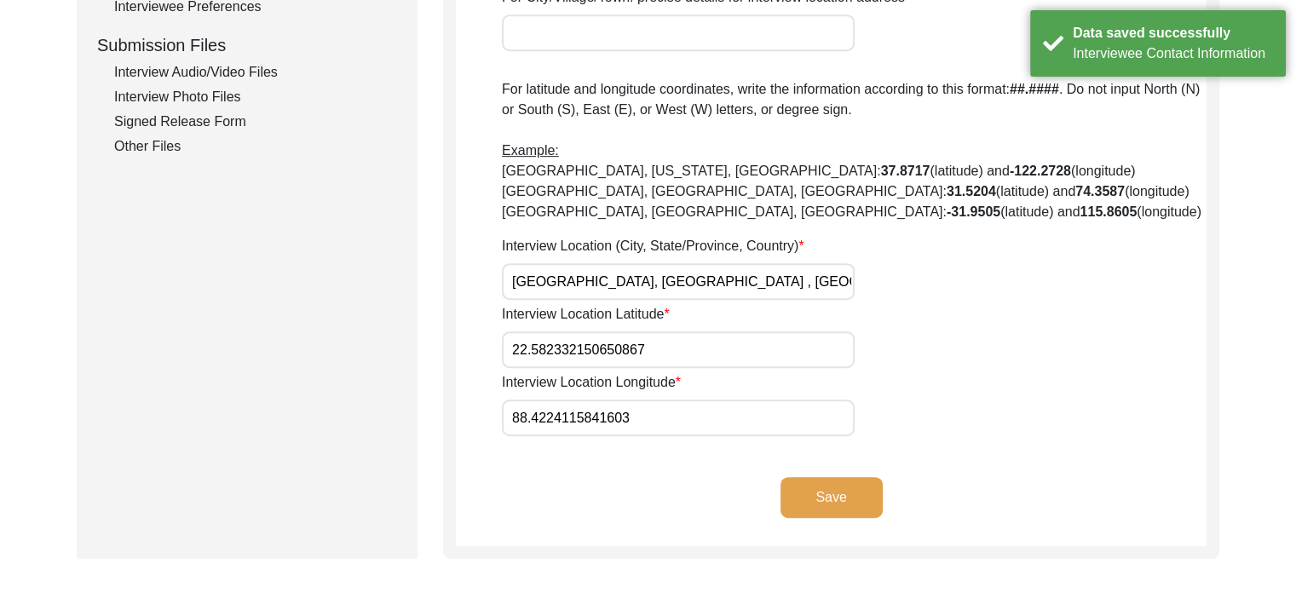
scroll to position [962, 0]
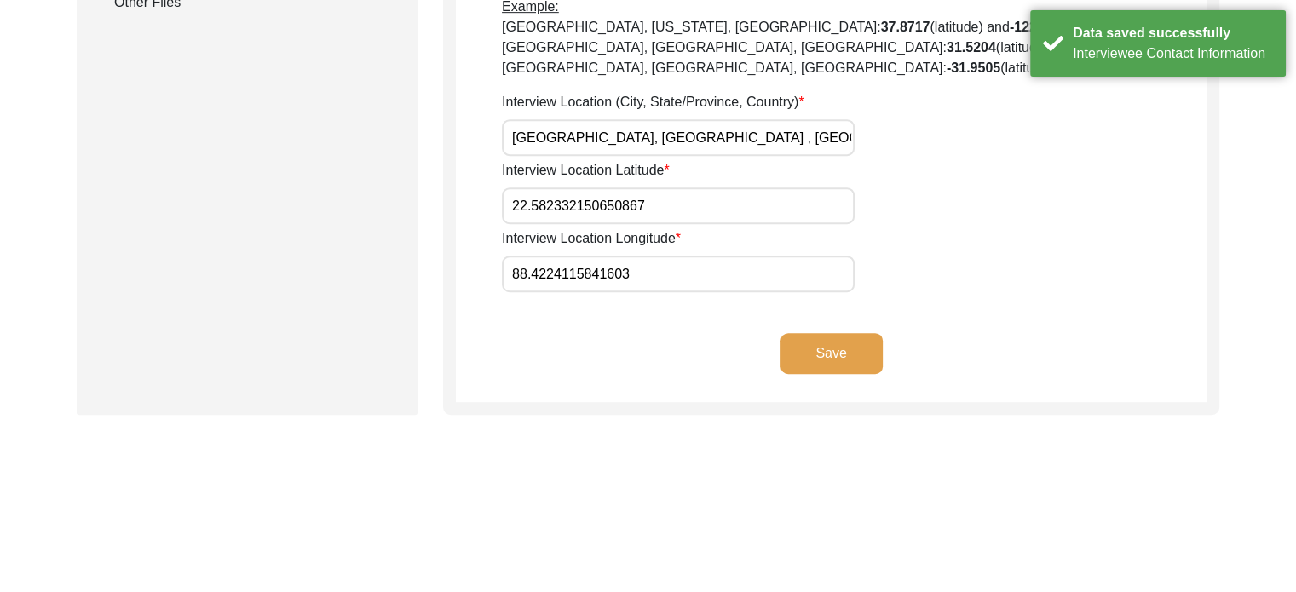
click at [595, 271] on input "88.4224115841603" at bounding box center [678, 274] width 353 height 37
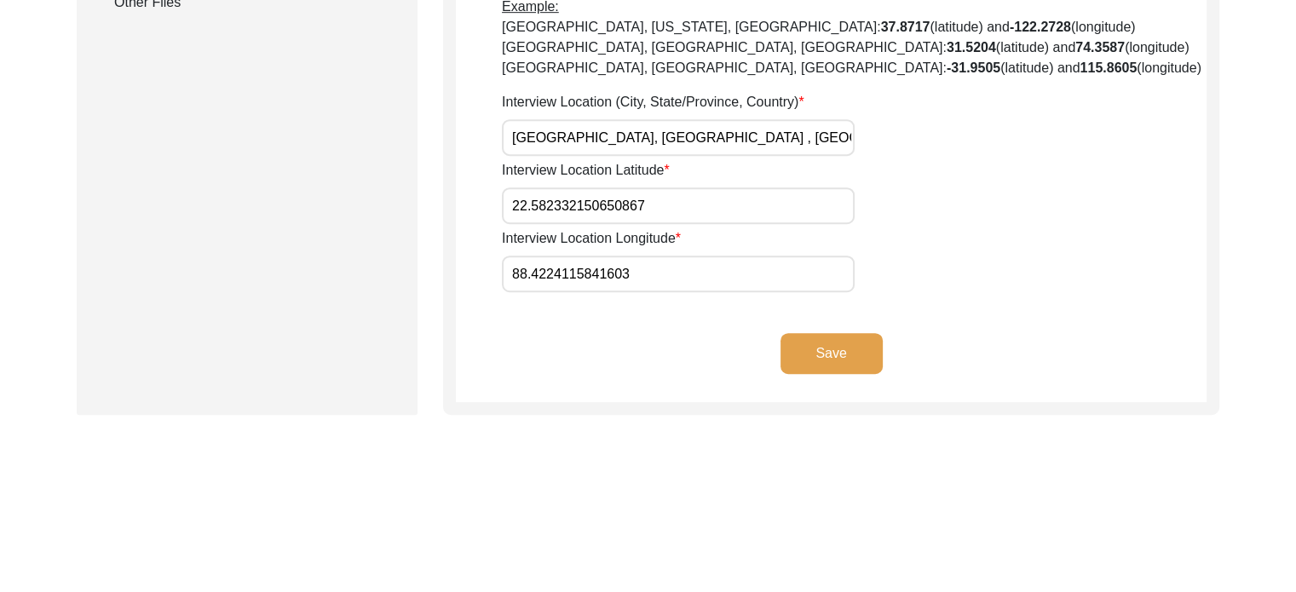
click at [595, 271] on input "88.4224115841603" at bounding box center [678, 274] width 353 height 37
paste input "22.582332150650867"
type input "88.4224115841603"
click at [589, 281] on input "88.4224115841603" at bounding box center [678, 274] width 353 height 37
click at [589, 280] on input "88.4224115841603" at bounding box center [678, 274] width 353 height 37
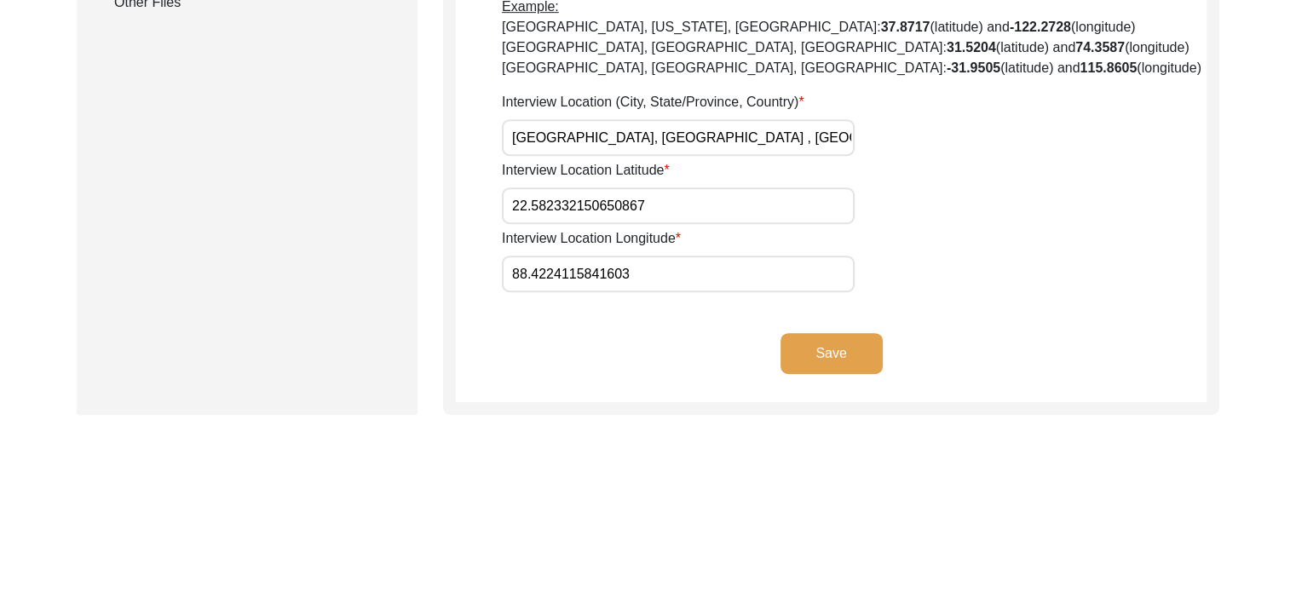
click at [589, 280] on input "88.4224115841603" at bounding box center [678, 274] width 353 height 37
drag, startPoint x: 818, startPoint y: 358, endPoint x: 783, endPoint y: 361, distance: 35.1
click at [816, 358] on button "Save" at bounding box center [831, 353] width 102 height 41
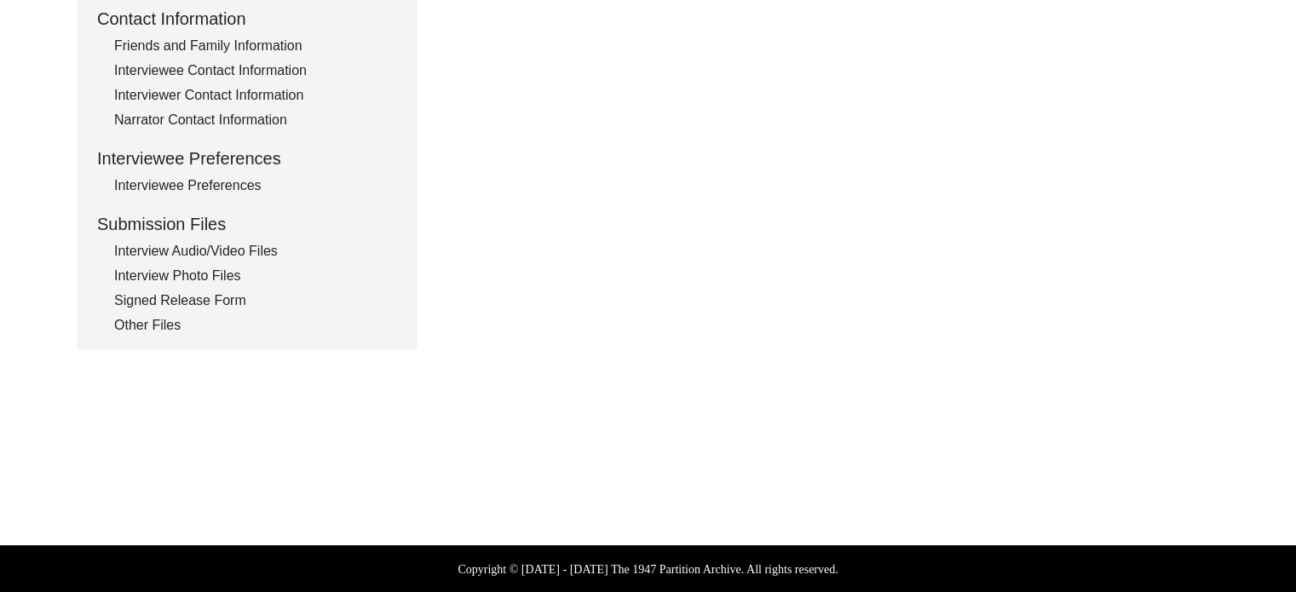
type input "Bangla, English"
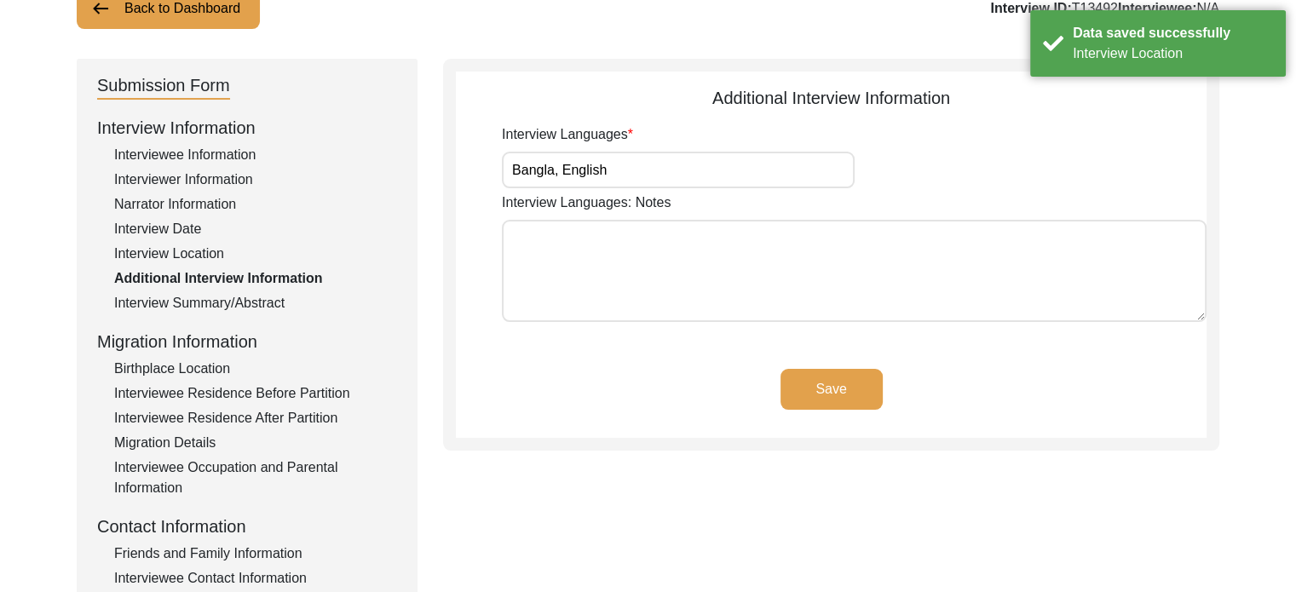
scroll to position [128, 0]
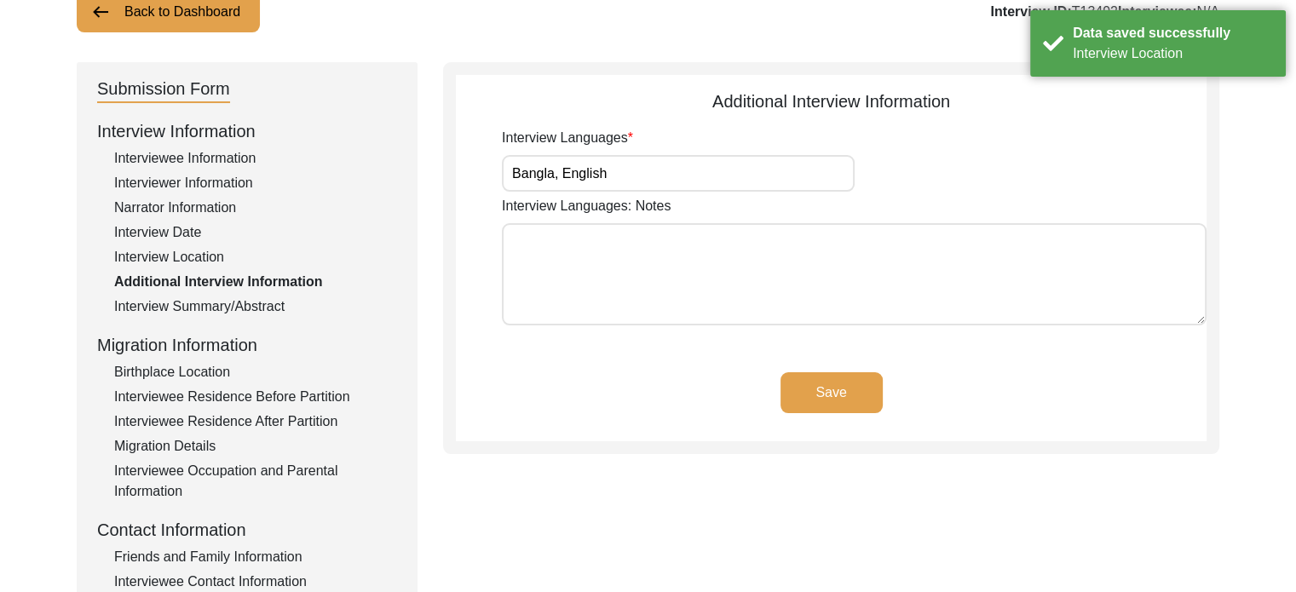
click at [179, 470] on div "Interviewee Occupation and Parental Information" at bounding box center [255, 481] width 283 height 41
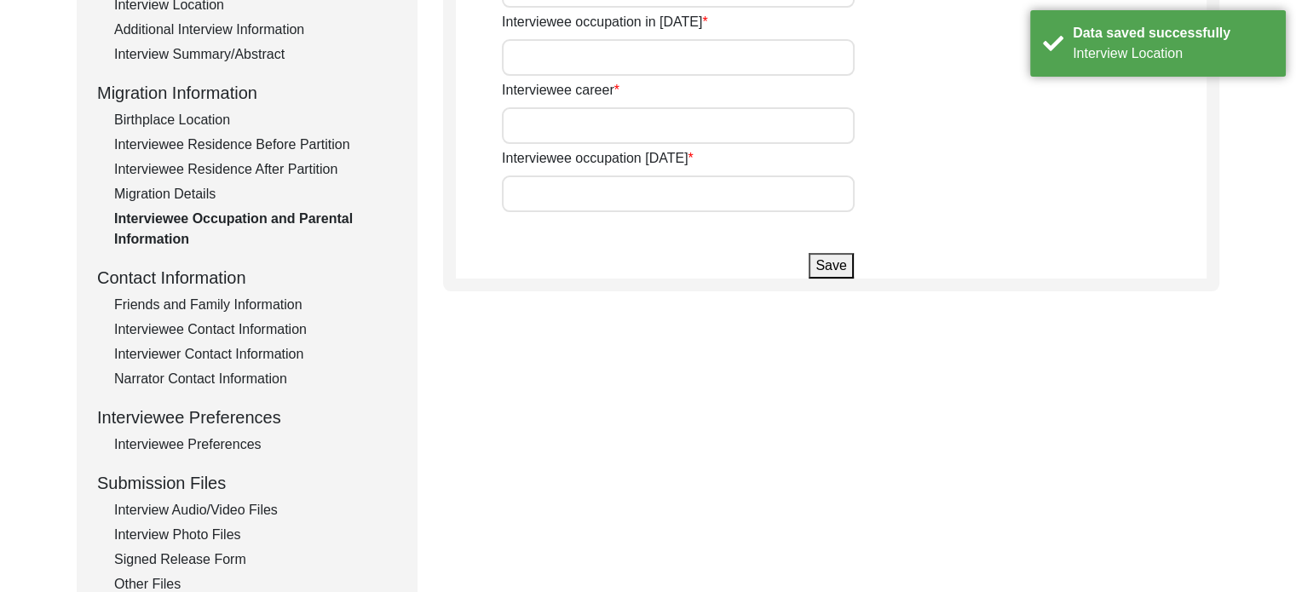
scroll to position [383, 0]
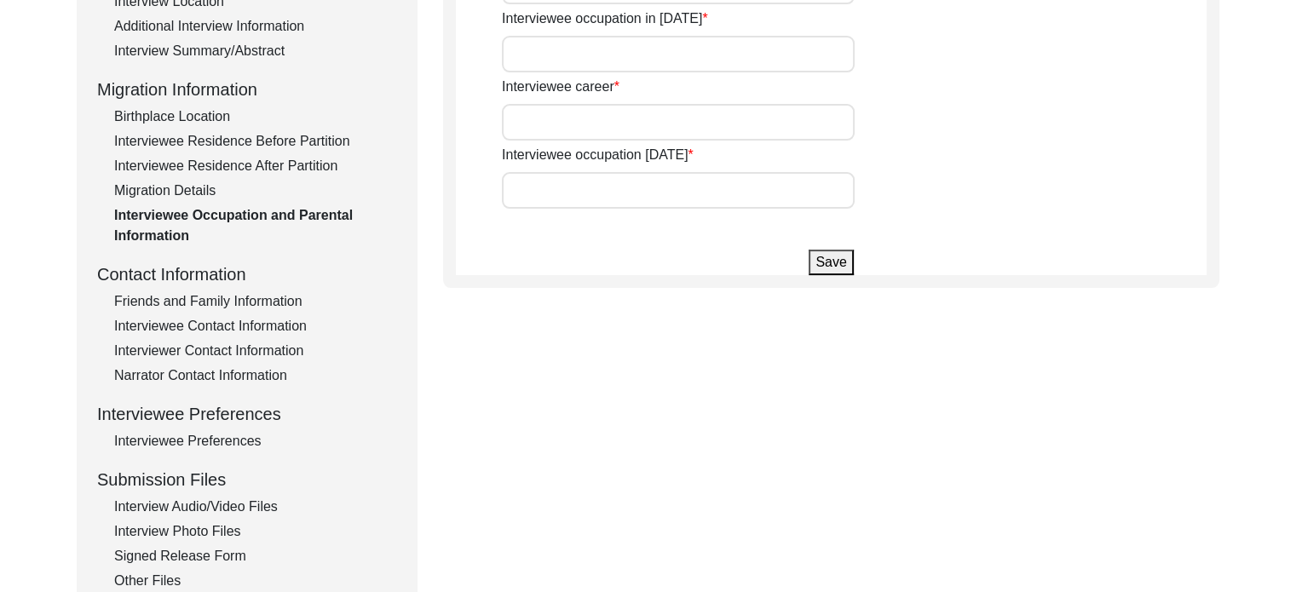
click at [181, 345] on div "Interviewer Contact Information" at bounding box center [255, 351] width 283 height 20
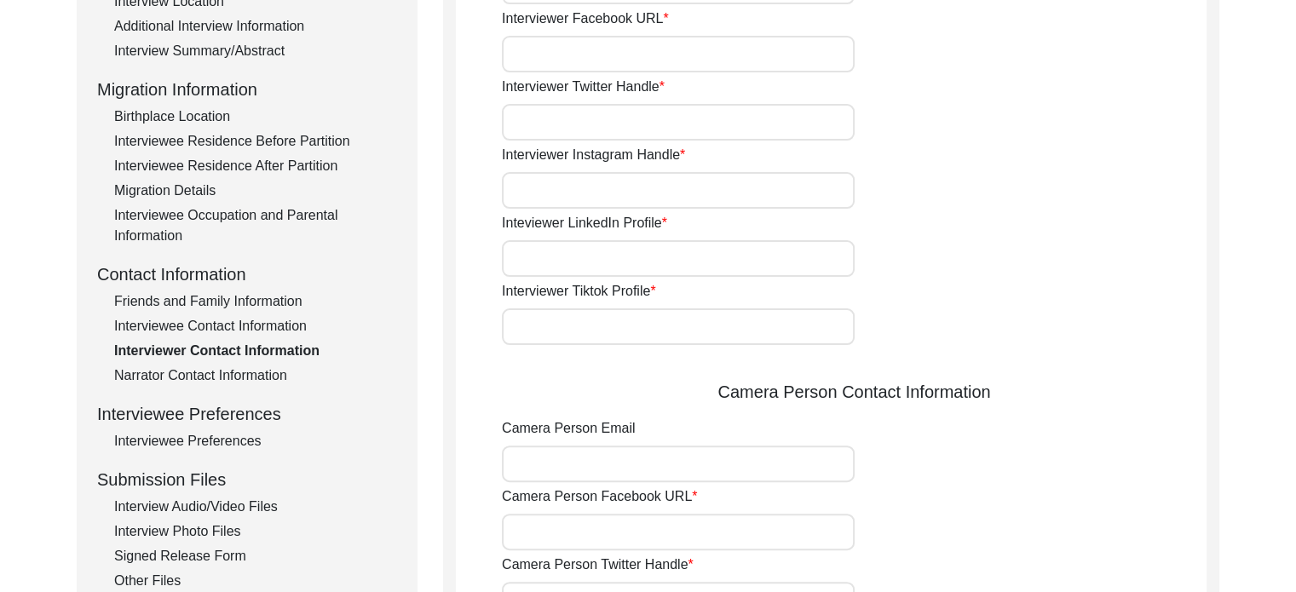
click at [195, 329] on div "Interviewee Contact Information" at bounding box center [255, 326] width 283 height 20
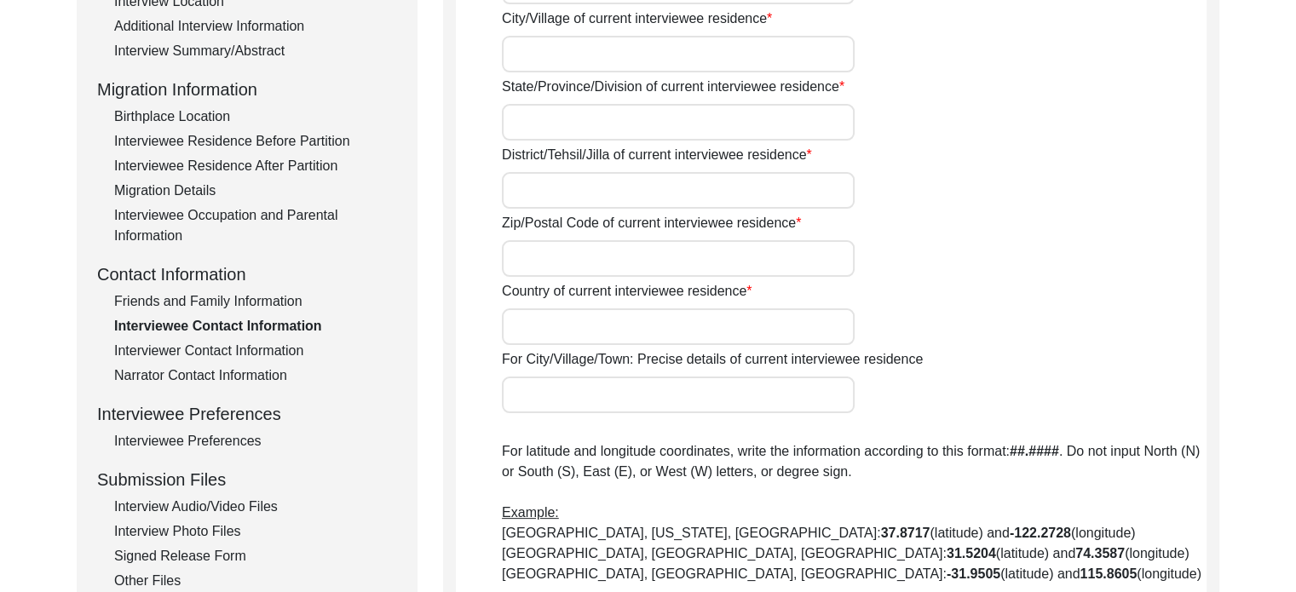
type input "[STREET_ADDRESS][PERSON_NAME][PERSON_NAME]"
type input "Saltlake"
type input "[GEOGRAPHIC_DATA]"
type input "Bidhannagar"
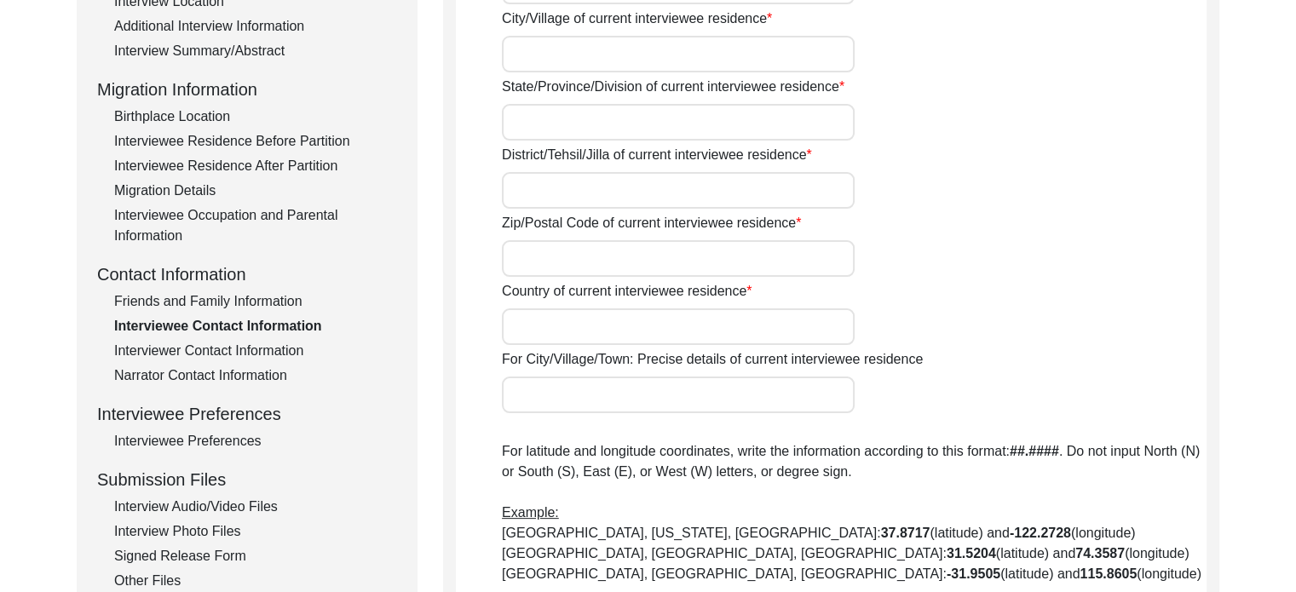
type input "700091"
type input "[GEOGRAPHIC_DATA]"
type input "22.582332150650867"
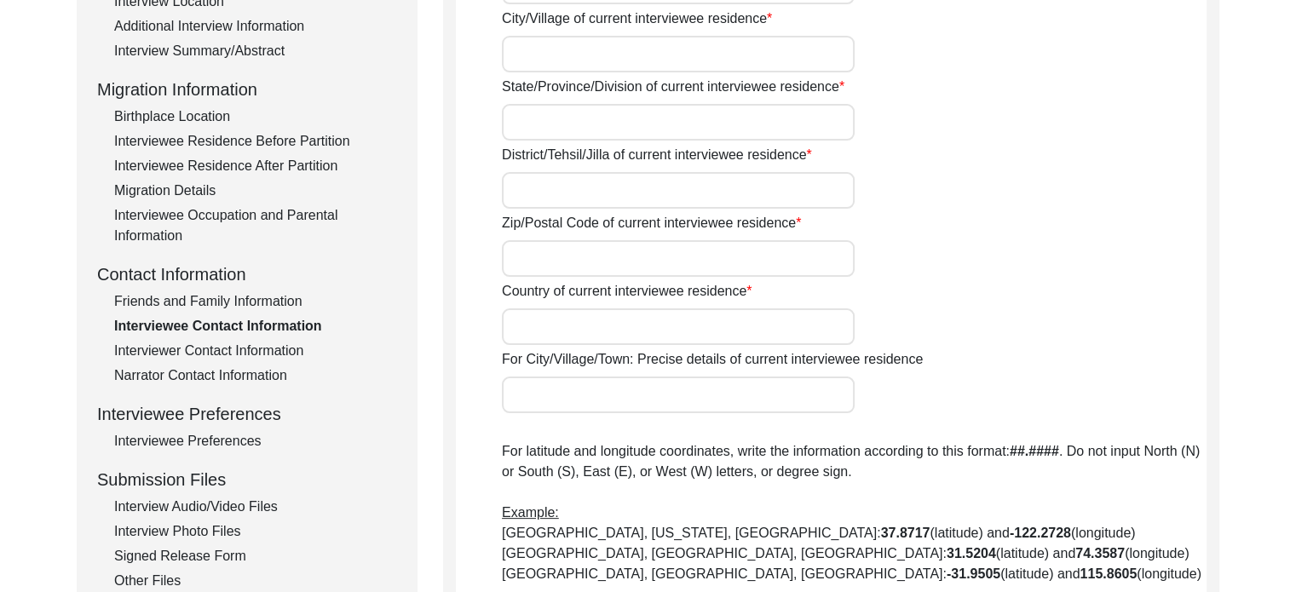
type input "[PHONE_NUMBER]"
type input "[EMAIL_ADDRESS][DOMAIN_NAME]"
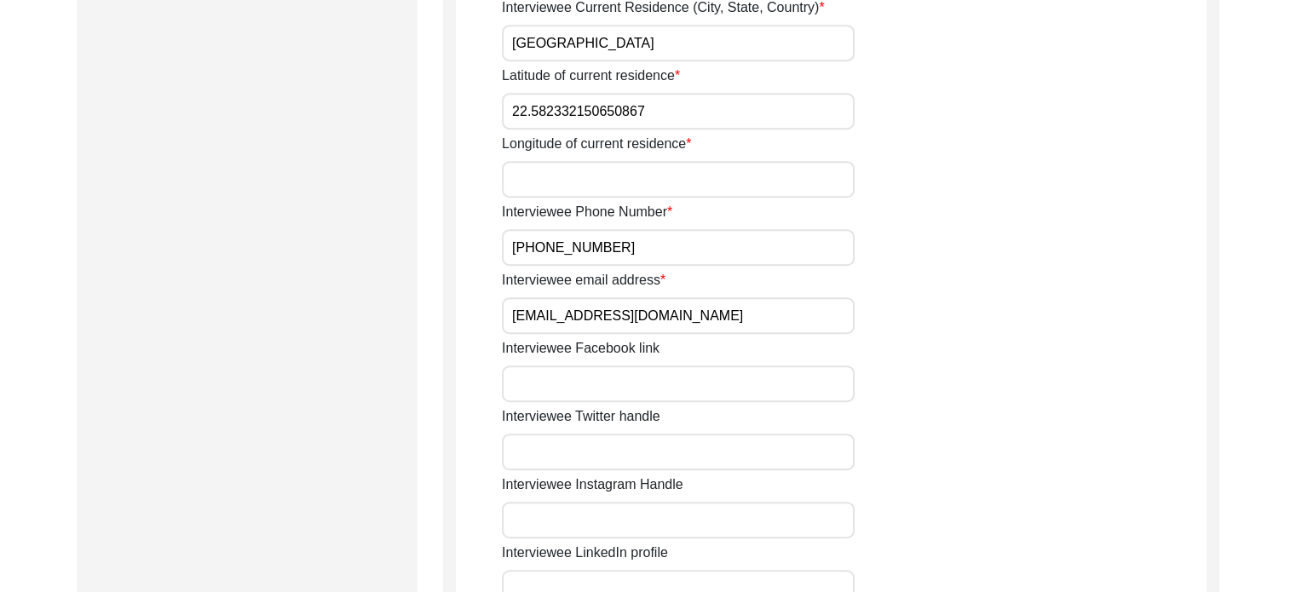
scroll to position [980, 0]
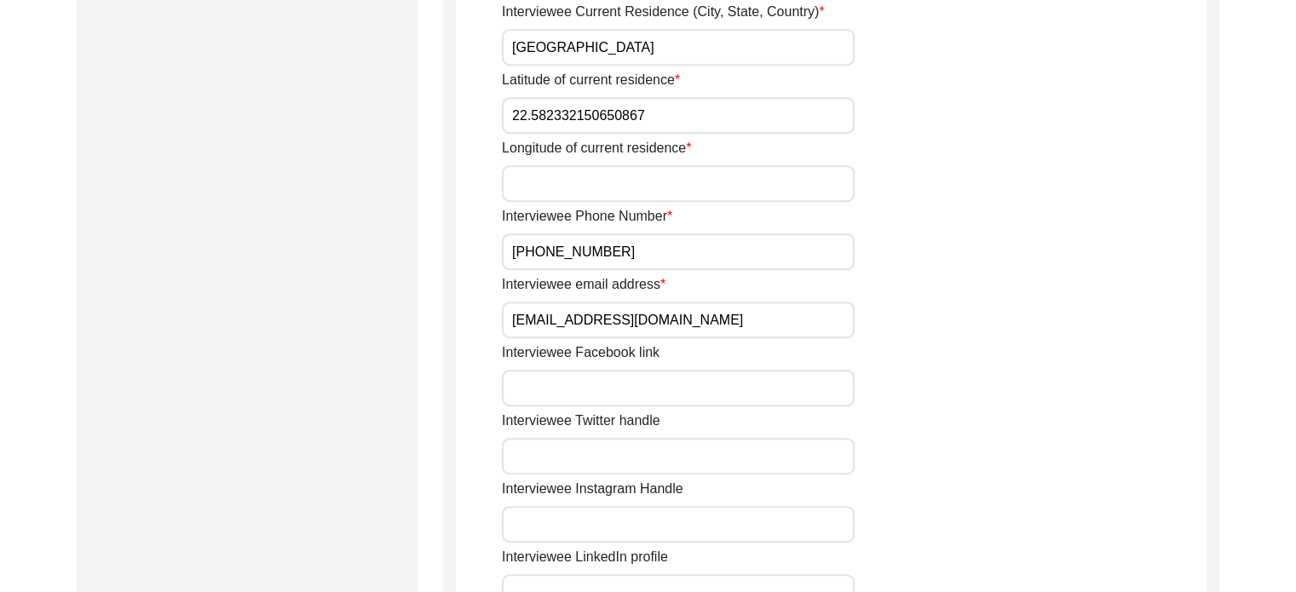
paste input "88.4224115841603"
type input "88.4224115841603"
click at [656, 162] on div "Longitude of current residence 88.4224115841603" at bounding box center [854, 170] width 704 height 64
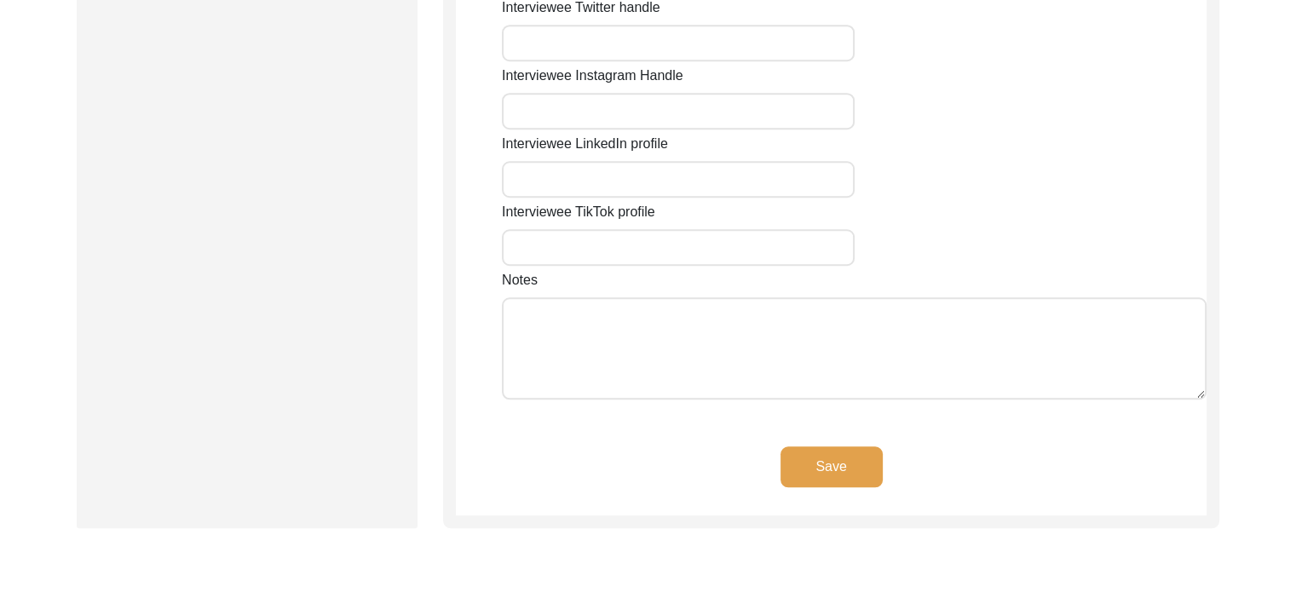
scroll to position [1491, 0]
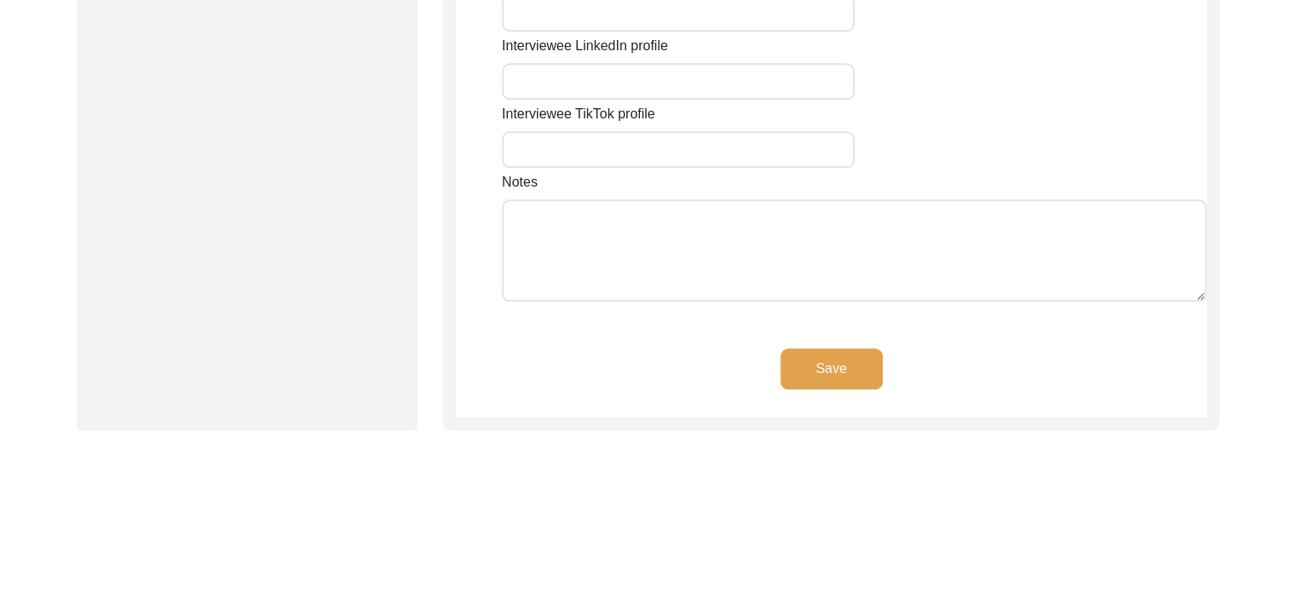
click at [821, 357] on button "Save" at bounding box center [831, 368] width 102 height 41
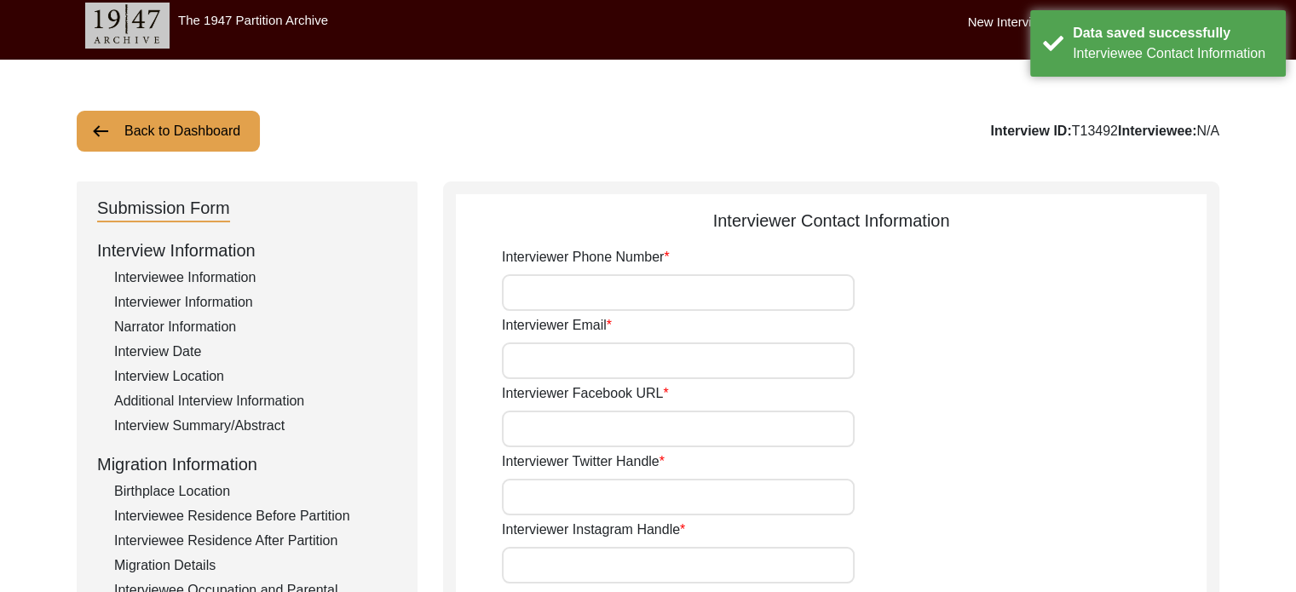
scroll to position [0, 0]
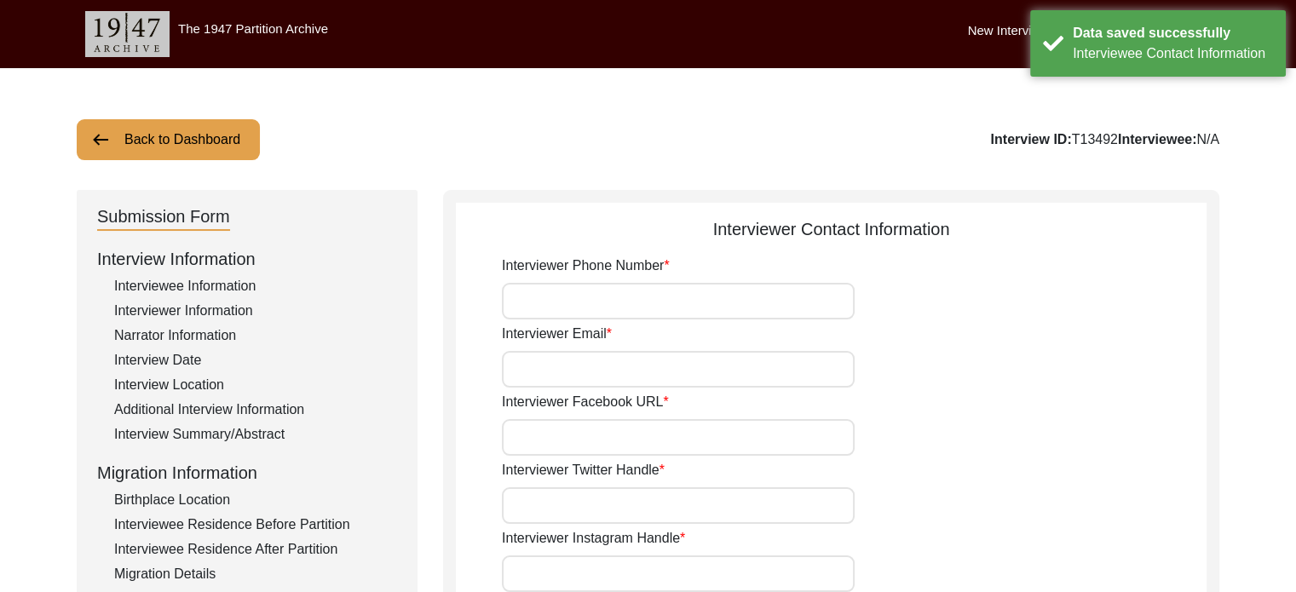
click at [637, 299] on input "Interviewer Phone Number" at bounding box center [678, 301] width 353 height 37
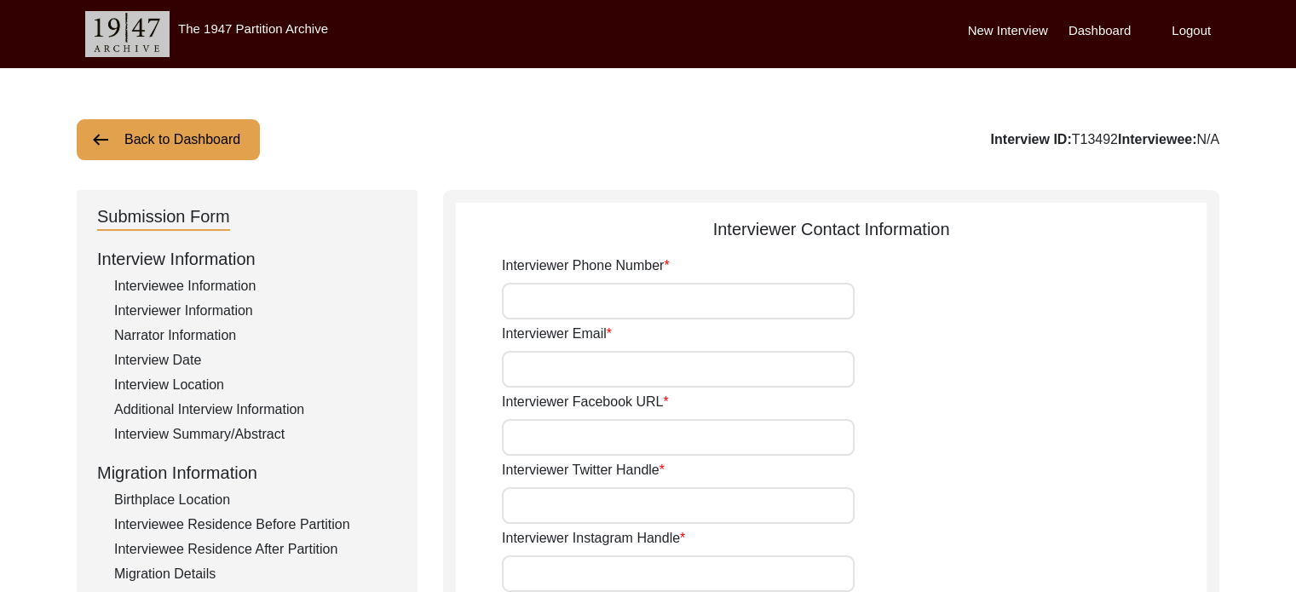
click at [667, 288] on input "Interviewer Phone Number" at bounding box center [678, 301] width 353 height 37
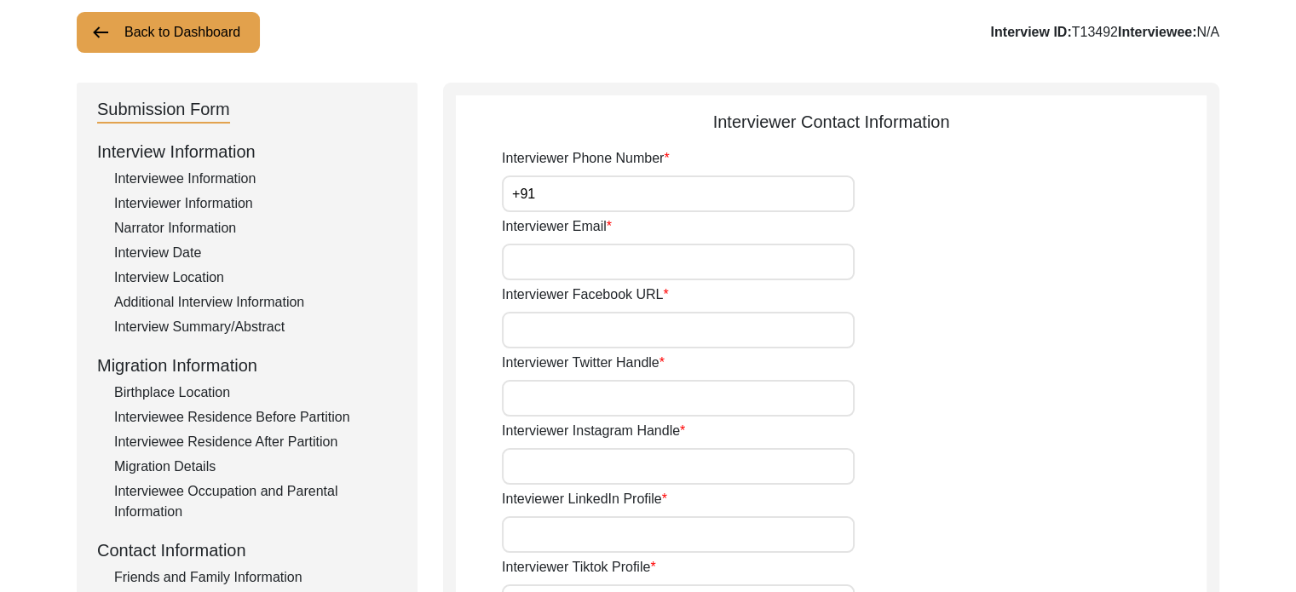
scroll to position [170, 0]
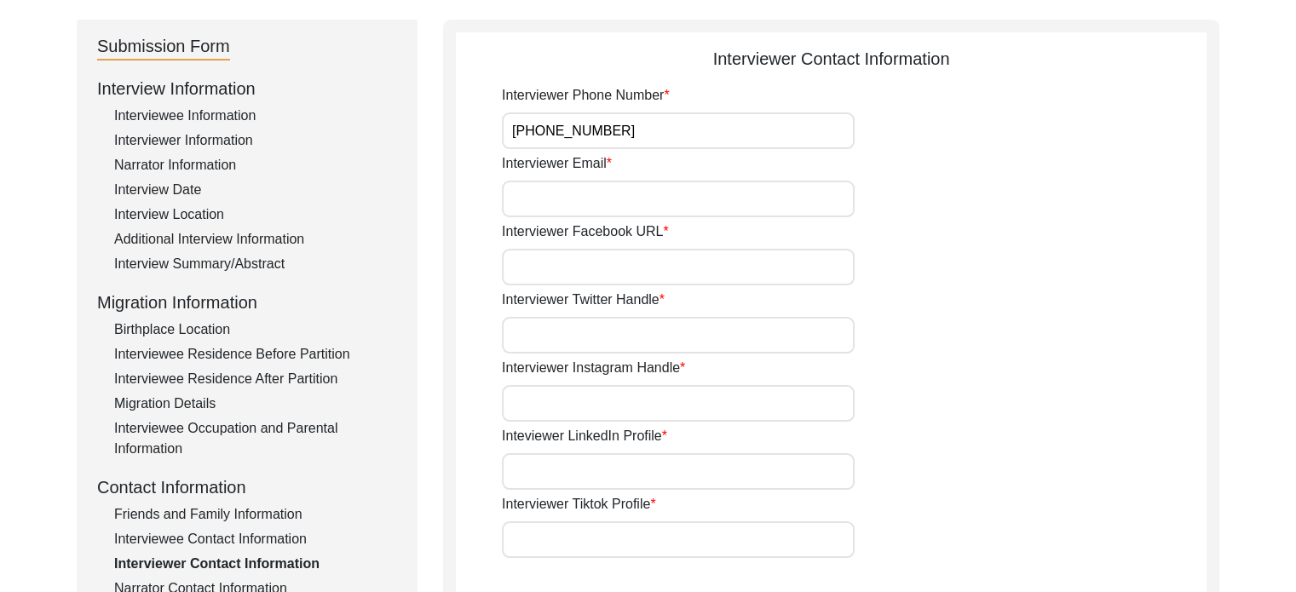
type input "[PHONE_NUMBER]"
click at [563, 200] on input "Interviewer Email" at bounding box center [678, 199] width 353 height 37
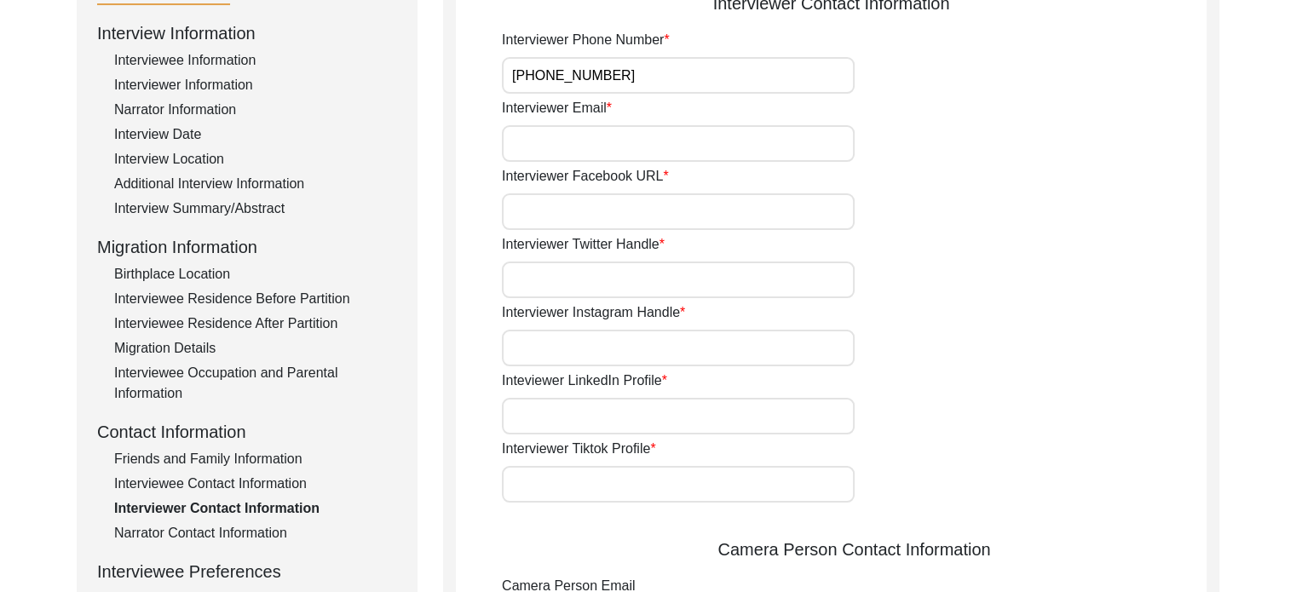
scroll to position [256, 0]
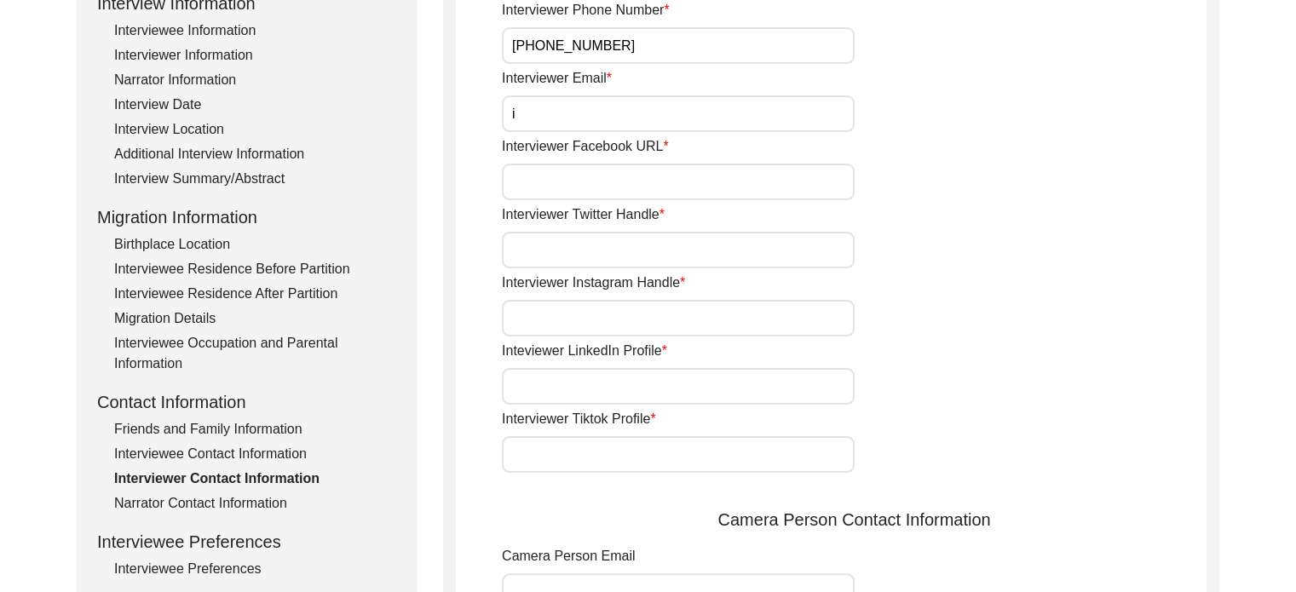
type input "[EMAIL_ADDRESS][DOMAIN_NAME]"
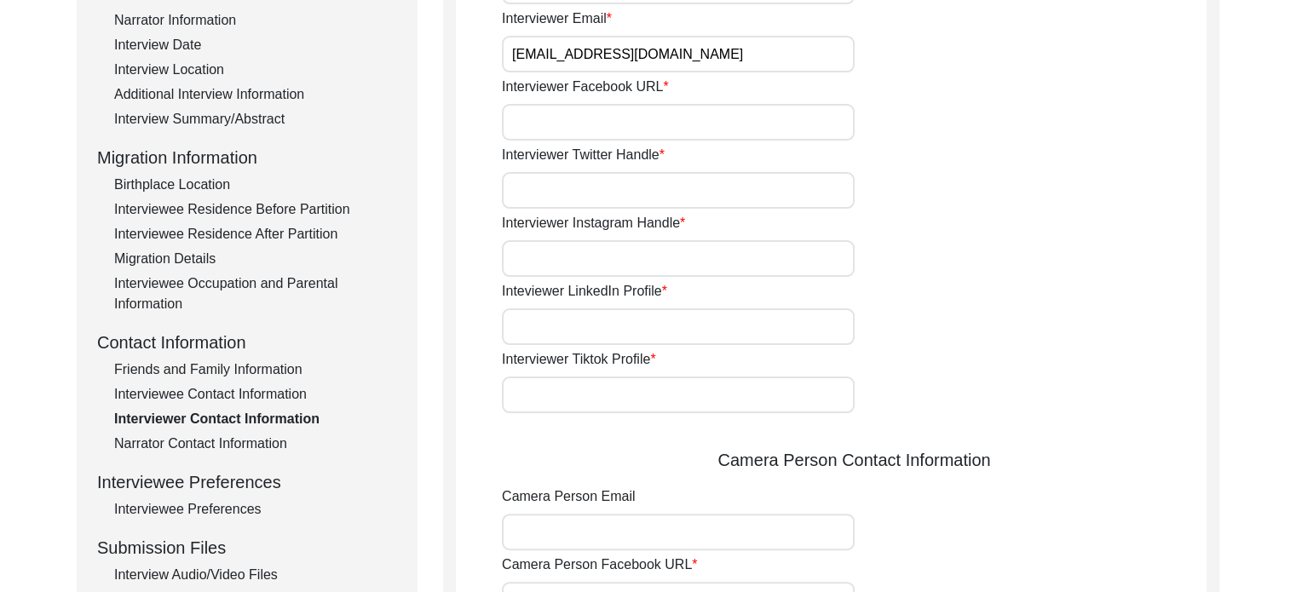
scroll to position [341, 0]
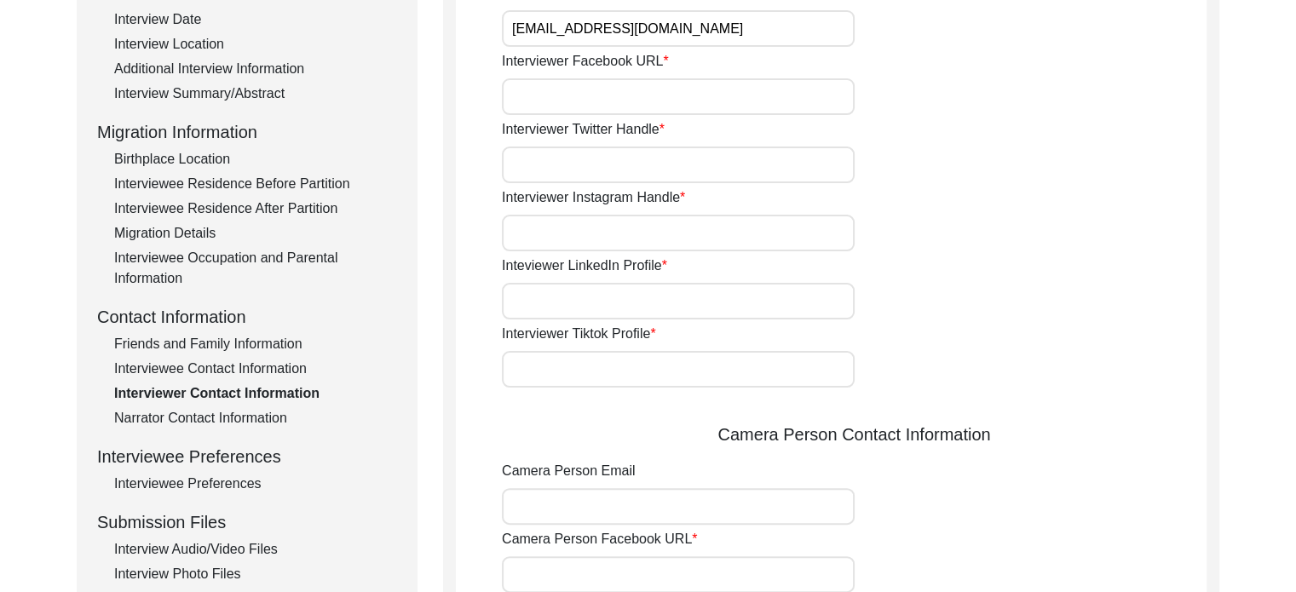
click at [648, 95] on input "Interviewer Facebook URL" at bounding box center [678, 96] width 353 height 37
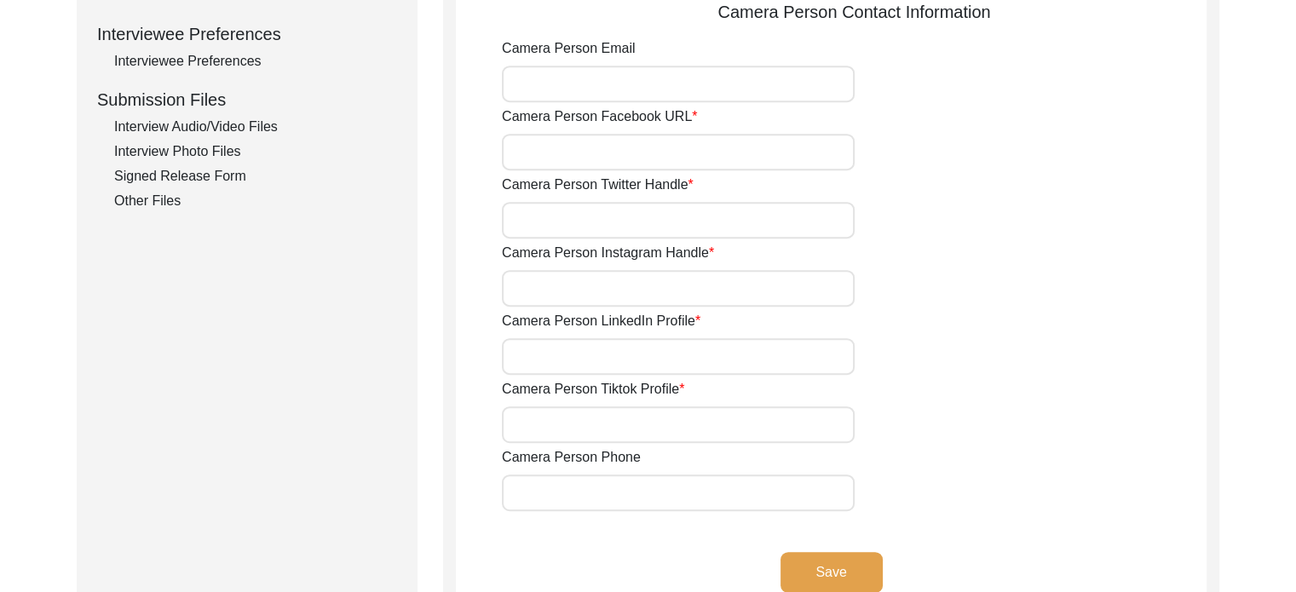
scroll to position [791, 0]
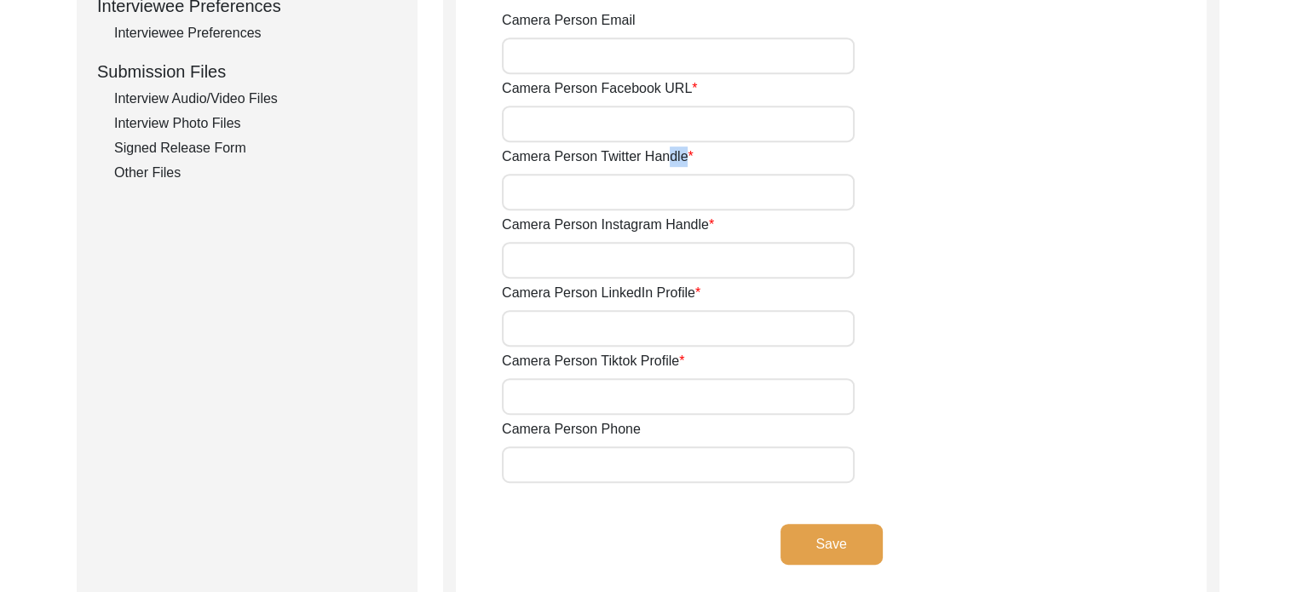
drag, startPoint x: 697, startPoint y: 156, endPoint x: 667, endPoint y: 150, distance: 30.4
click at [667, 150] on div "Camera Person Twitter Handle" at bounding box center [854, 179] width 704 height 64
click at [667, 149] on label "Camera Person Twitter Handle" at bounding box center [598, 157] width 192 height 20
click at [667, 174] on input "Camera Person Twitter Handle" at bounding box center [678, 192] width 353 height 37
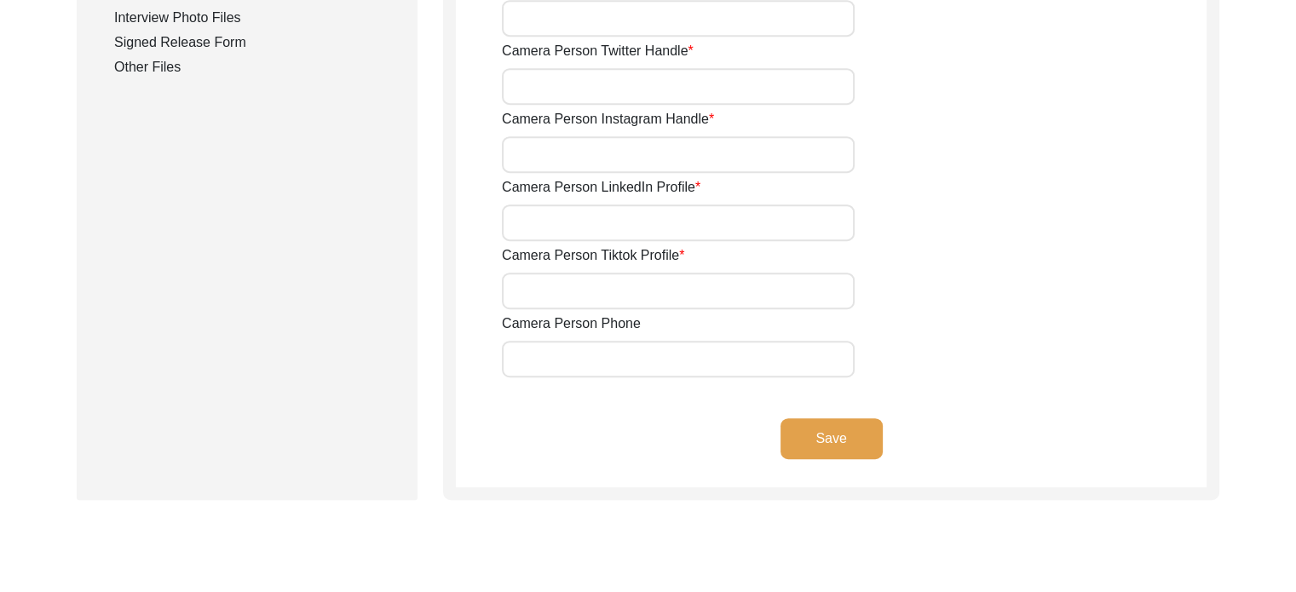
scroll to position [1047, 0]
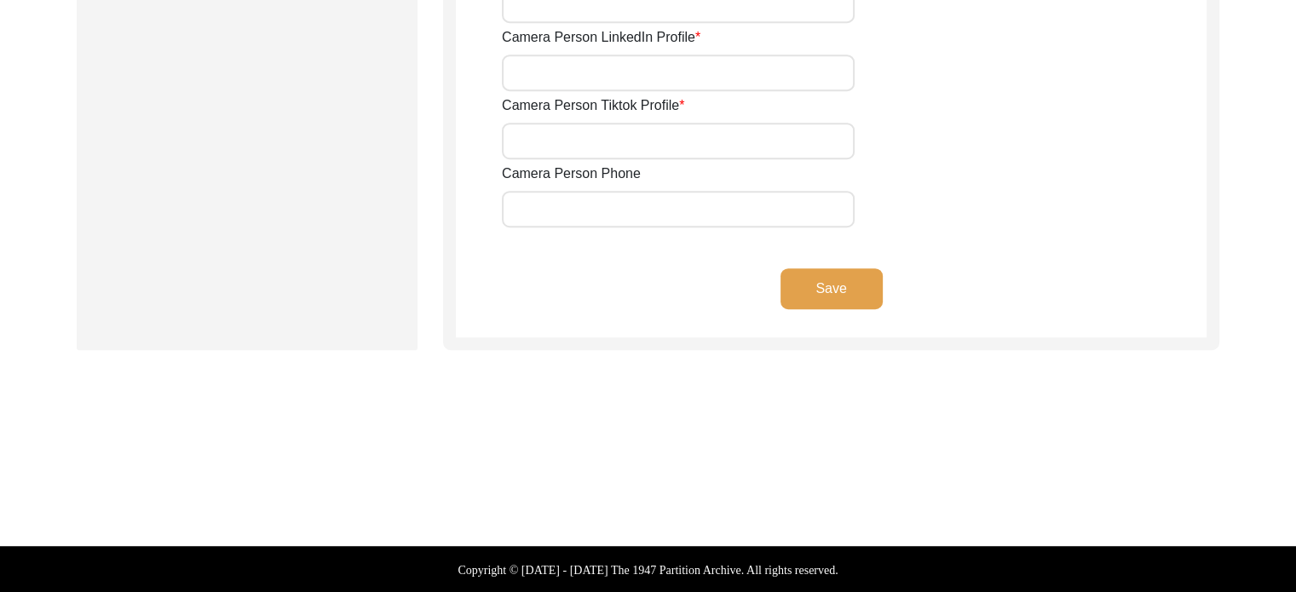
drag, startPoint x: 667, startPoint y: 176, endPoint x: 709, endPoint y: 177, distance: 41.7
click at [709, 177] on div "Camera Person Phone" at bounding box center [854, 196] width 704 height 64
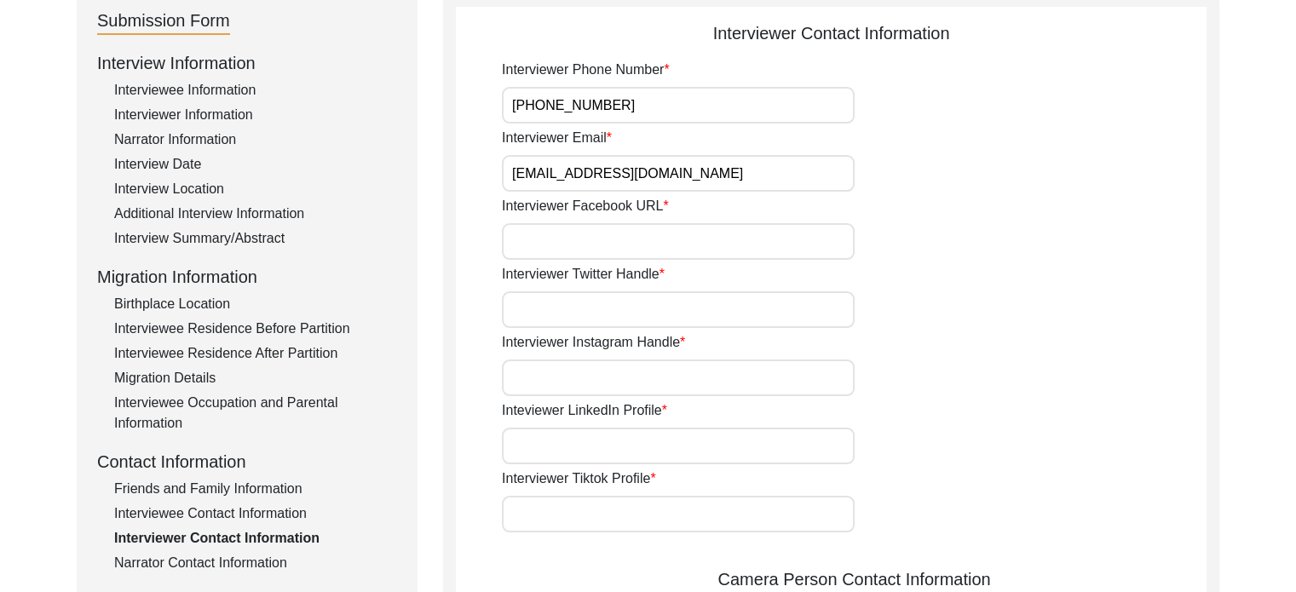
scroll to position [195, 0]
click at [903, 173] on div "Interviewer Email [EMAIL_ADDRESS][DOMAIN_NAME]" at bounding box center [854, 161] width 704 height 64
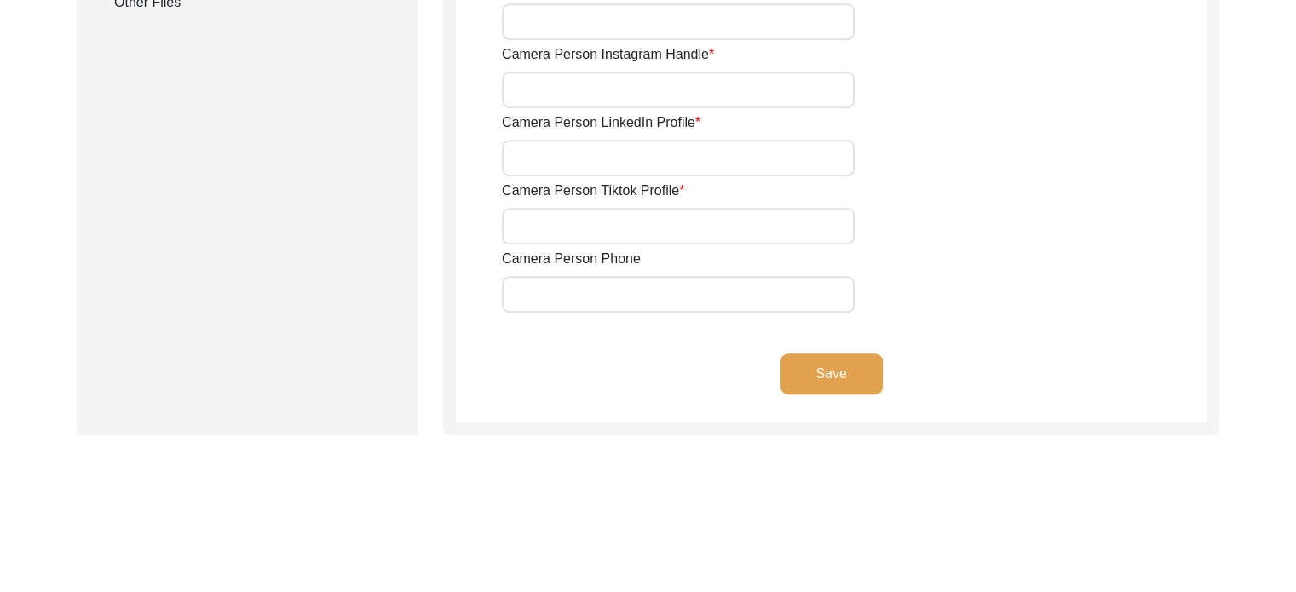
click at [824, 384] on button "Save" at bounding box center [831, 373] width 102 height 41
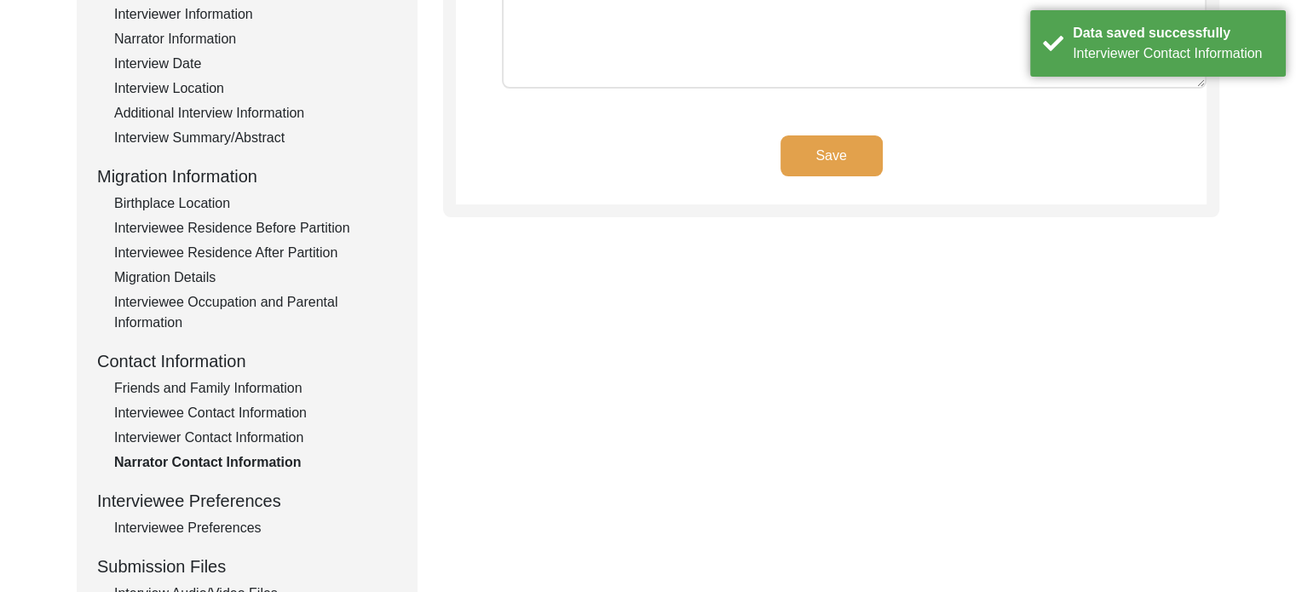
scroll to position [298, 0]
click at [786, 164] on button "Save" at bounding box center [831, 154] width 102 height 41
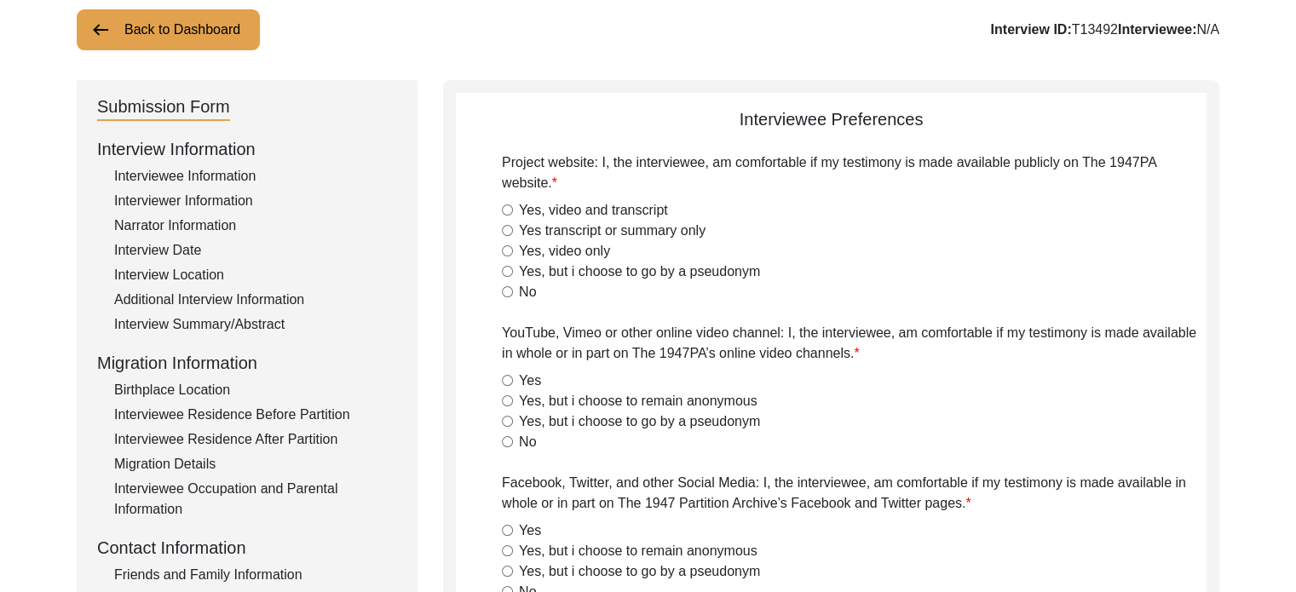
scroll to position [99, 0]
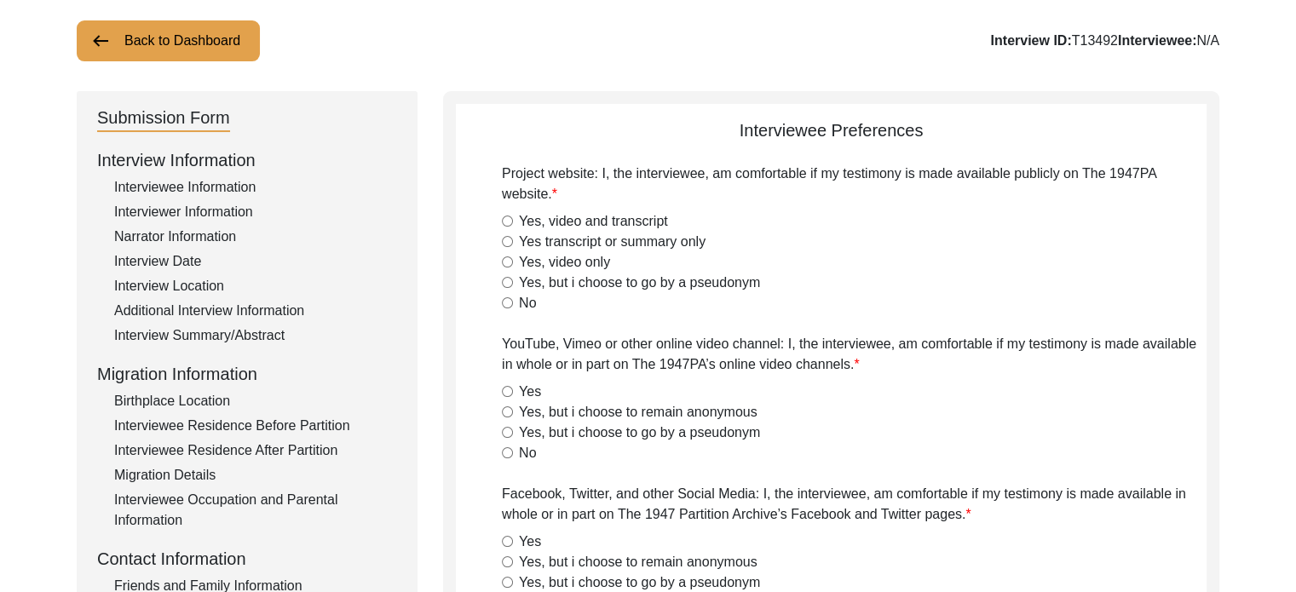
click at [600, 215] on label "Yes, video and transcript" at bounding box center [593, 221] width 149 height 20
click at [513, 216] on input "Yes, video and transcript" at bounding box center [507, 221] width 11 height 11
radio input "true"
click at [521, 388] on label "Yes" at bounding box center [530, 392] width 22 height 20
click at [513, 388] on input "Yes" at bounding box center [507, 391] width 11 height 11
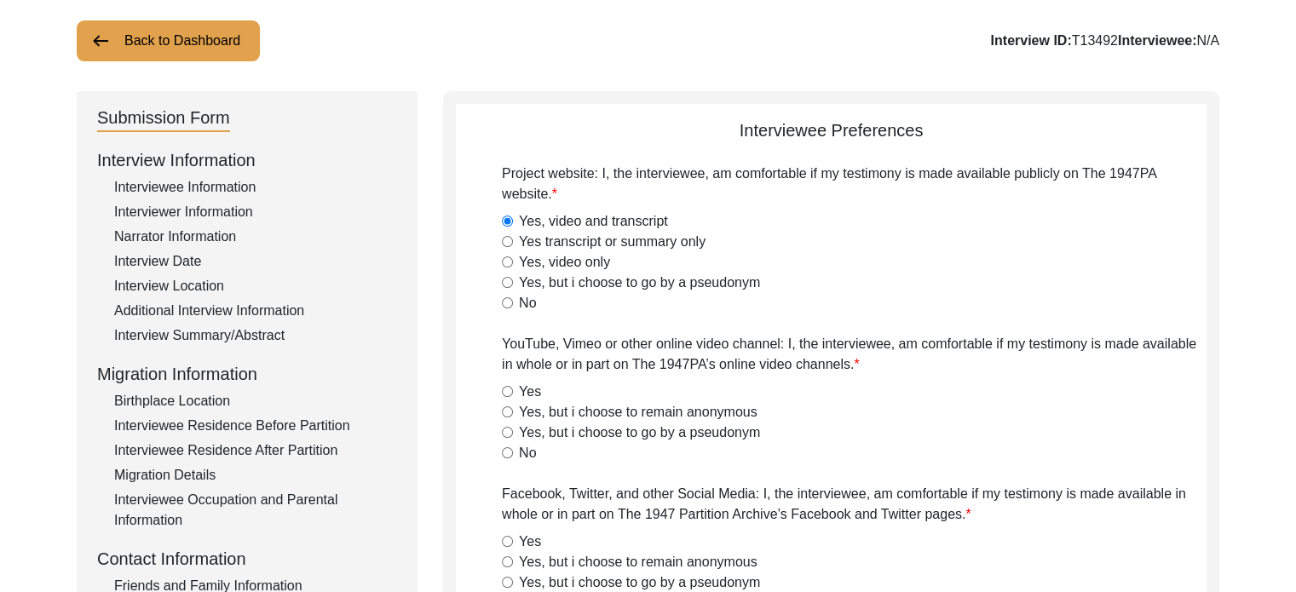
radio input "true"
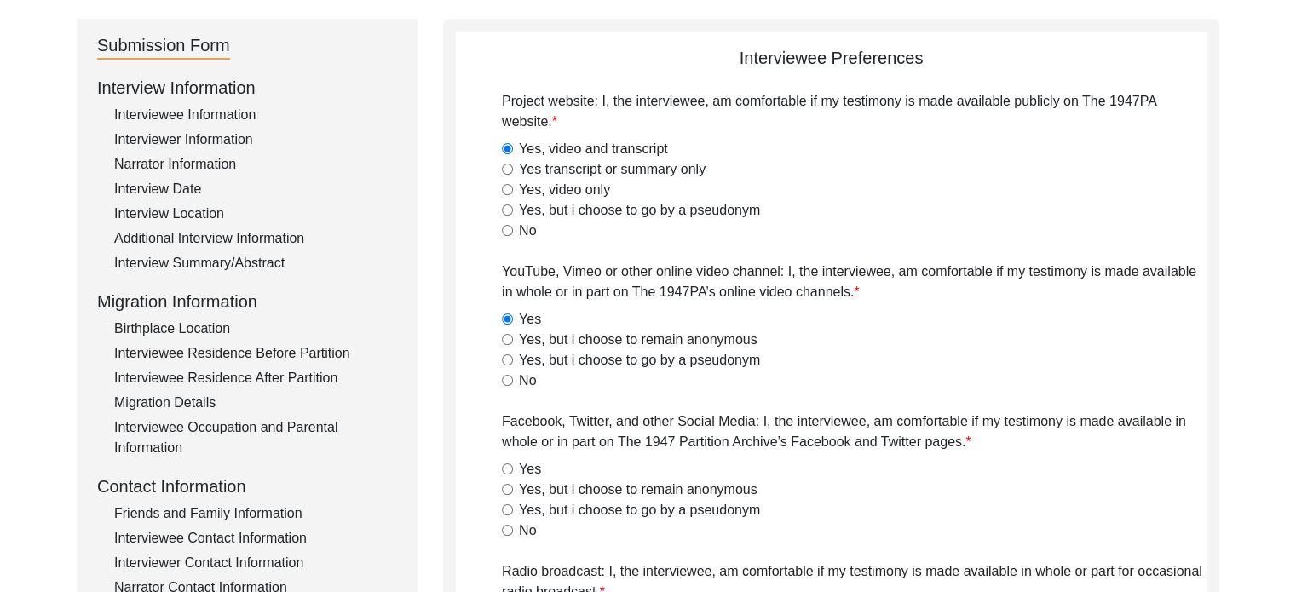
scroll to position [269, 0]
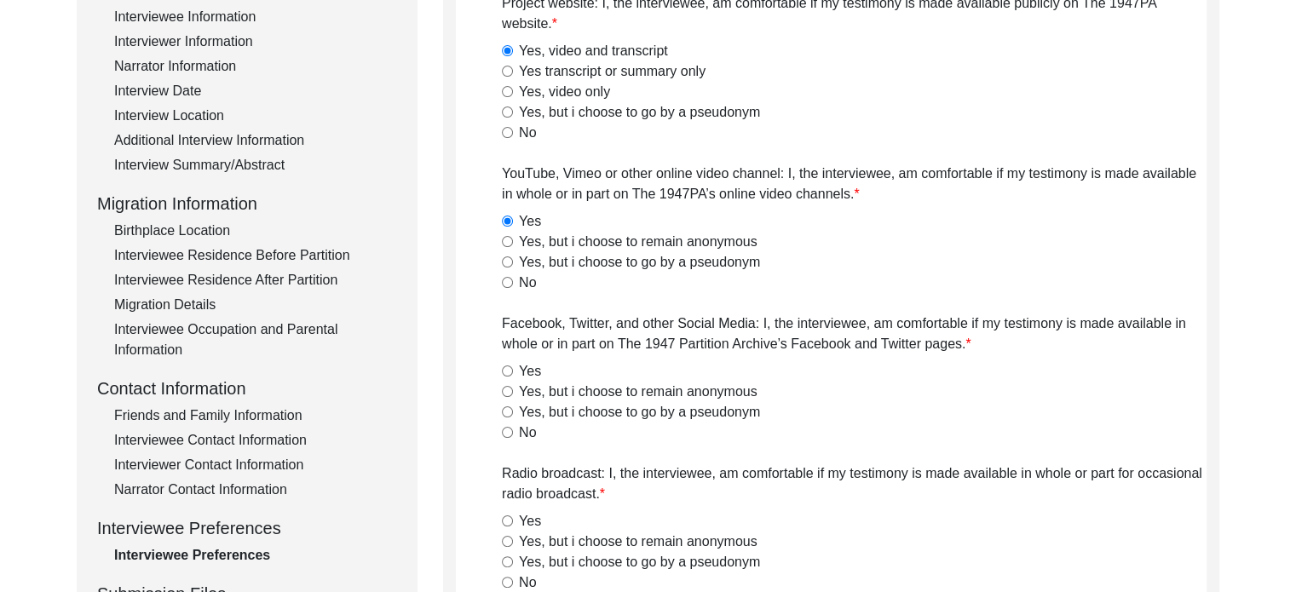
click at [527, 370] on label "Yes" at bounding box center [530, 371] width 22 height 20
click at [513, 370] on input "Yes" at bounding box center [507, 370] width 11 height 11
radio input "true"
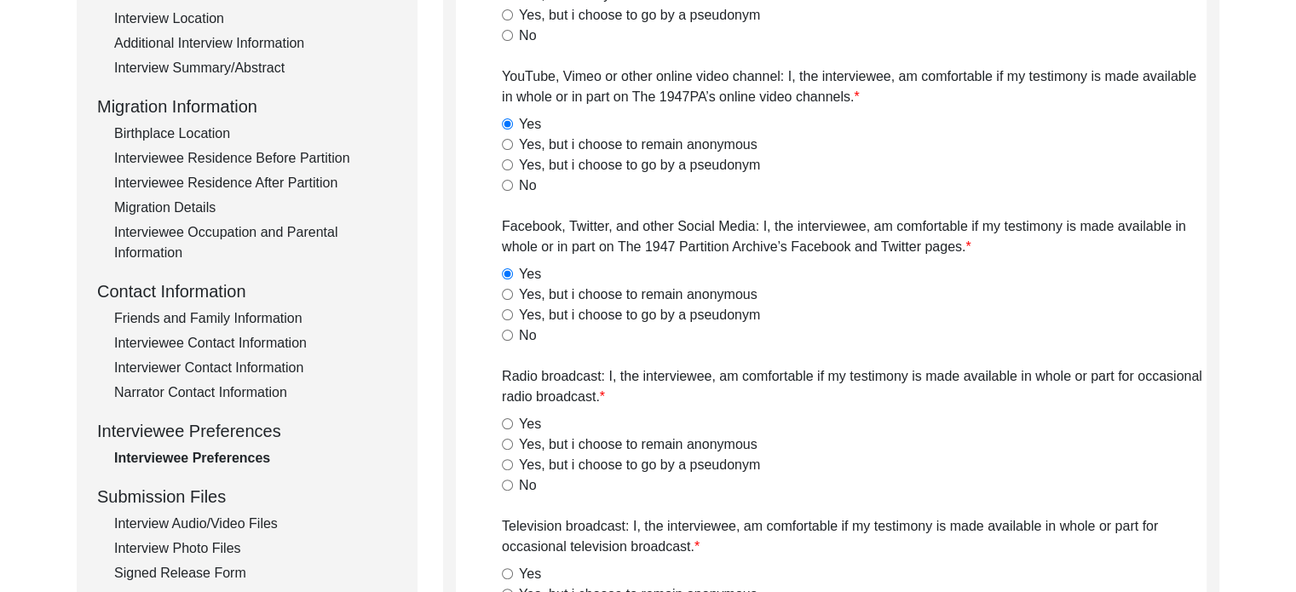
scroll to position [440, 0]
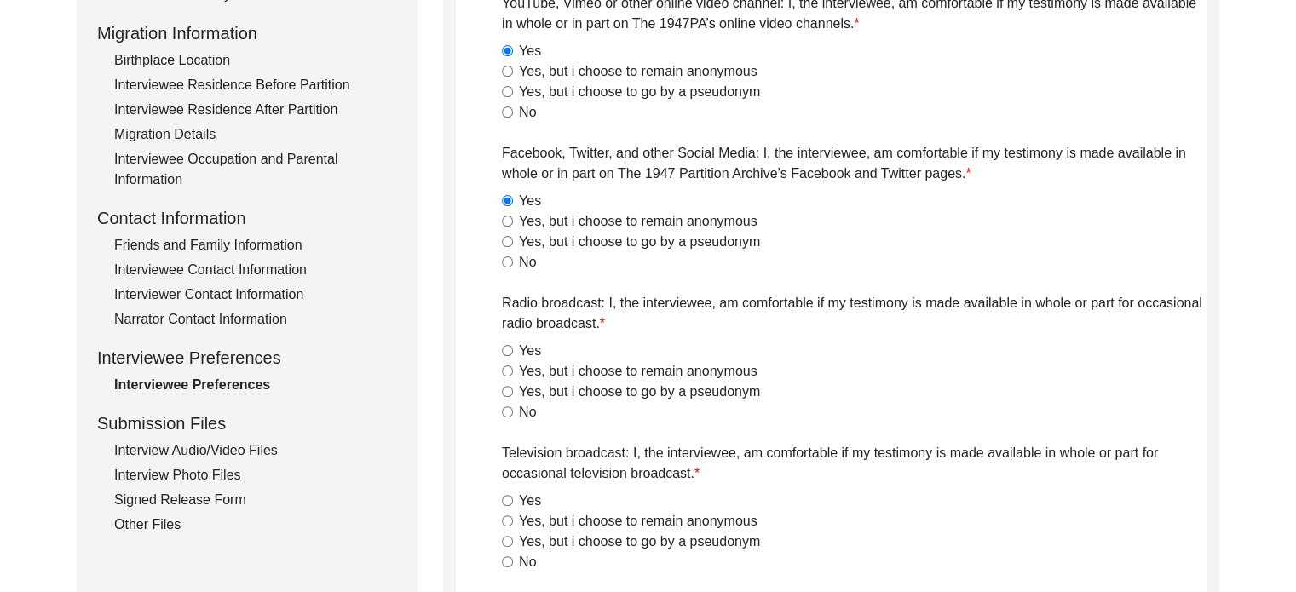
click at [528, 343] on label "Yes" at bounding box center [530, 351] width 22 height 20
click at [513, 345] on input "Yes" at bounding box center [507, 350] width 11 height 11
radio input "true"
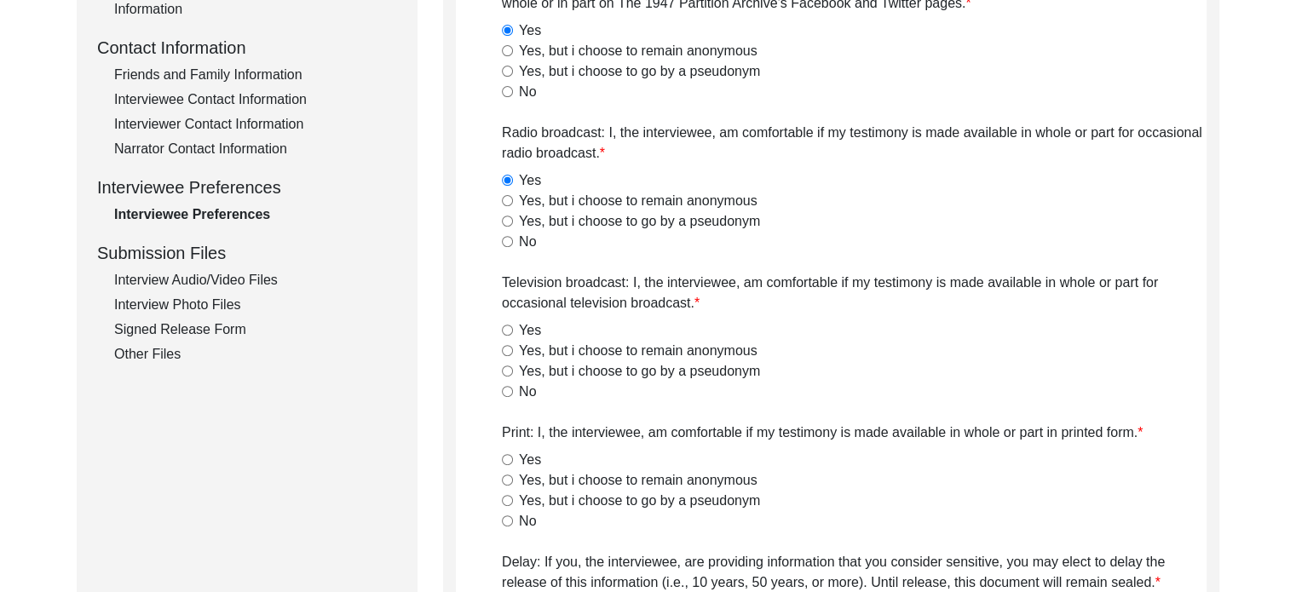
click at [542, 328] on div "Yes" at bounding box center [854, 330] width 704 height 20
click at [527, 330] on label "Yes" at bounding box center [530, 330] width 22 height 20
click at [513, 330] on input "Yes" at bounding box center [507, 330] width 11 height 11
radio input "true"
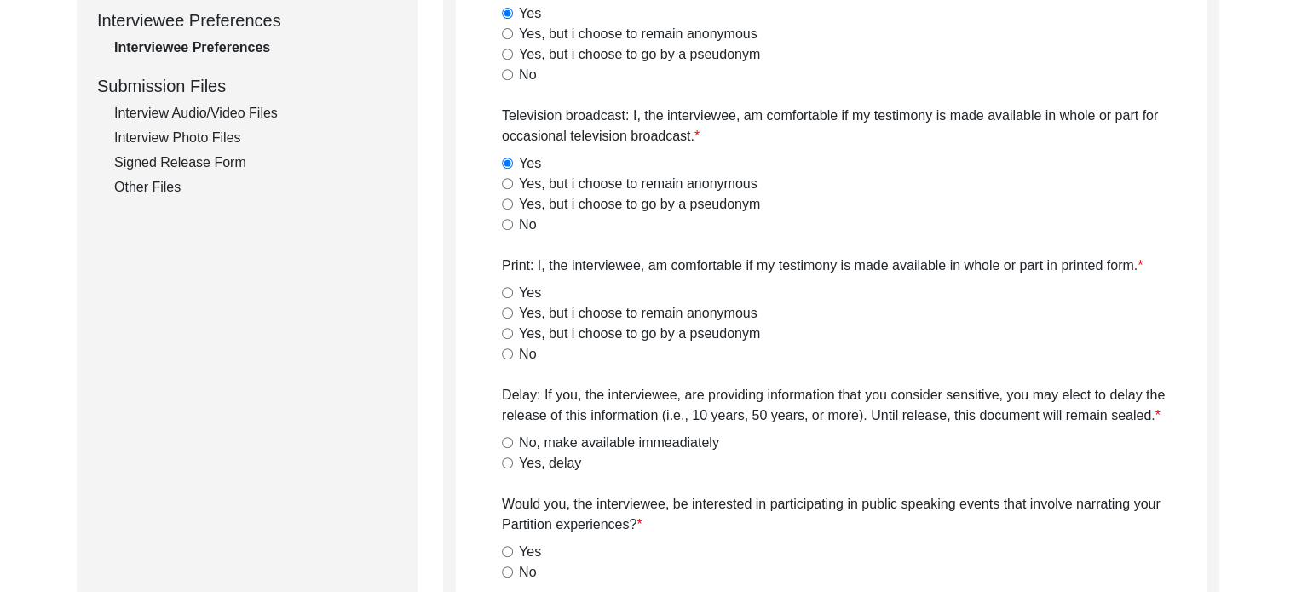
scroll to position [780, 0]
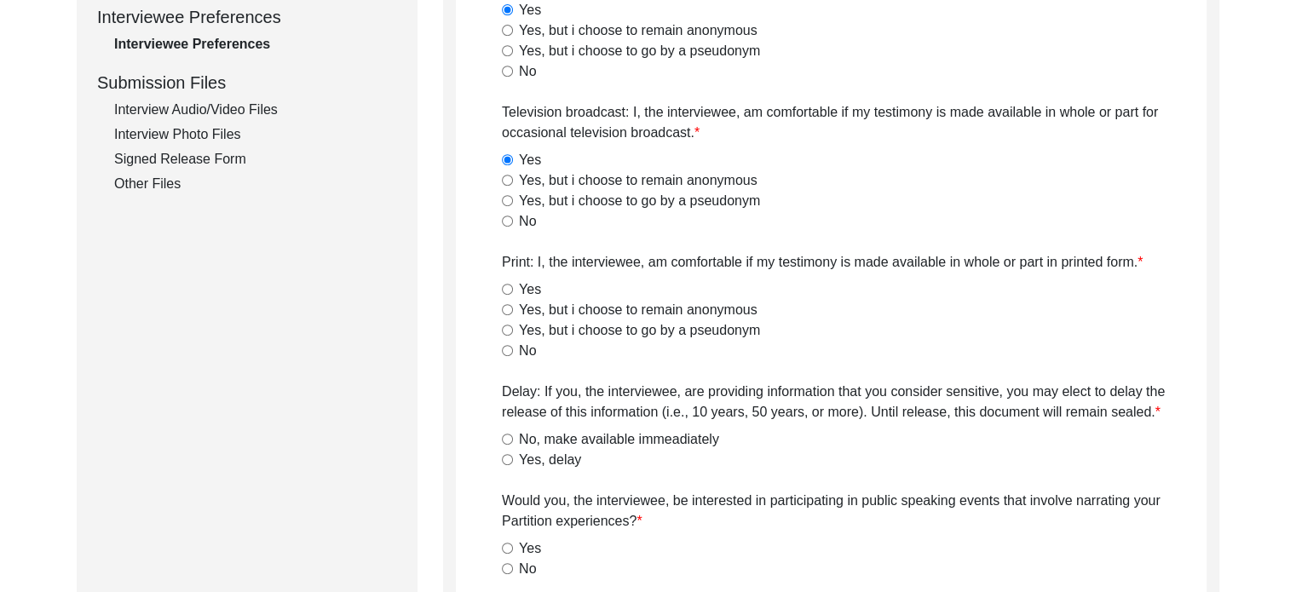
click at [526, 290] on label "Yes" at bounding box center [530, 289] width 22 height 20
click at [513, 290] on input "Yes" at bounding box center [507, 289] width 11 height 11
radio input "true"
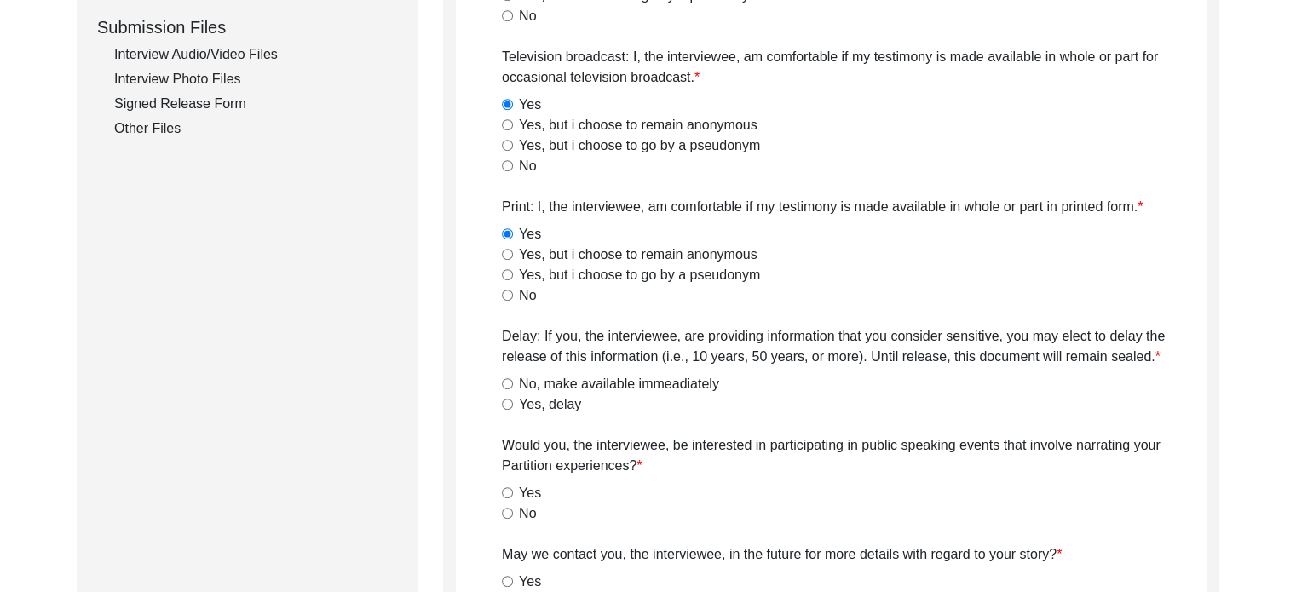
scroll to position [865, 0]
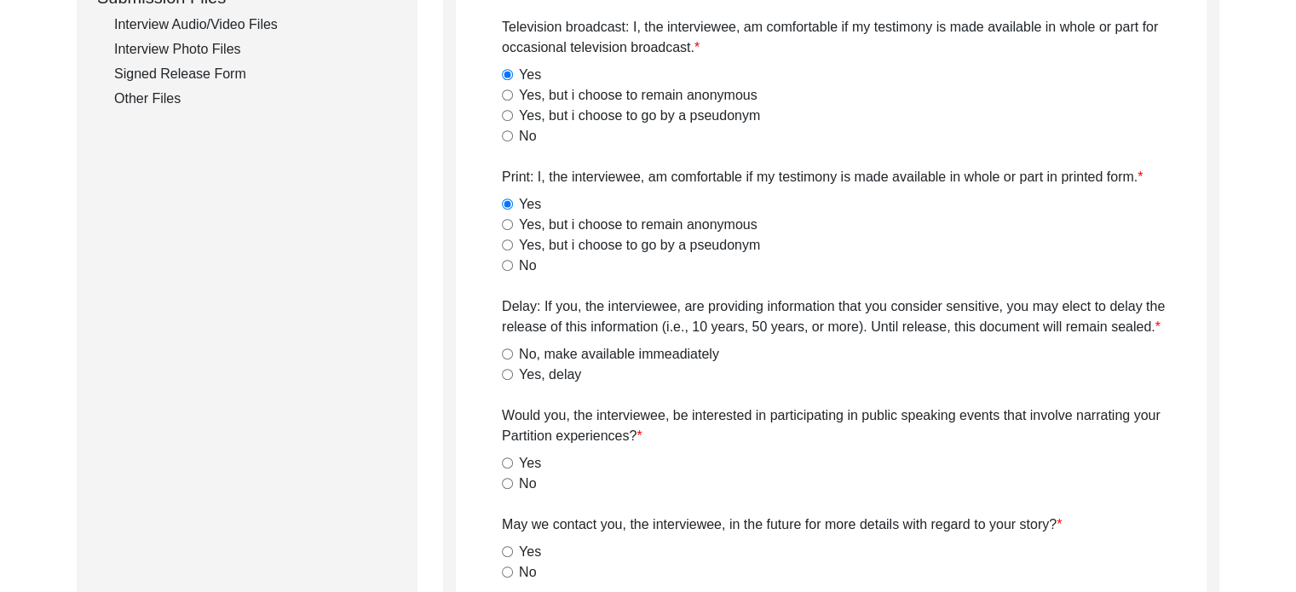
click at [528, 353] on label "No, make available immeadiately" at bounding box center [619, 354] width 200 height 20
click at [513, 353] on input "No, make available immeadiately" at bounding box center [507, 353] width 11 height 11
radio input "true"
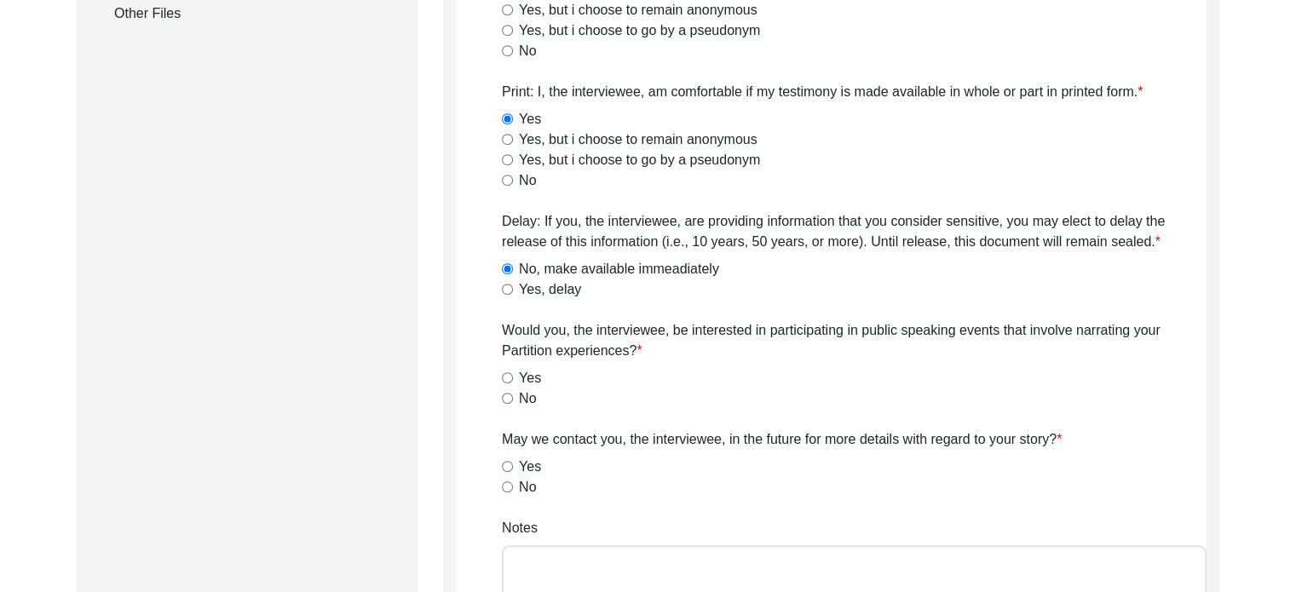
click at [525, 390] on label "No" at bounding box center [527, 398] width 17 height 20
click at [513, 393] on input "No" at bounding box center [507, 398] width 11 height 11
radio input "true"
click at [529, 462] on label "Yes" at bounding box center [530, 467] width 22 height 20
click at [513, 462] on input "Yes" at bounding box center [507, 466] width 11 height 11
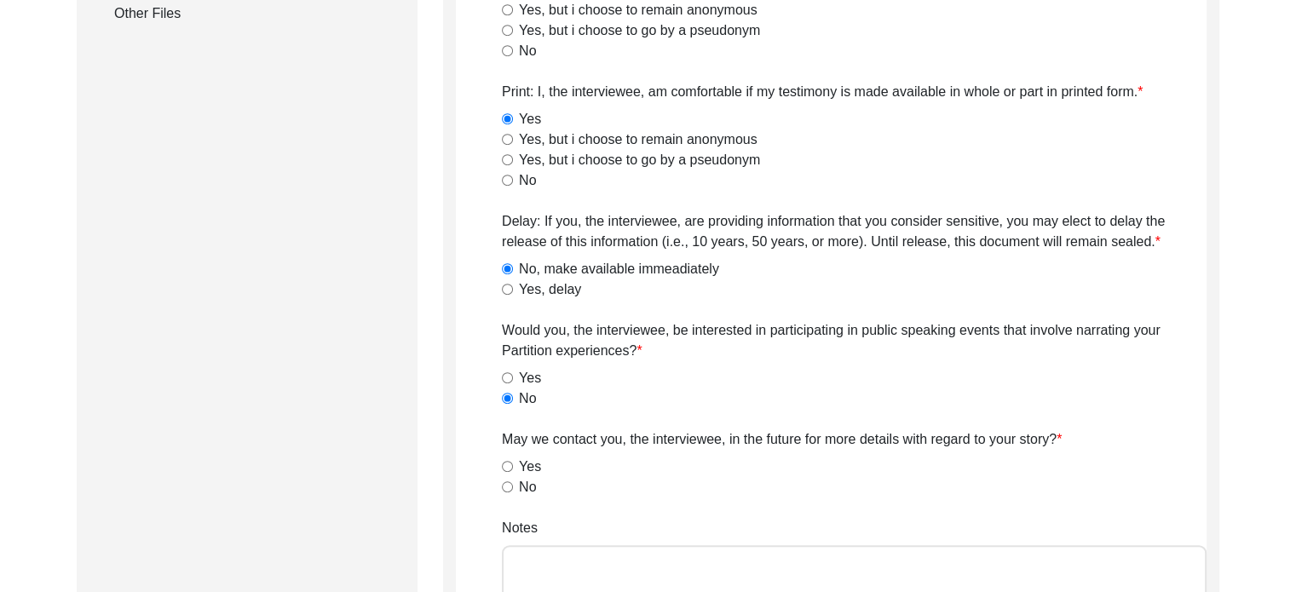
radio input "true"
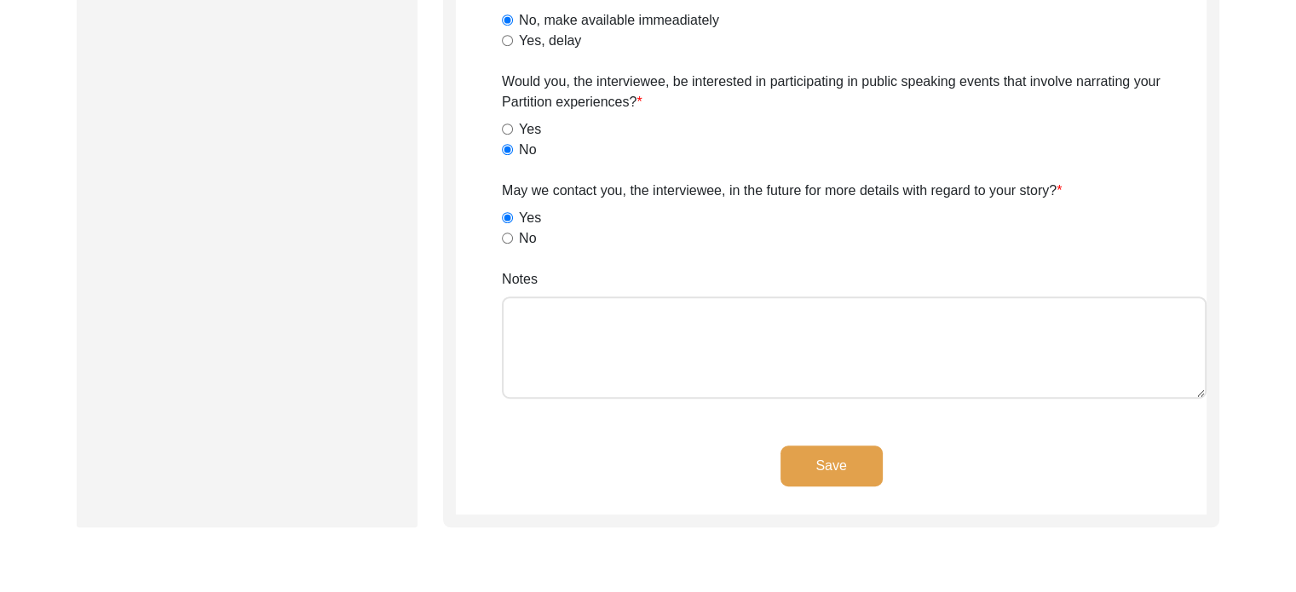
scroll to position [1206, 0]
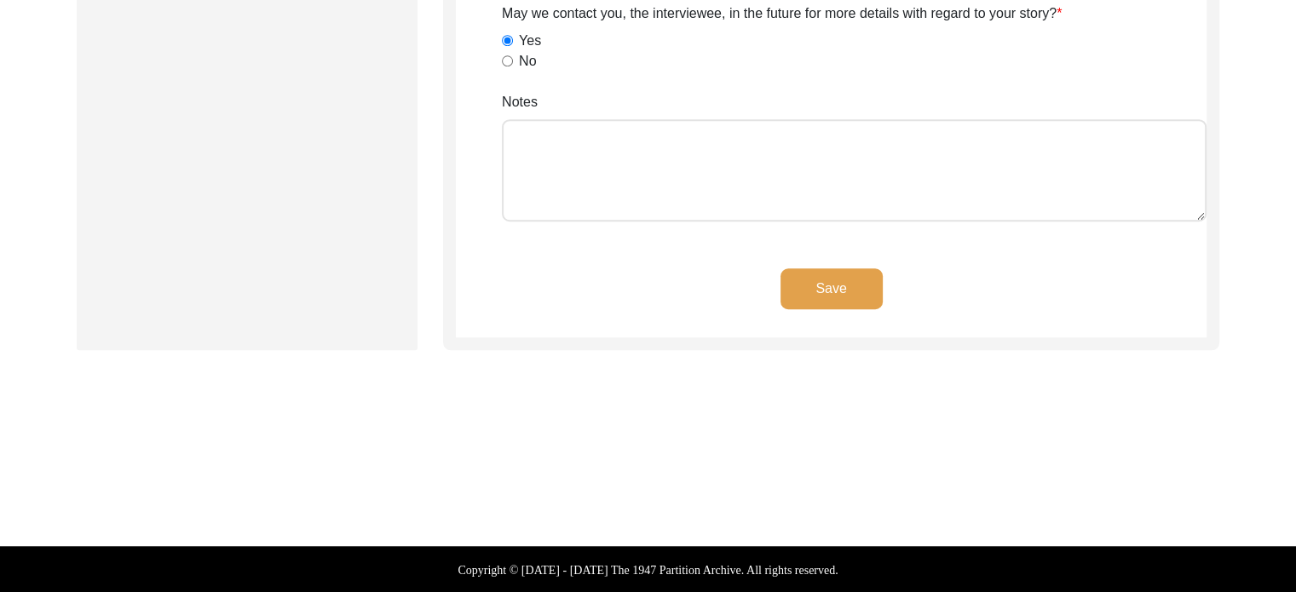
click at [822, 270] on button "Save" at bounding box center [831, 288] width 102 height 41
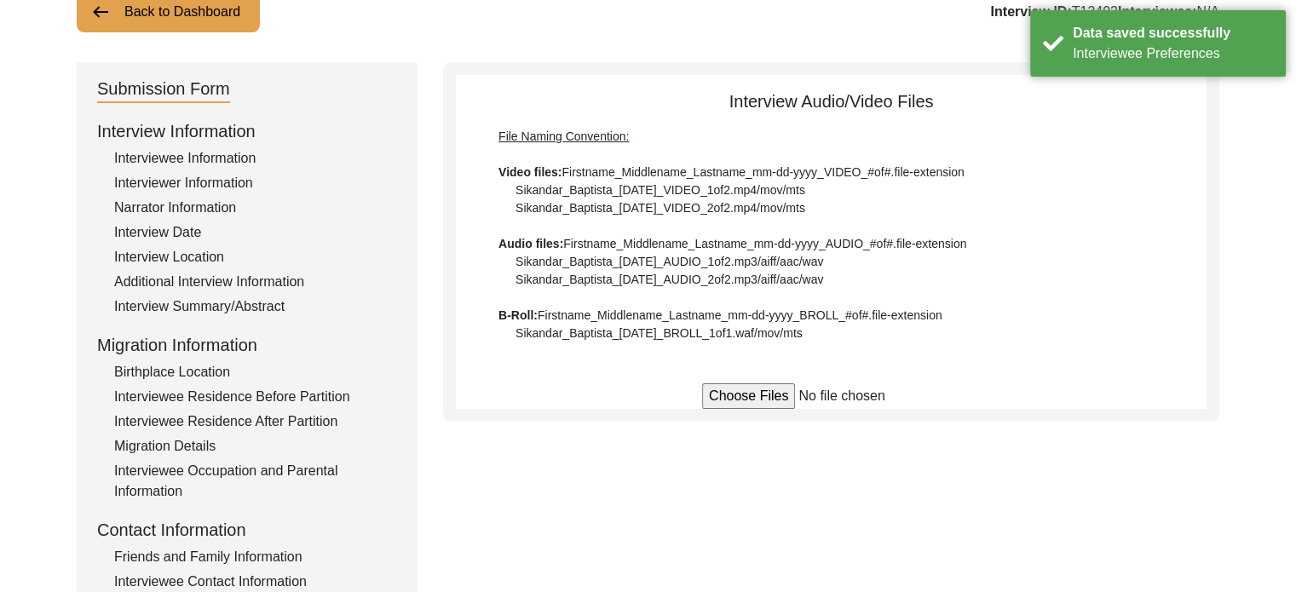
scroll to position [43, 0]
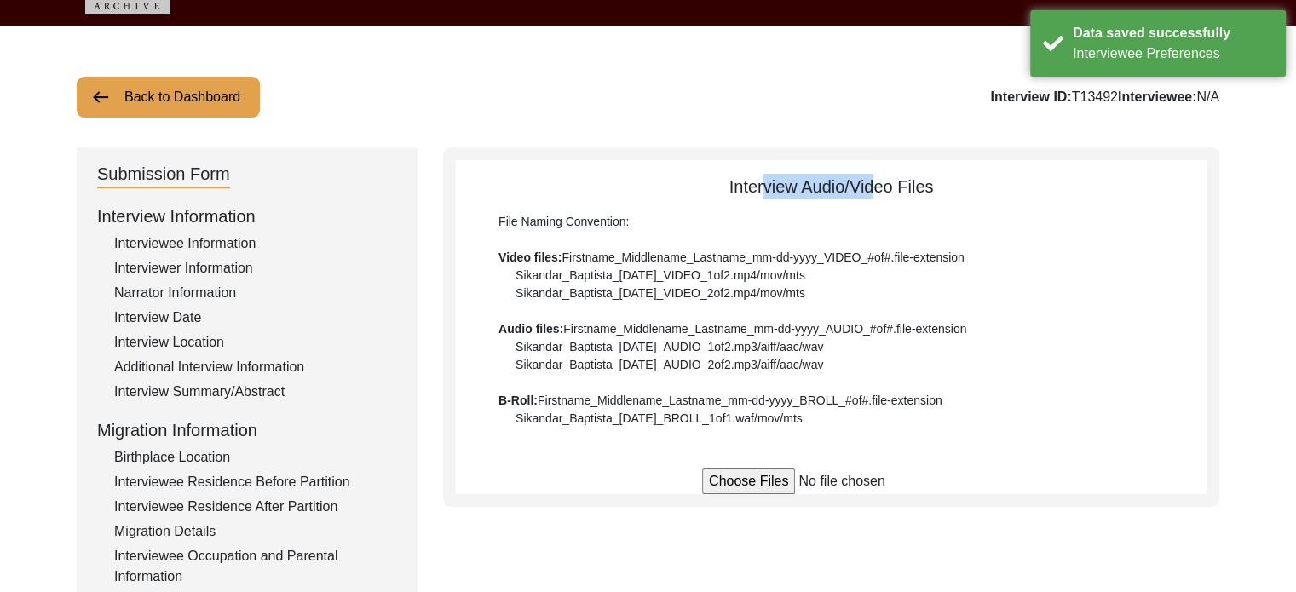
drag, startPoint x: 755, startPoint y: 183, endPoint x: 870, endPoint y: 178, distance: 115.1
click at [870, 178] on div "Interview Audio/Video Files File Naming Convention: Video files: Firstname_Midd…" at bounding box center [831, 301] width 750 height 254
click at [870, 177] on div "Interview Audio/Video Files File Naming Convention: Video files: Firstname_Midd…" at bounding box center [831, 301] width 750 height 254
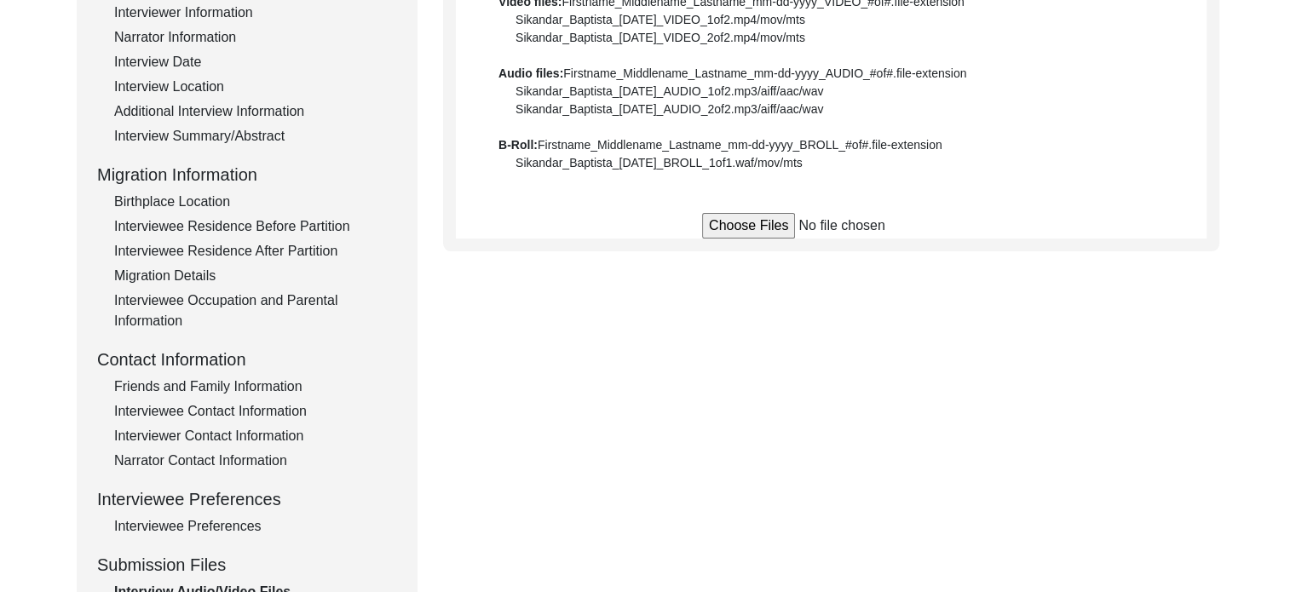
scroll to position [468, 0]
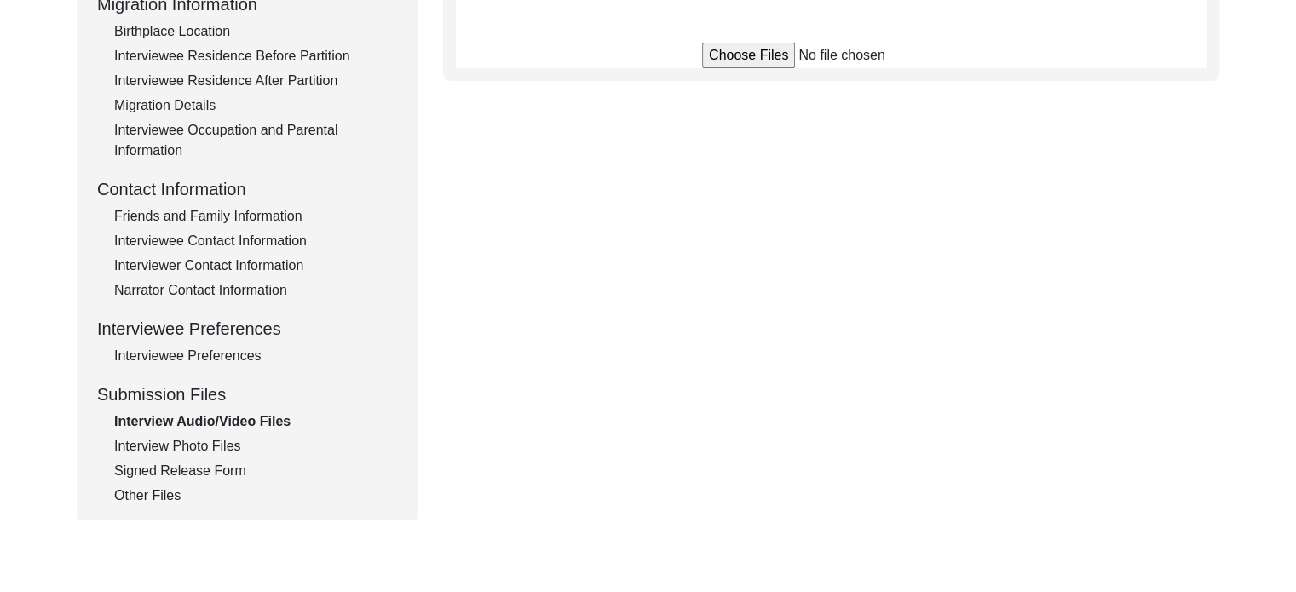
click at [203, 355] on div "Interviewee Preferences" at bounding box center [255, 356] width 283 height 20
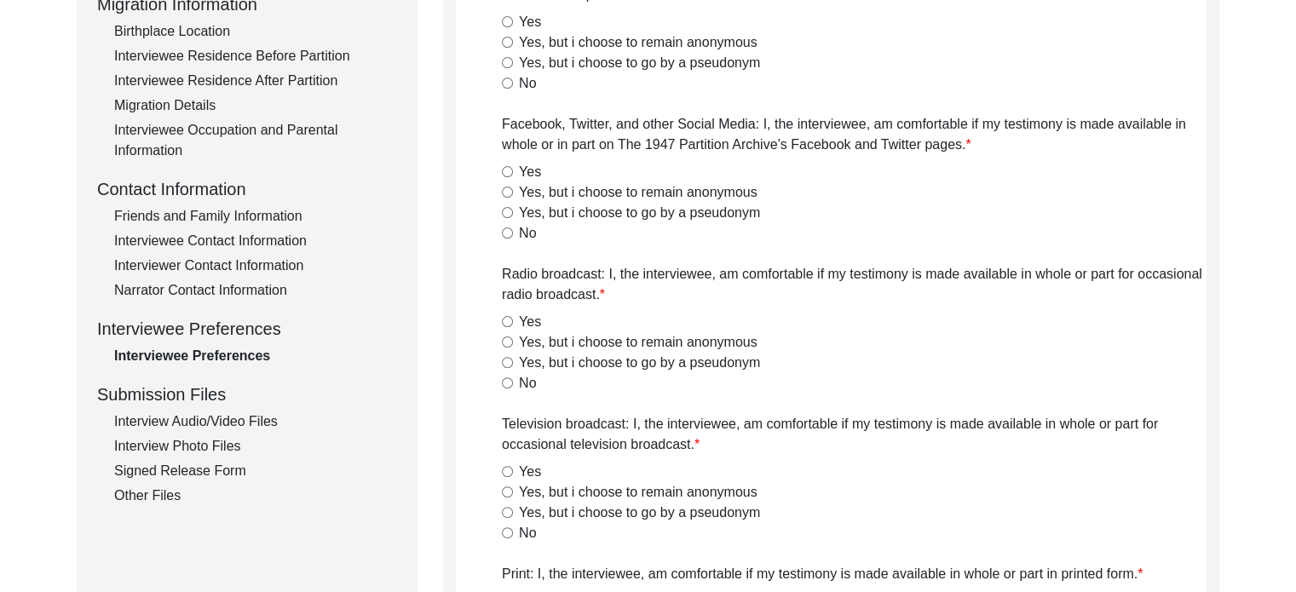
radio input "true"
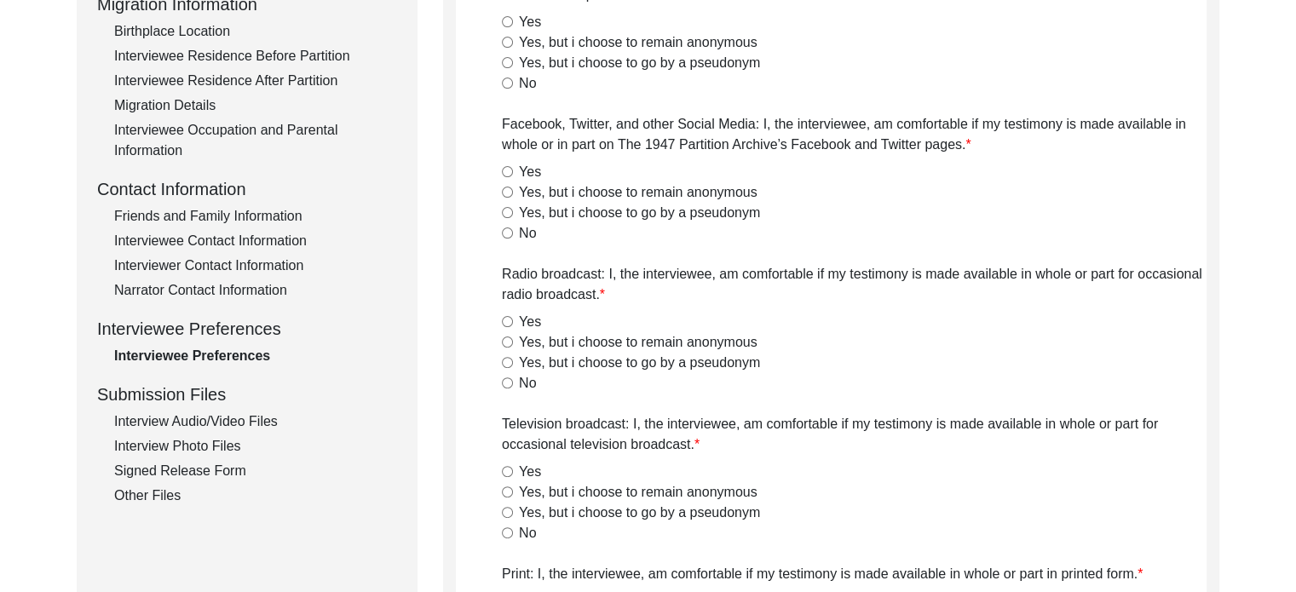
radio input "true"
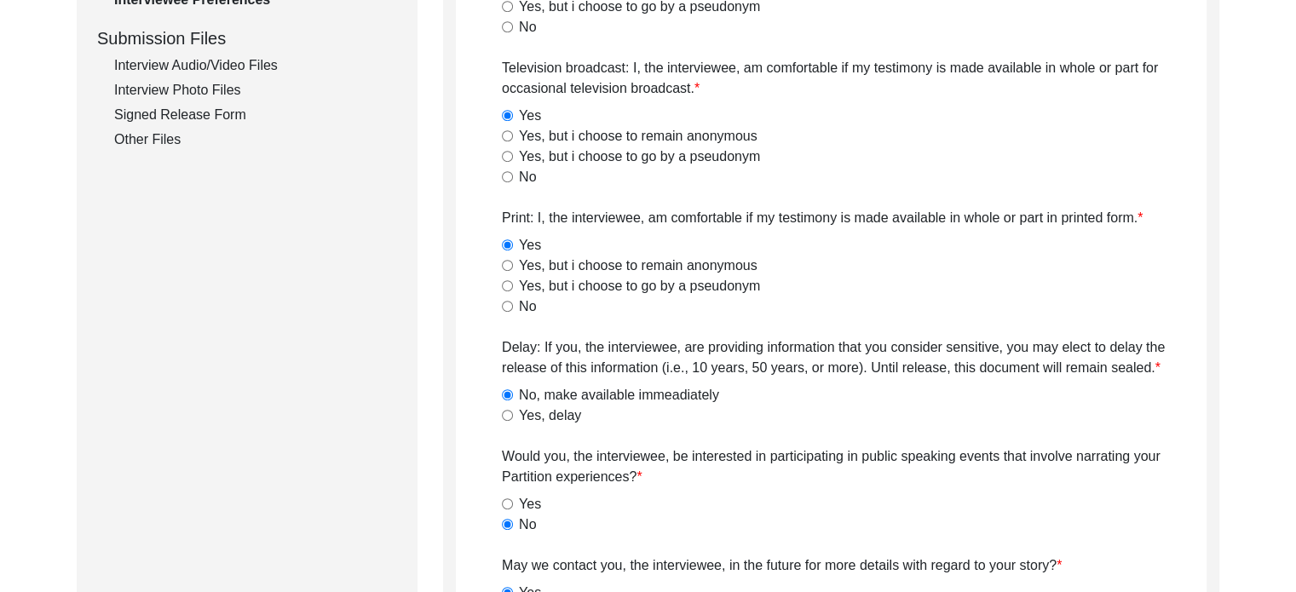
scroll to position [610, 0]
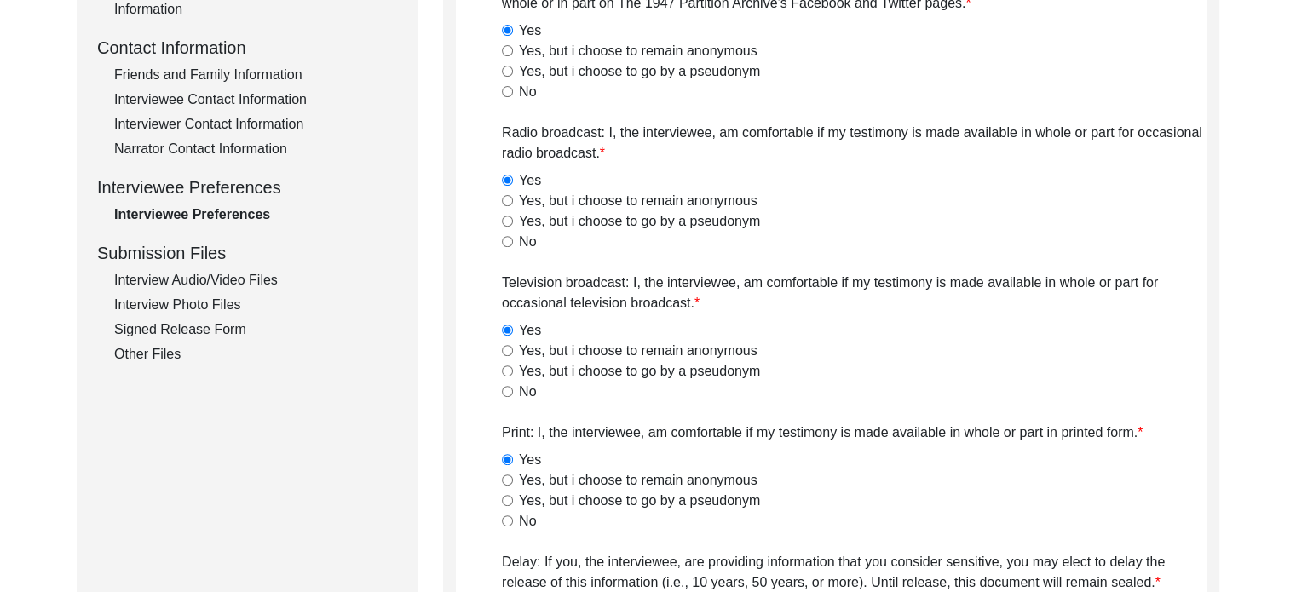
click at [171, 279] on div "Interview Audio/Video Files" at bounding box center [255, 280] width 283 height 20
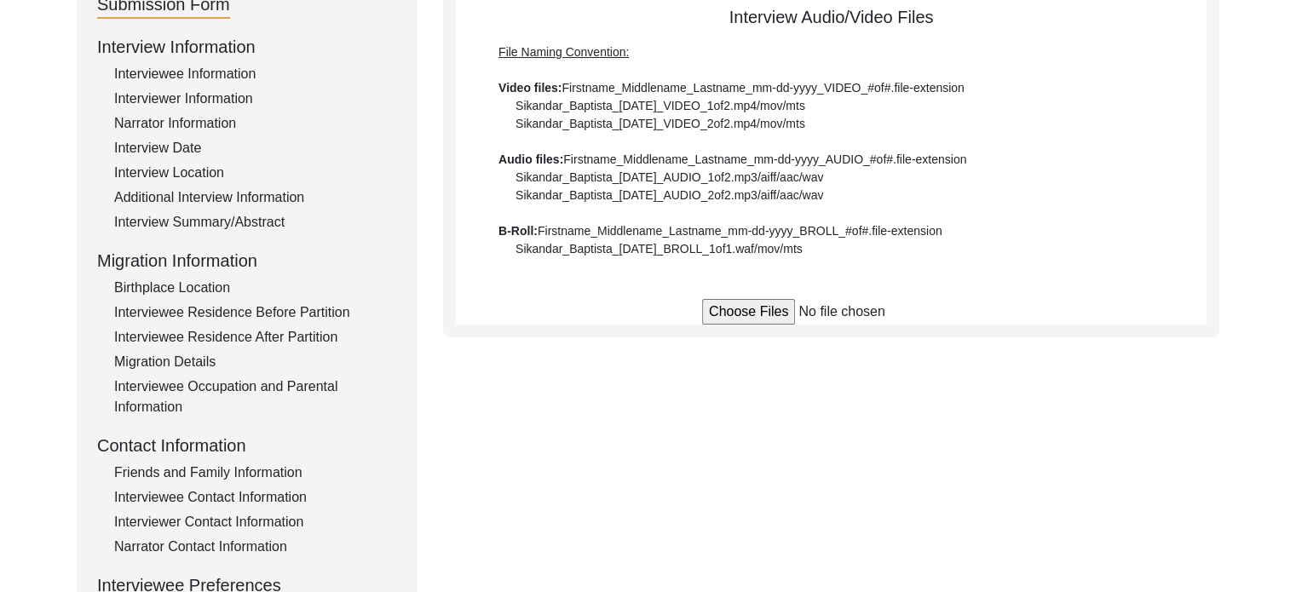
scroll to position [184, 0]
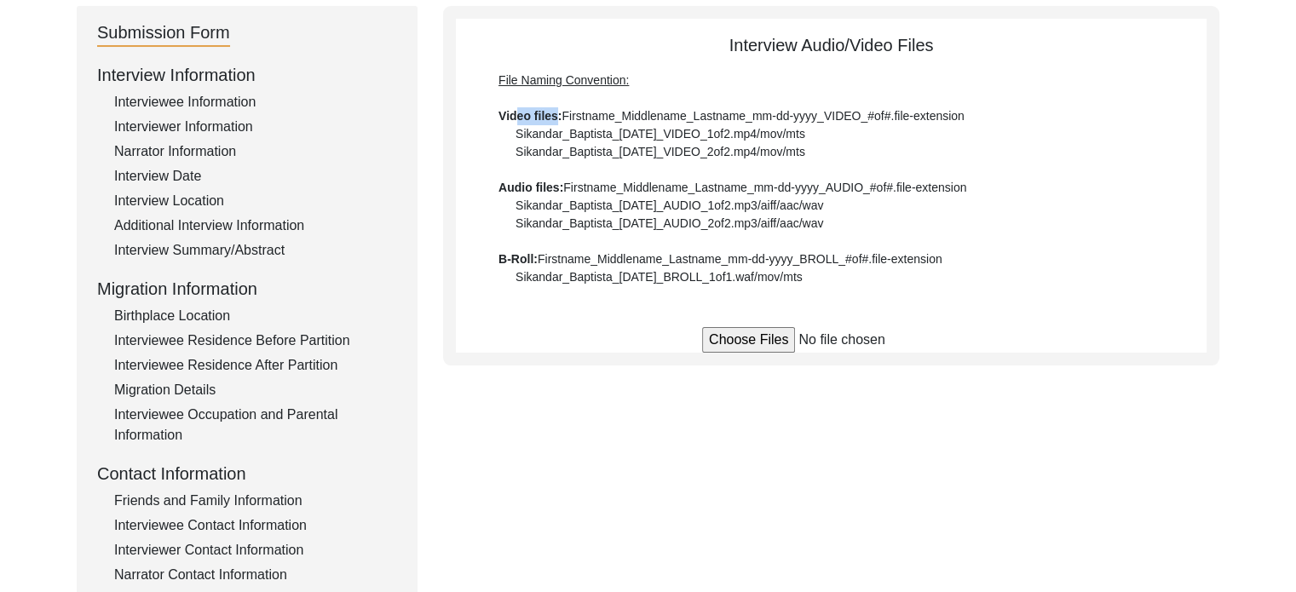
drag, startPoint x: 518, startPoint y: 122, endPoint x: 556, endPoint y: 119, distance: 38.4
click at [556, 119] on b "Video files:" at bounding box center [529, 116] width 63 height 14
drag, startPoint x: 600, startPoint y: 118, endPoint x: 769, endPoint y: 108, distance: 169.8
click at [767, 108] on div "File Naming Convention: Video files: Firstname_Middlename_Lastname_mm-dd-yyyy_V…" at bounding box center [830, 179] width 665 height 215
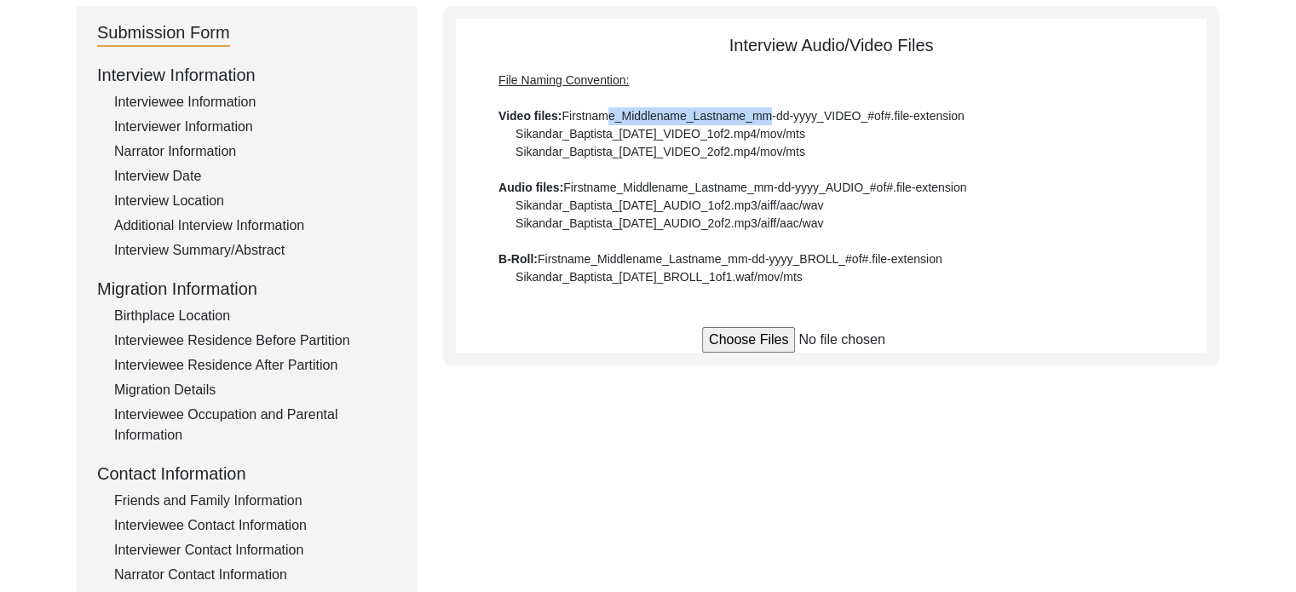
click at [769, 108] on div "File Naming Convention: Video files: Firstname_Middlename_Lastname_mm-dd-yyyy_V…" at bounding box center [830, 179] width 665 height 215
drag, startPoint x: 596, startPoint y: 195, endPoint x: 733, endPoint y: 190, distance: 136.4
click at [733, 190] on div "File Naming Convention: Video files: Firstname_Middlename_Lastname_mm-dd-yyyy_V…" at bounding box center [830, 179] width 665 height 215
drag, startPoint x: 589, startPoint y: 263, endPoint x: 808, endPoint y: 251, distance: 219.2
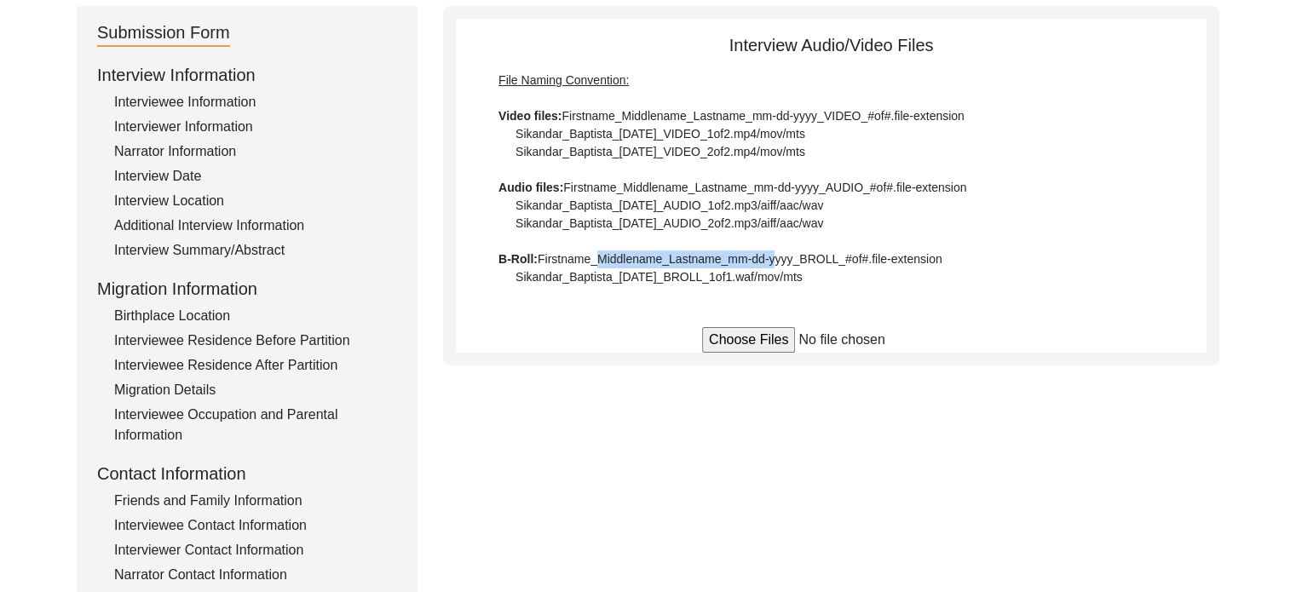
click at [808, 251] on div "File Naming Convention: Video files: Firstname_Middlename_Lastname_mm-dd-yyyy_V…" at bounding box center [830, 179] width 665 height 215
click at [808, 250] on div "File Naming Convention: Video files: Firstname_Middlename_Lastname_mm-dd-yyyy_V…" at bounding box center [830, 179] width 665 height 215
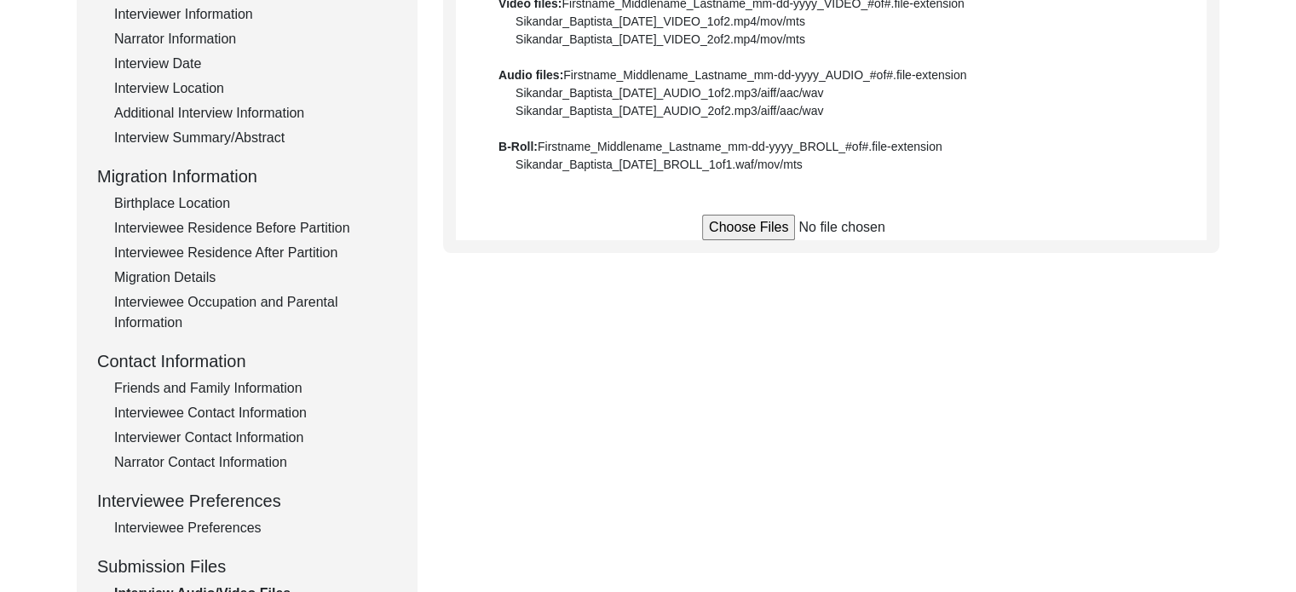
scroll to position [269, 0]
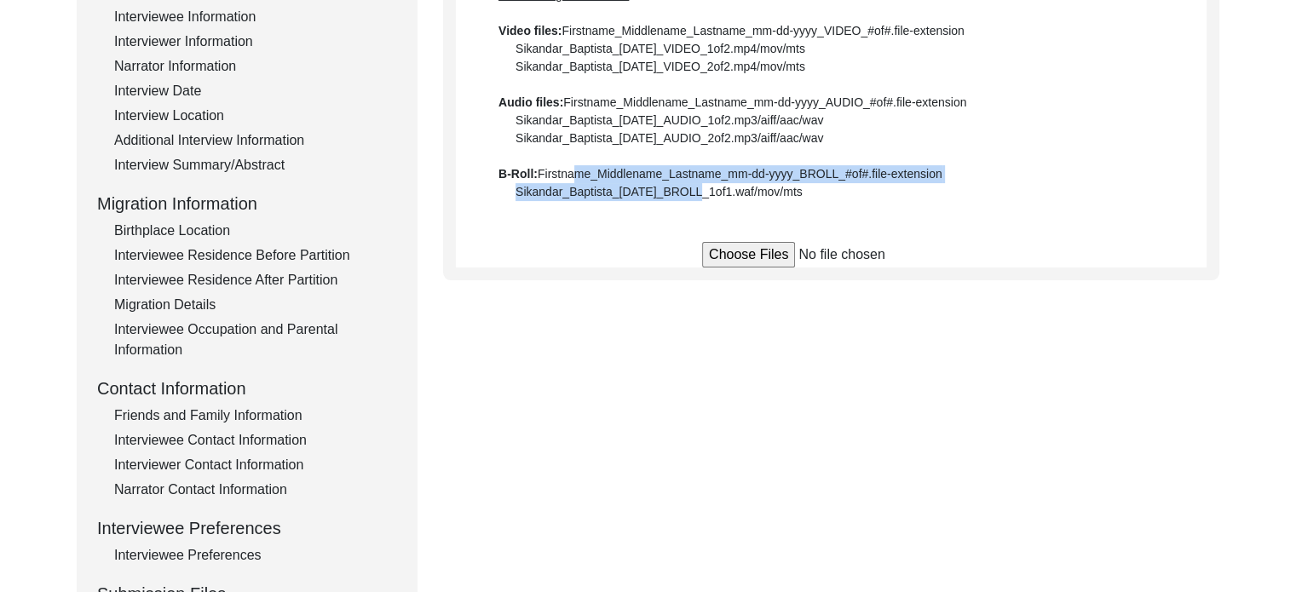
drag, startPoint x: 668, startPoint y: 187, endPoint x: 693, endPoint y: 189, distance: 25.7
click at [693, 189] on div "File Naming Convention: Video files: Firstname_Middlename_Lastname_mm-dd-yyyy_V…" at bounding box center [830, 93] width 665 height 215
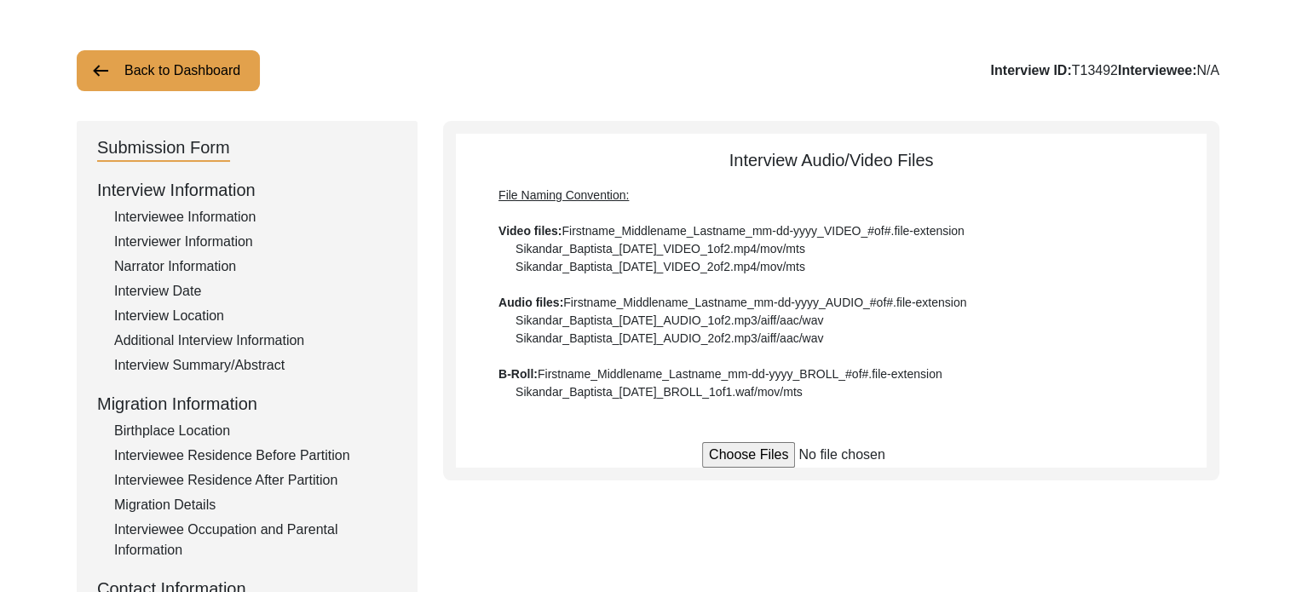
scroll to position [99, 0]
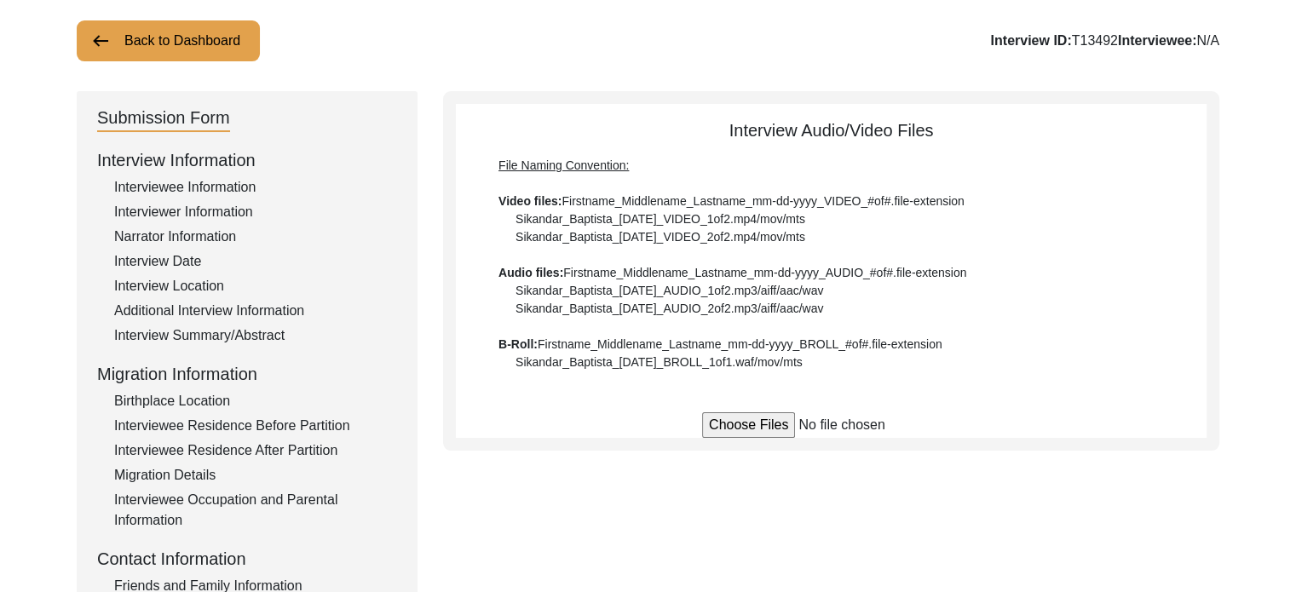
click at [748, 421] on input "file" at bounding box center [831, 425] width 258 height 26
type input "C:\fakepath\Bithika_Saha_[DATE]_BROLL_1of1.mp4"
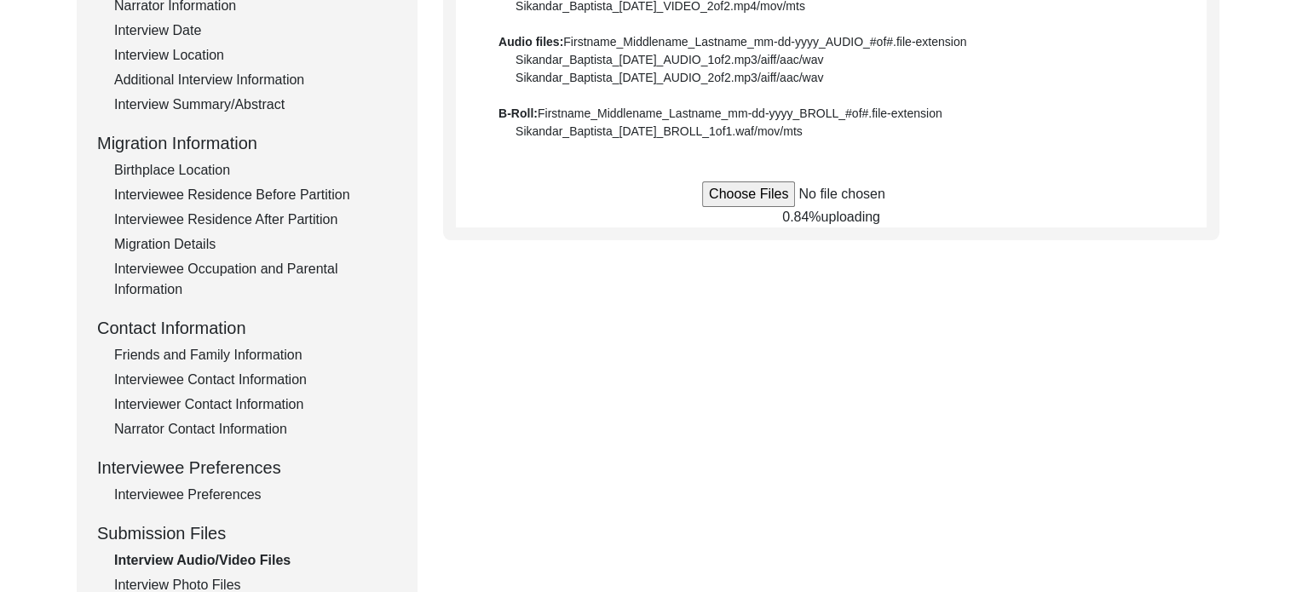
scroll to position [184, 0]
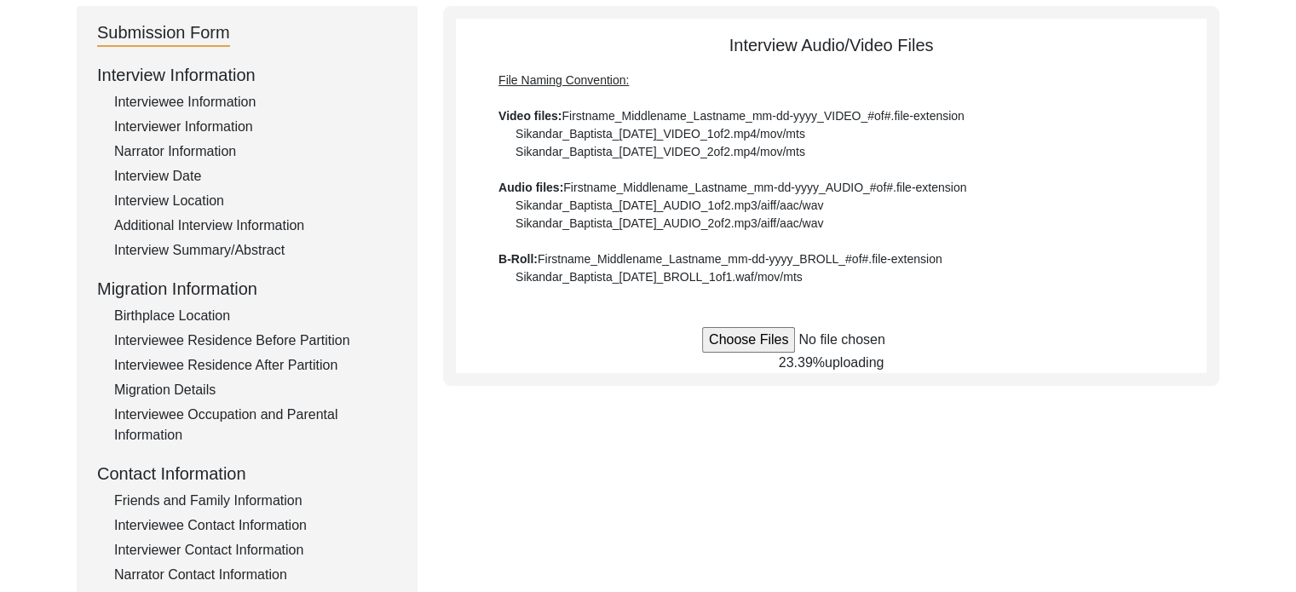
click at [903, 548] on div "Submission Form Interview Information Interviewee Information Interviewer Infor…" at bounding box center [648, 405] width 1142 height 798
drag, startPoint x: 903, startPoint y: 543, endPoint x: 738, endPoint y: 517, distance: 167.2
click at [738, 517] on div "Submission Form Interview Information Interviewee Information Interviewer Infor…" at bounding box center [648, 405] width 1142 height 798
click at [1283, 579] on div at bounding box center [1283, 579] width 0 height 0
